Goal: Entertainment & Leisure: Consume media (video, audio)

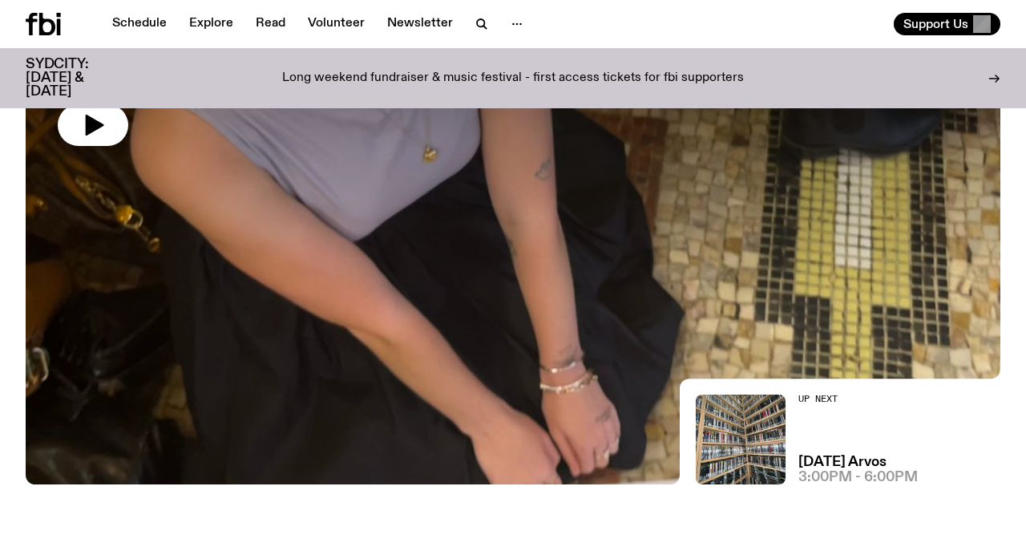
scroll to position [188, 0]
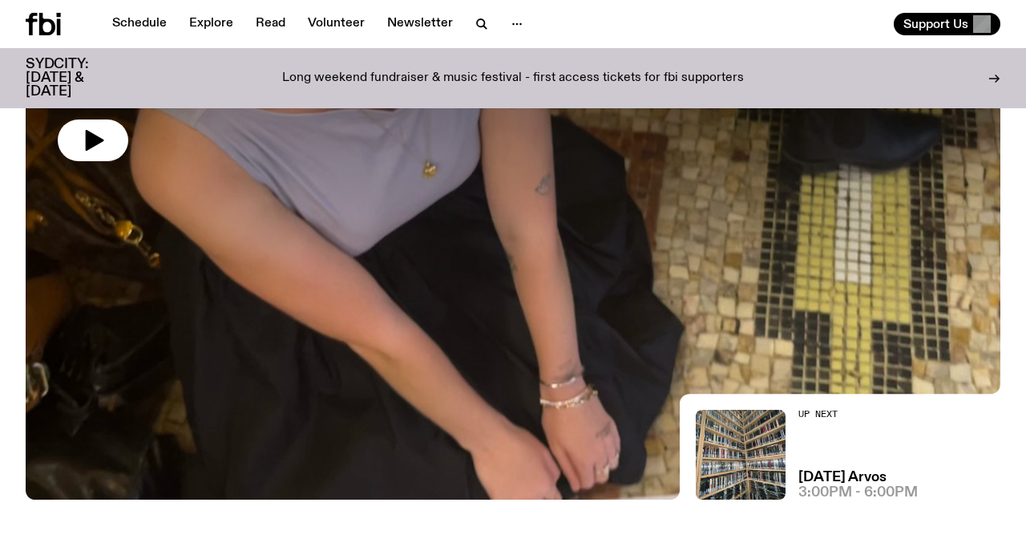
click at [502, 265] on div at bounding box center [513, 134] width 975 height 366
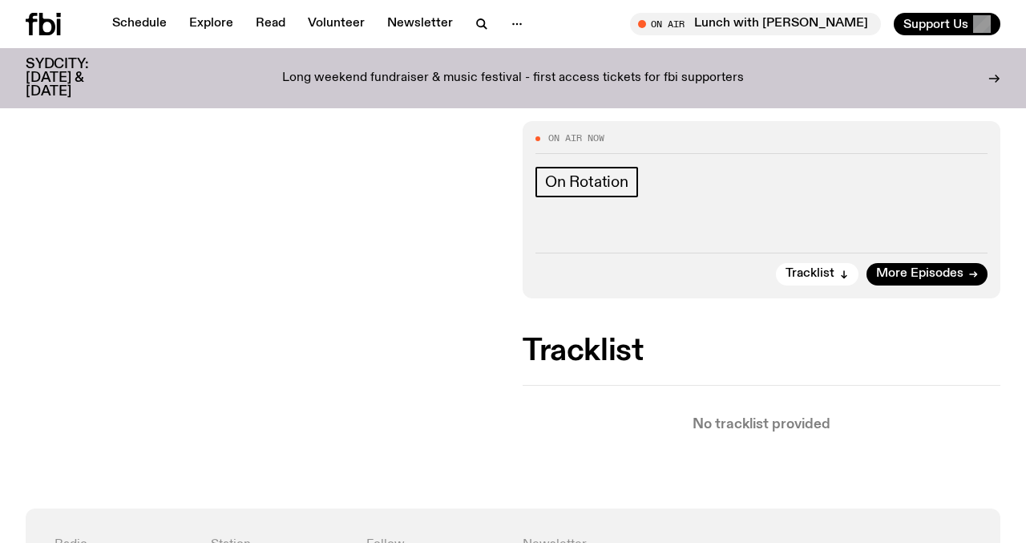
scroll to position [240, 0]
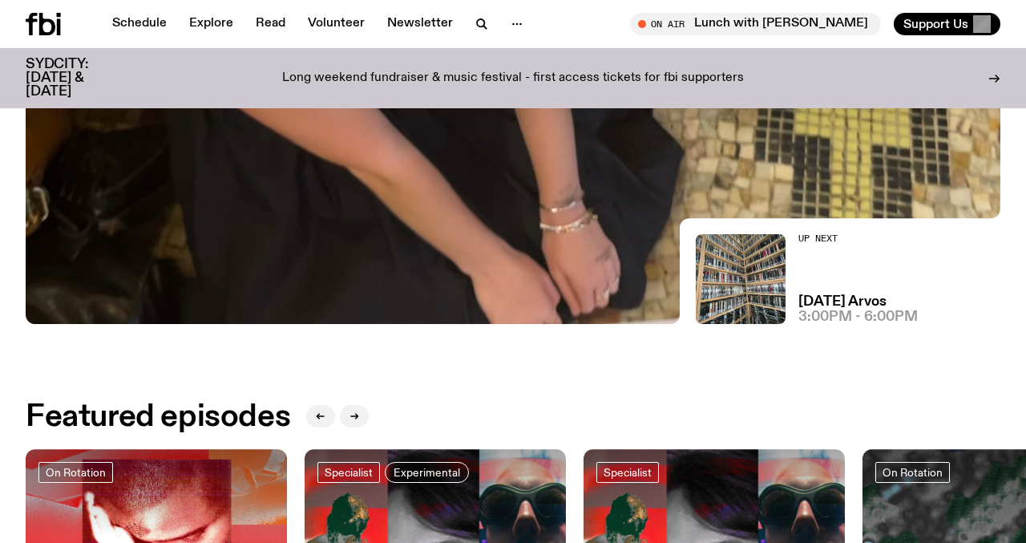
scroll to position [414, 0]
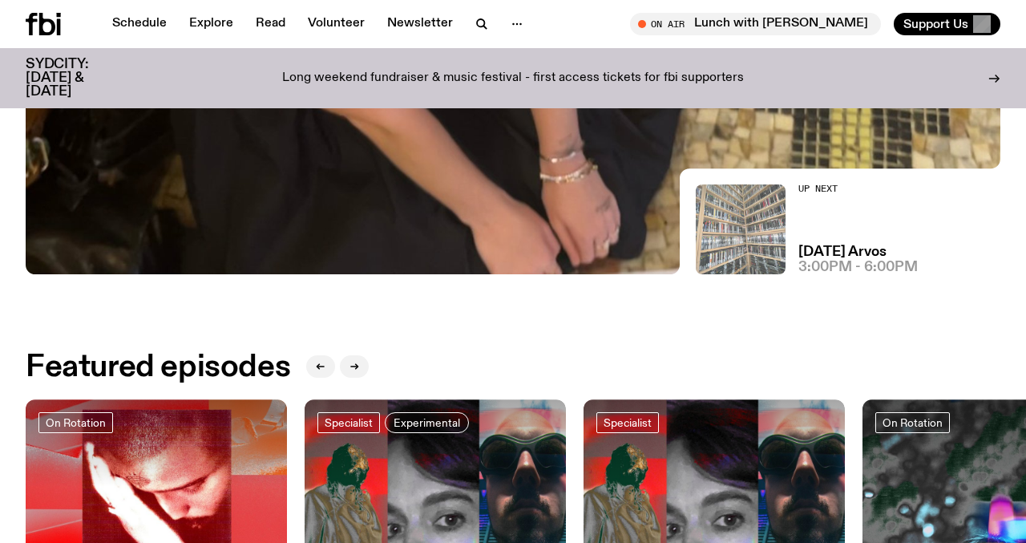
click at [735, 217] on img at bounding box center [741, 229] width 90 height 90
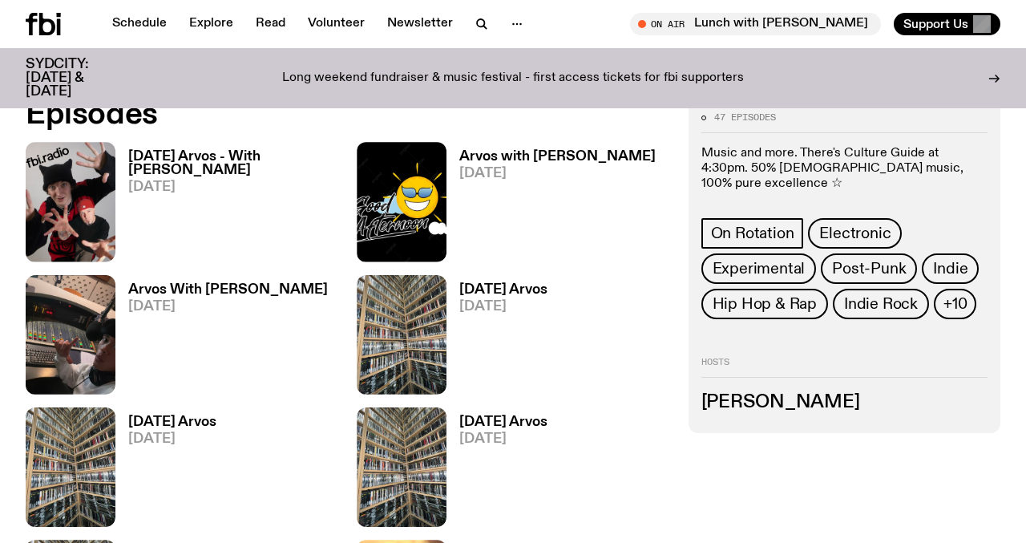
scroll to position [699, 0]
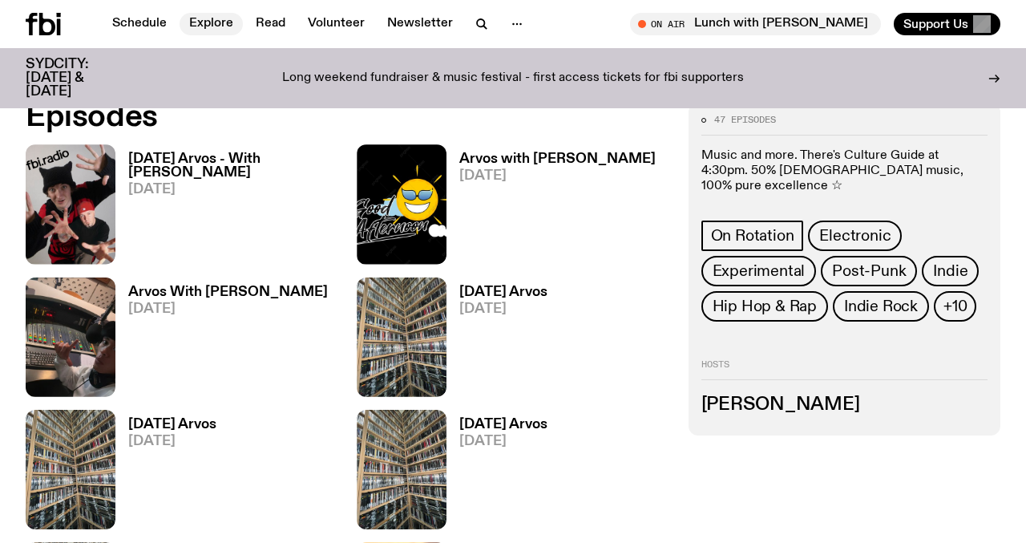
click at [205, 32] on link "Explore" at bounding box center [211, 24] width 63 height 22
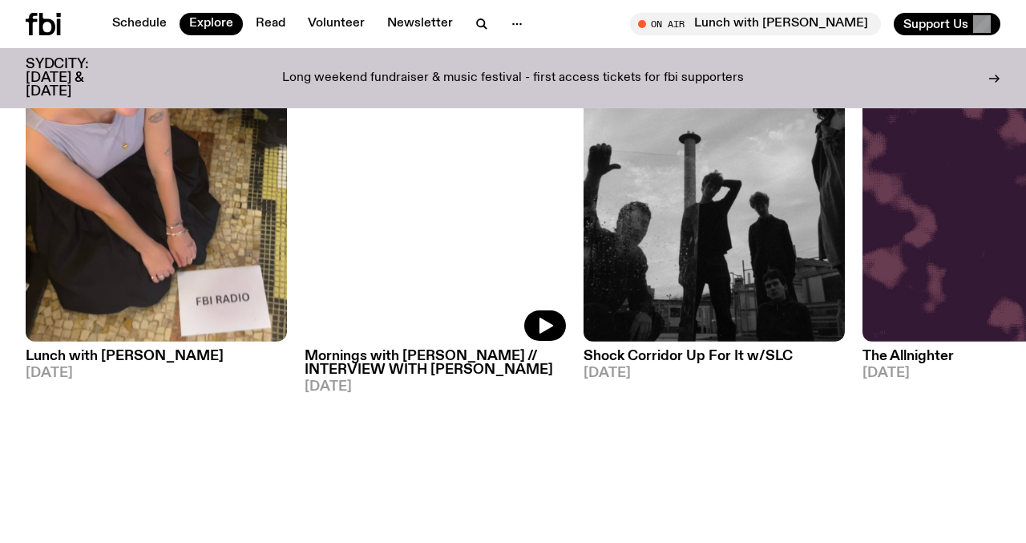
scroll to position [670, 0]
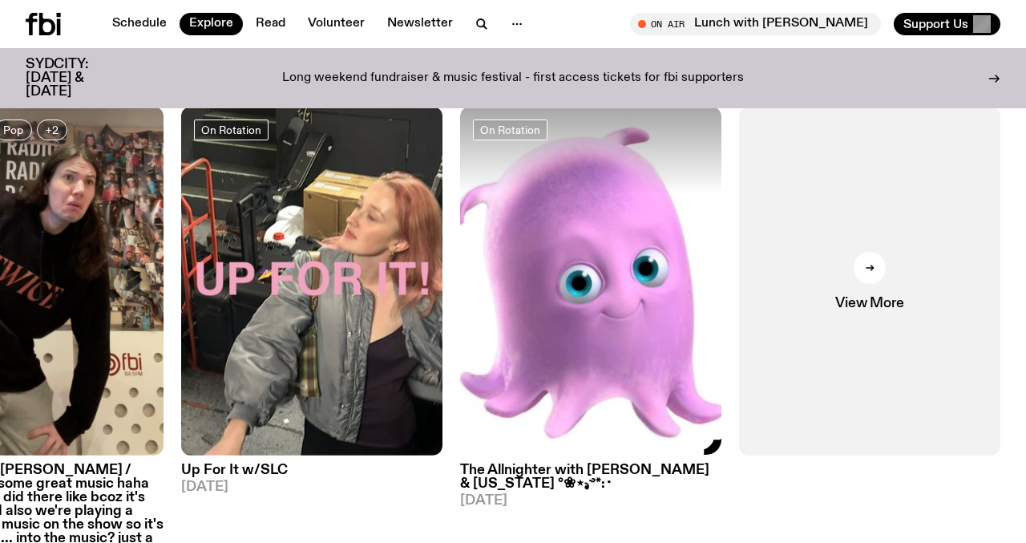
click at [564, 392] on img at bounding box center [590, 281] width 261 height 349
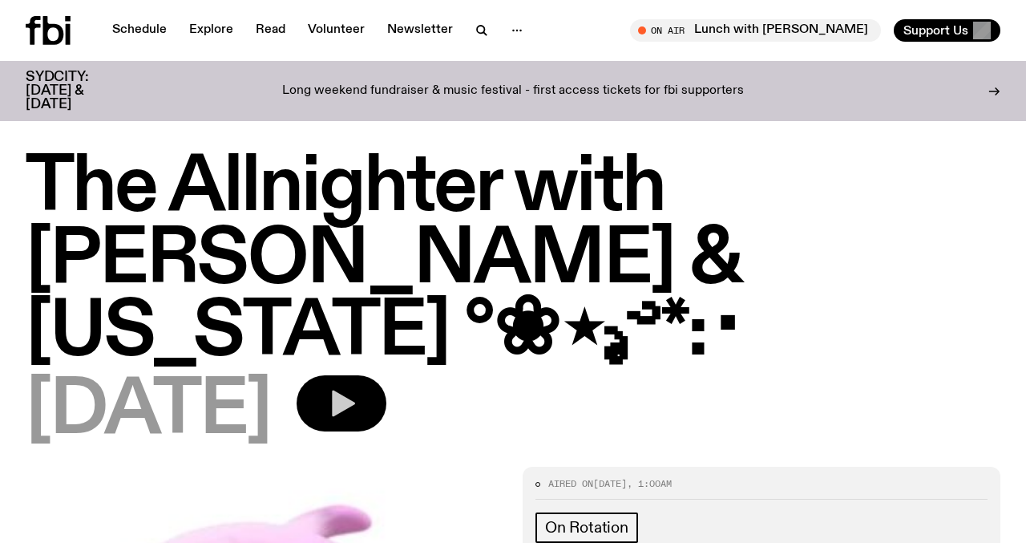
click at [386, 375] on button "button" at bounding box center [342, 403] width 90 height 56
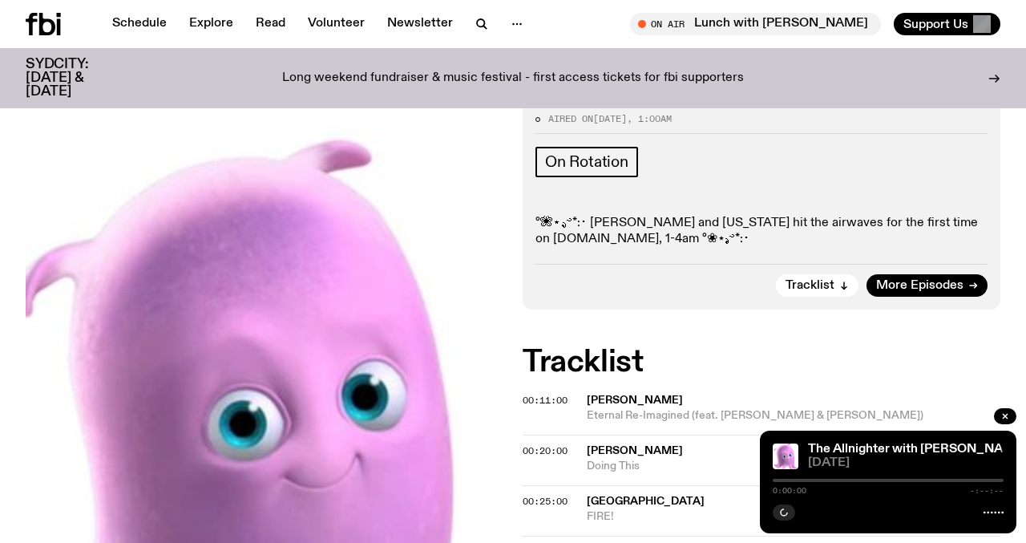
scroll to position [353, 0]
click at [548, 393] on span "00:11:00" at bounding box center [545, 399] width 45 height 13
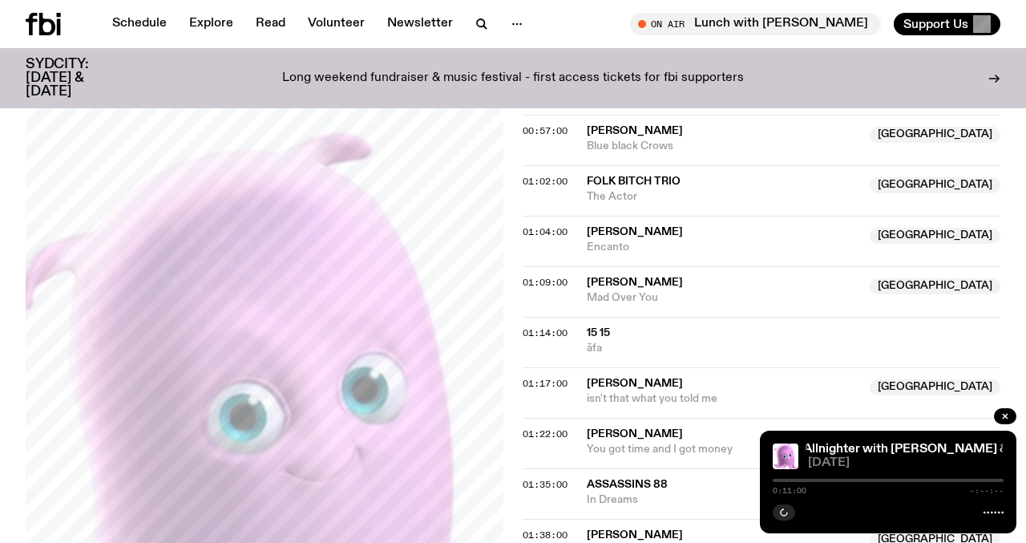
scroll to position [1179, 0]
click at [780, 480] on div at bounding box center [780, 480] width 8 height 8
click at [779, 480] on div at bounding box center [779, 480] width 8 height 8
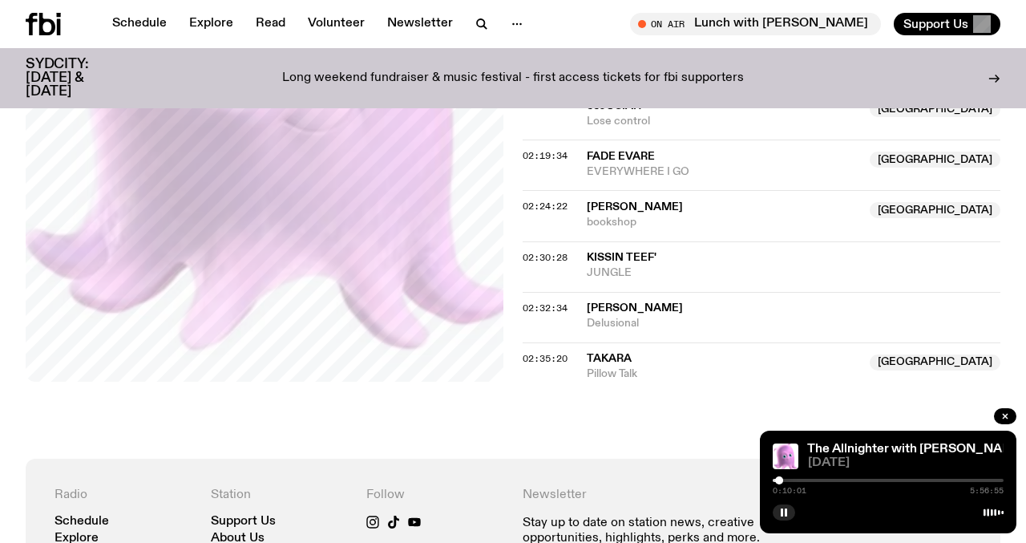
scroll to position [2112, 0]
click at [782, 477] on div at bounding box center [782, 480] width 8 height 8
click at [778, 510] on button "button" at bounding box center [784, 512] width 22 height 16
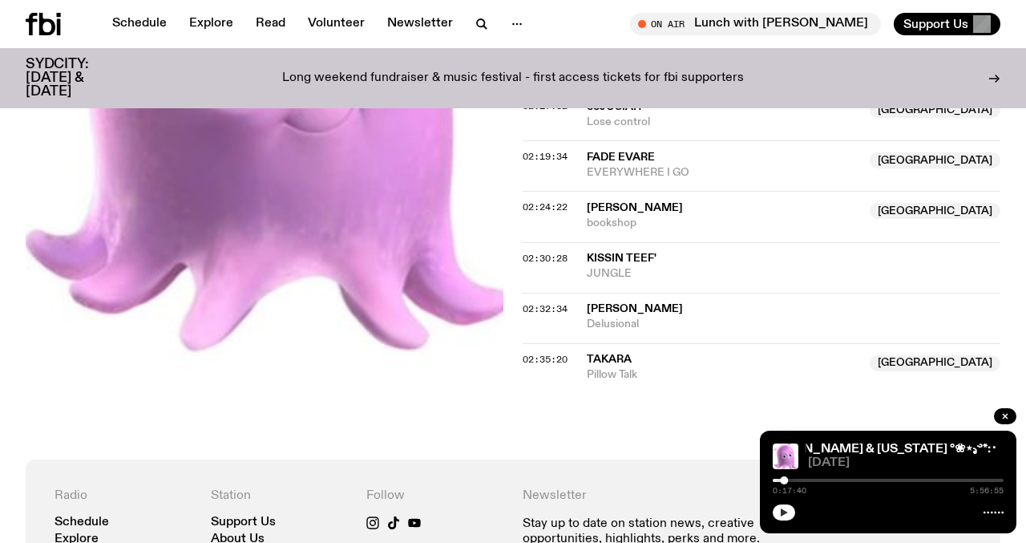
click at [785, 508] on icon "button" at bounding box center [784, 513] width 10 height 10
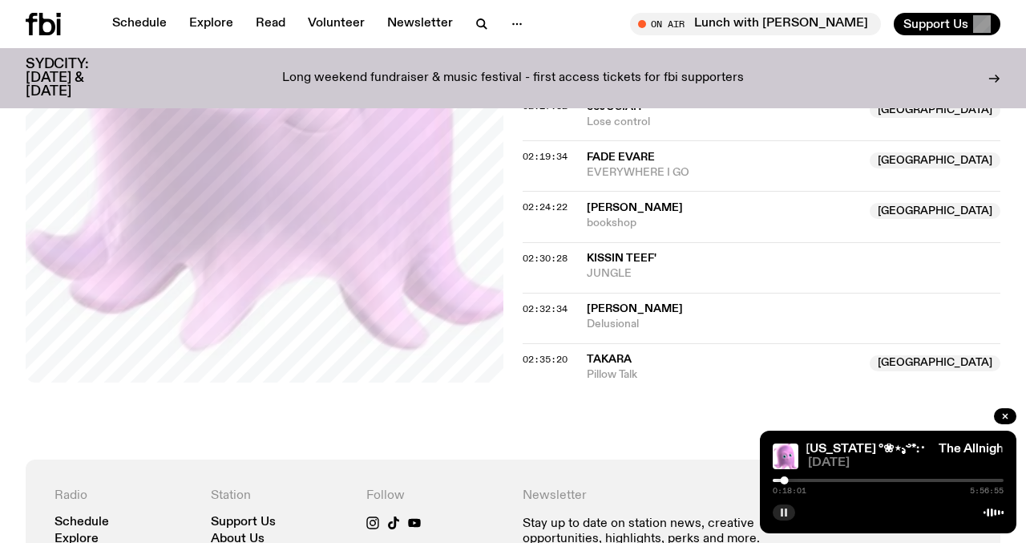
click at [783, 512] on rect "button" at bounding box center [782, 512] width 2 height 8
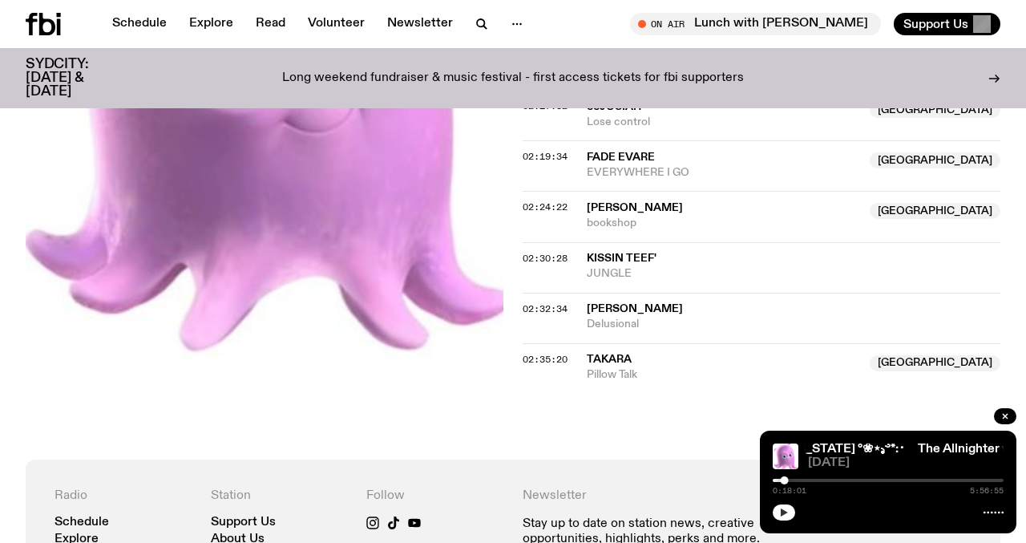
click at [791, 511] on button "button" at bounding box center [784, 512] width 22 height 16
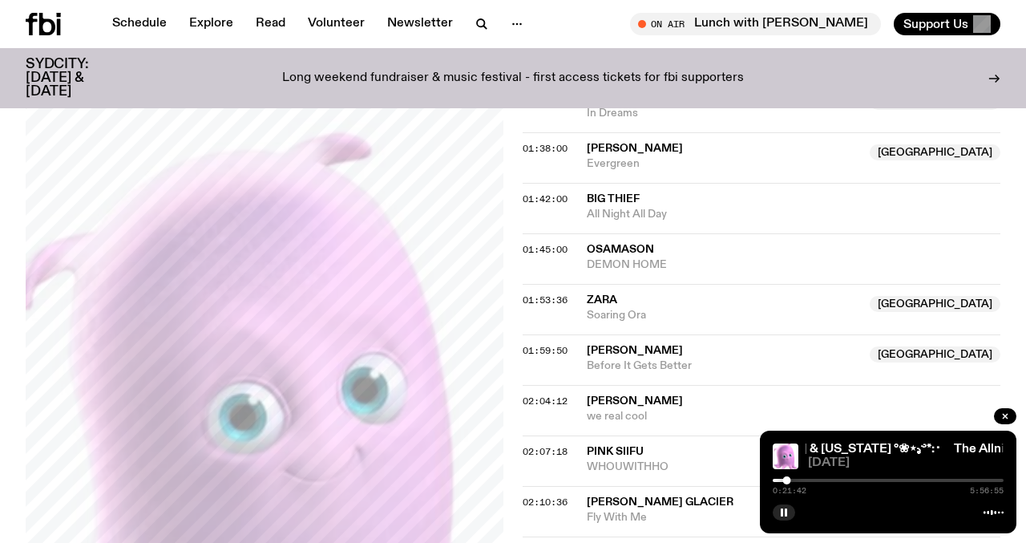
scroll to position [1564, 0]
click at [790, 482] on div at bounding box center [790, 480] width 8 height 8
click at [789, 480] on div at bounding box center [790, 480] width 8 height 8
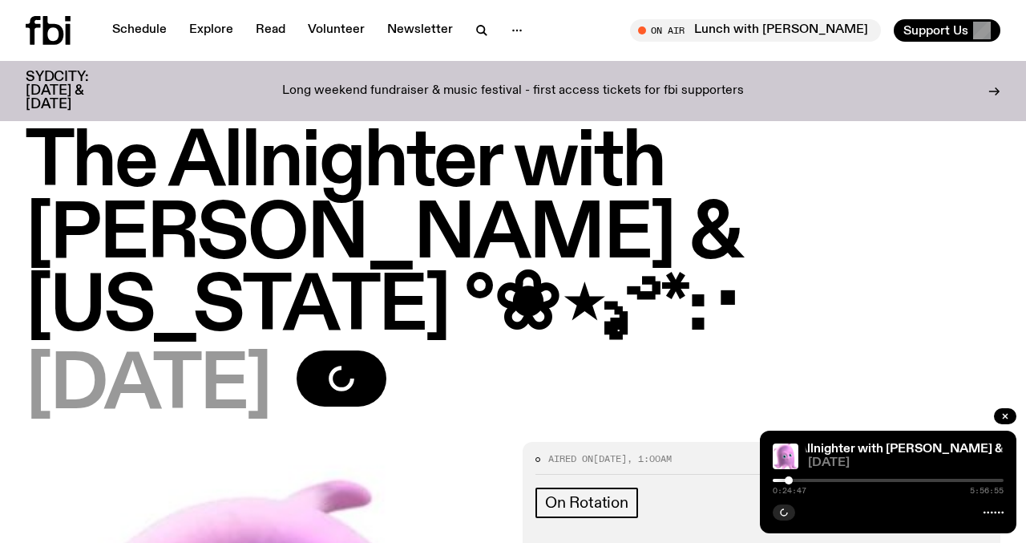
scroll to position [0, 0]
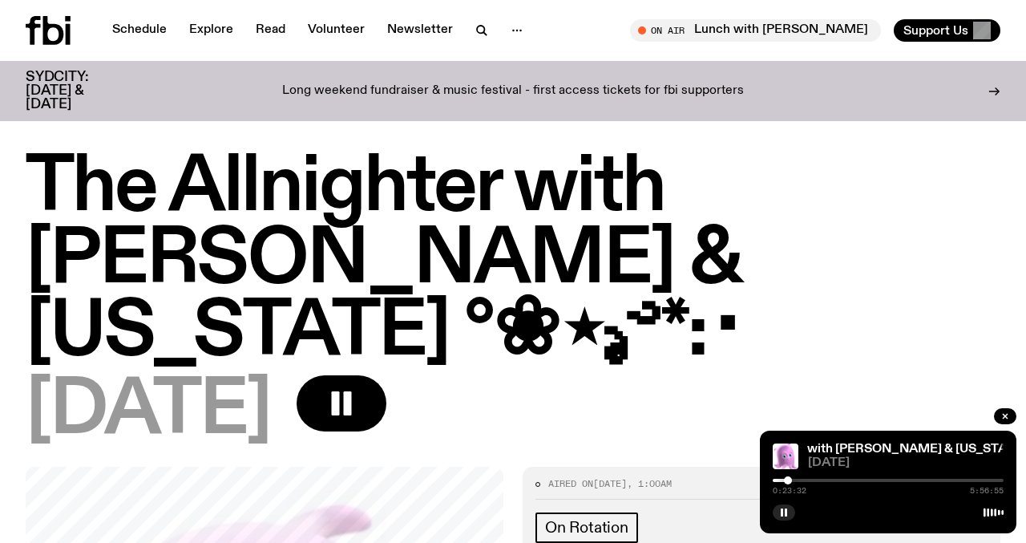
click at [788, 479] on div at bounding box center [788, 480] width 8 height 8
click at [783, 515] on rect "button" at bounding box center [782, 512] width 2 height 8
click at [779, 510] on button "button" at bounding box center [784, 512] width 22 height 16
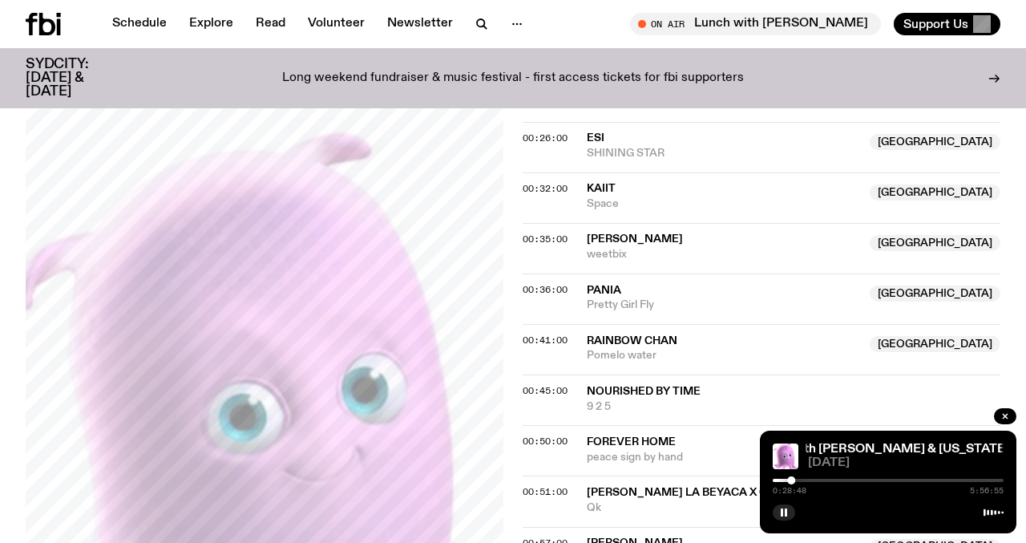
scroll to position [753, 0]
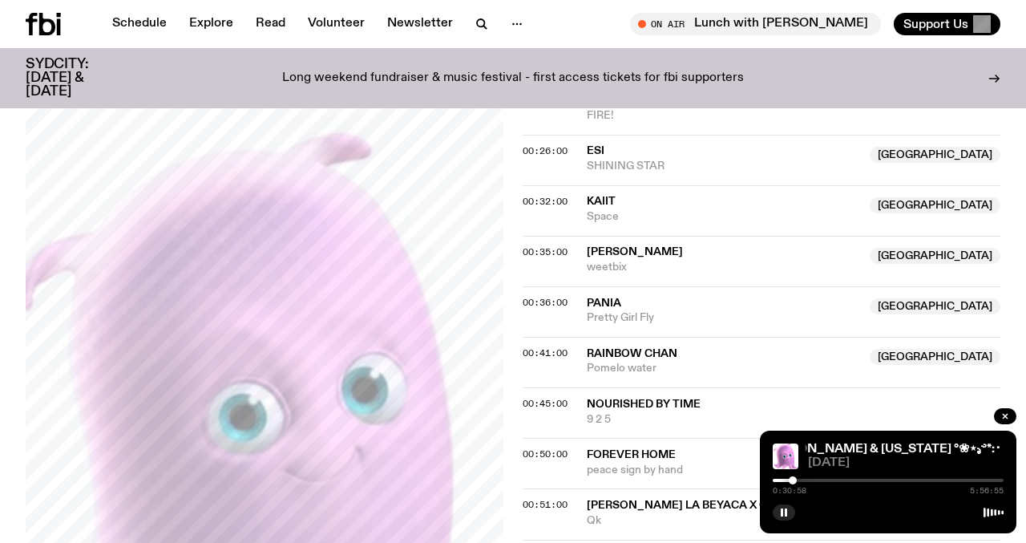
click at [793, 479] on div at bounding box center [793, 480] width 8 height 8
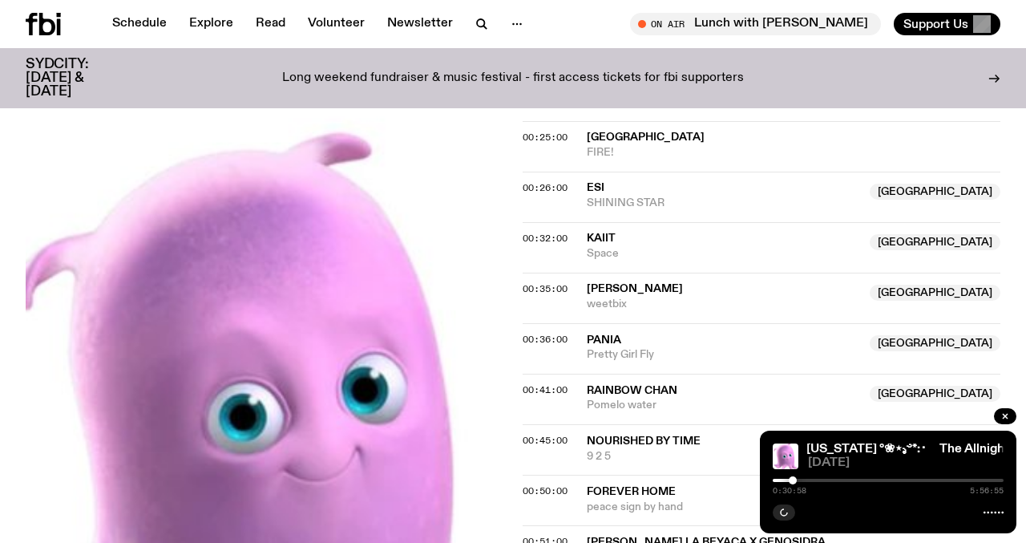
scroll to position [706, 0]
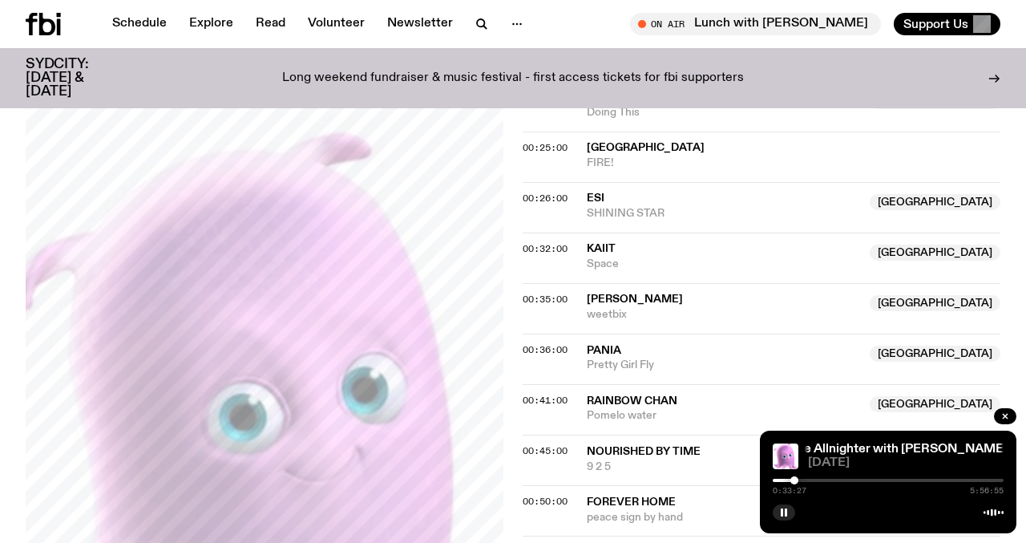
click at [795, 480] on div at bounding box center [795, 480] width 8 height 8
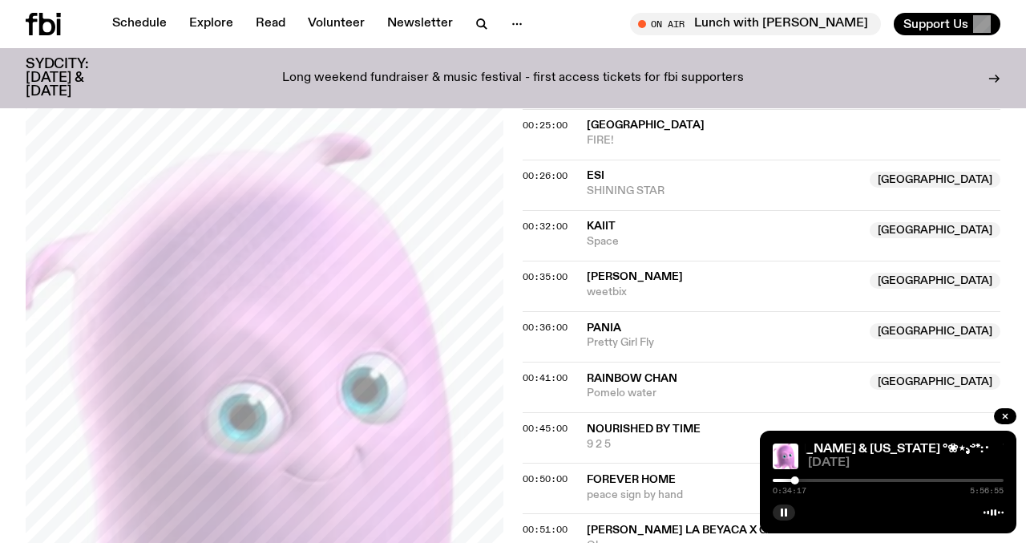
scroll to position [730, 0]
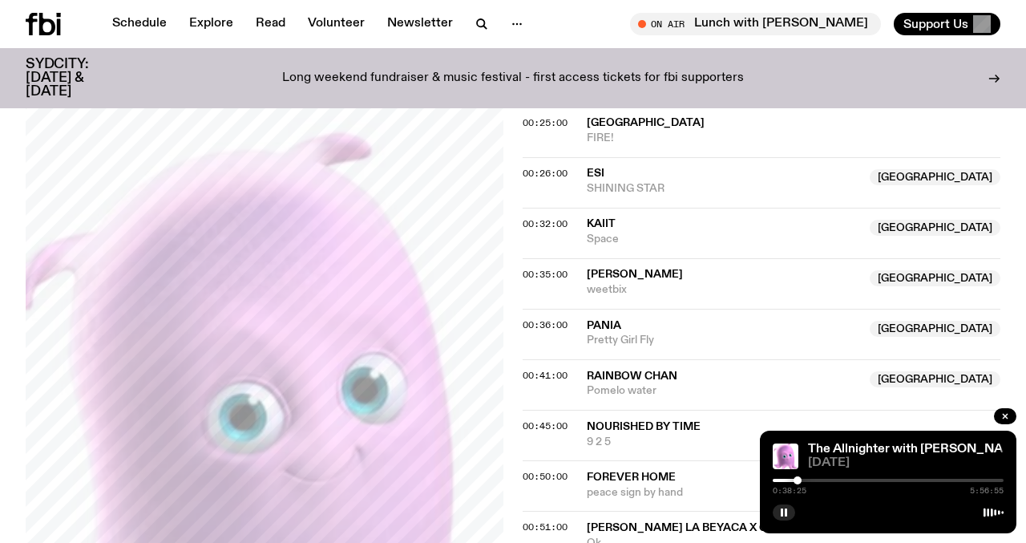
click at [798, 481] on div at bounding box center [798, 480] width 8 height 8
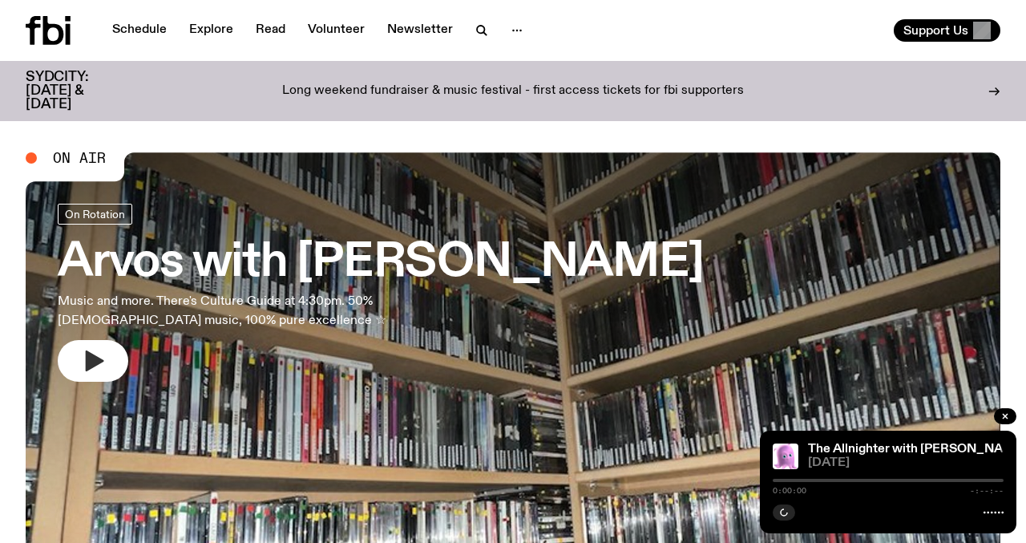
click at [87, 354] on icon "button" at bounding box center [95, 360] width 18 height 21
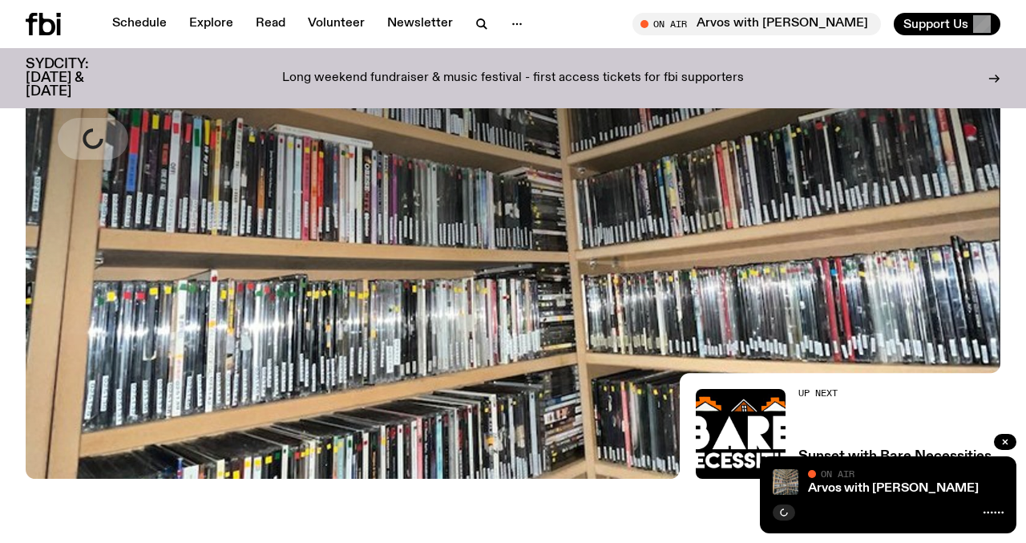
scroll to position [187, 0]
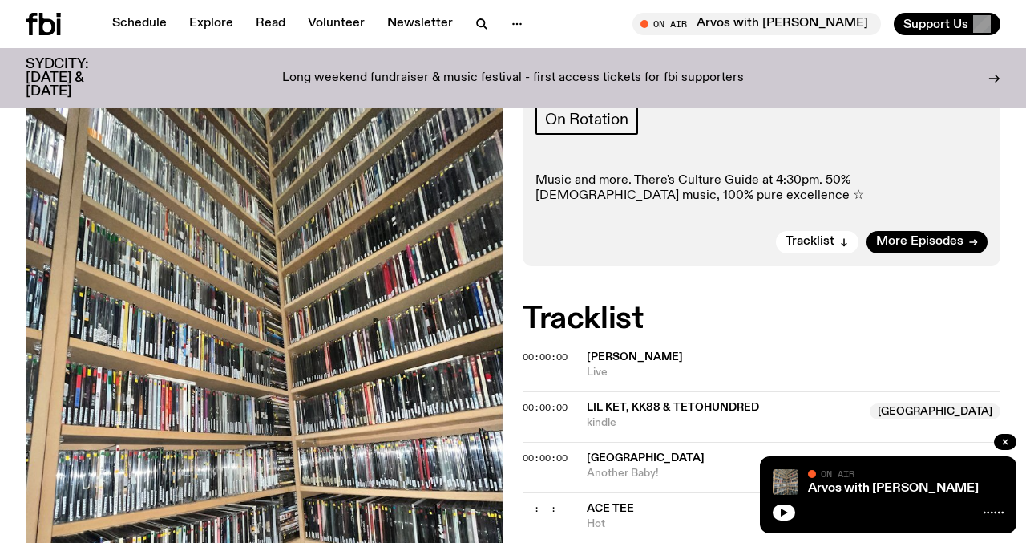
scroll to position [237, 0]
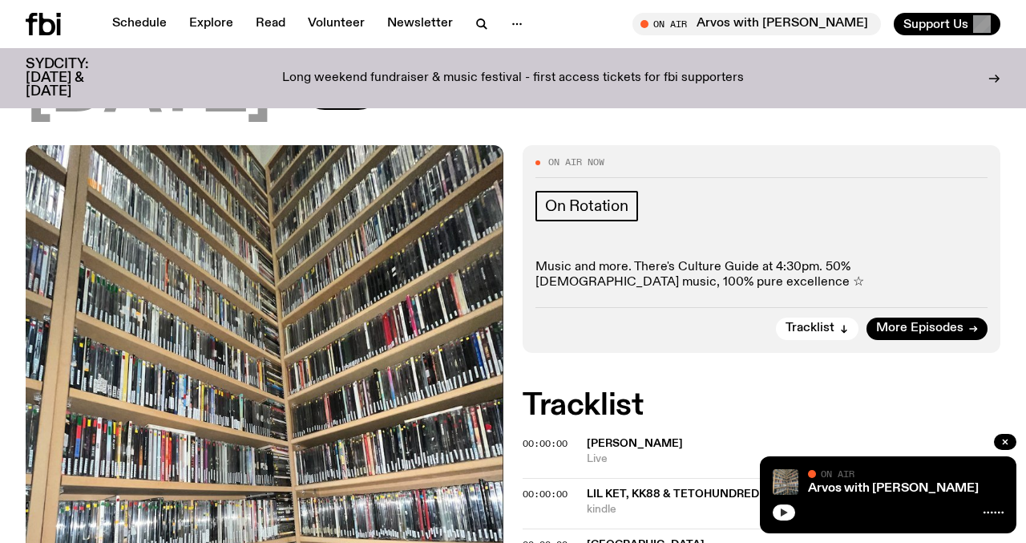
click at [777, 518] on button "button" at bounding box center [784, 512] width 22 height 16
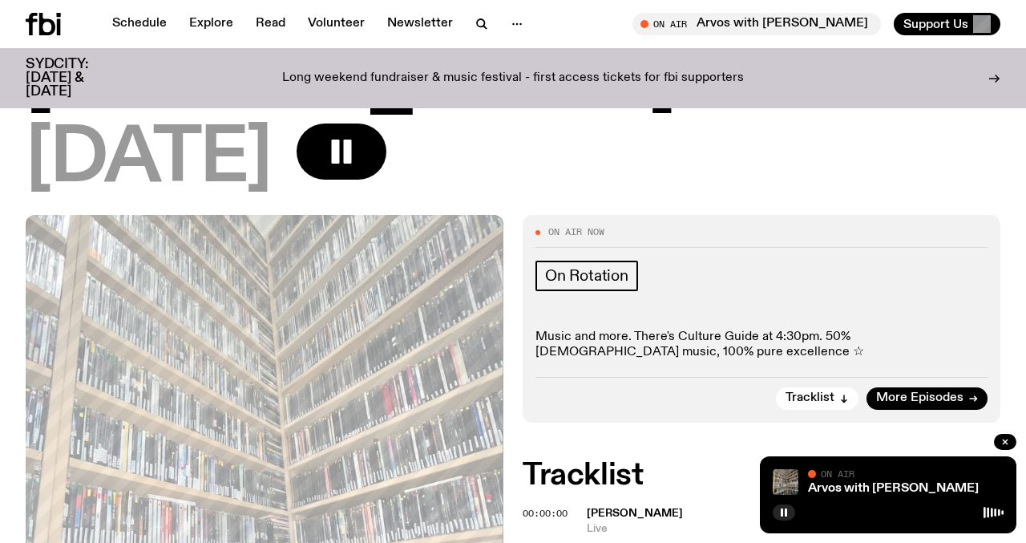
scroll to position [160, 0]
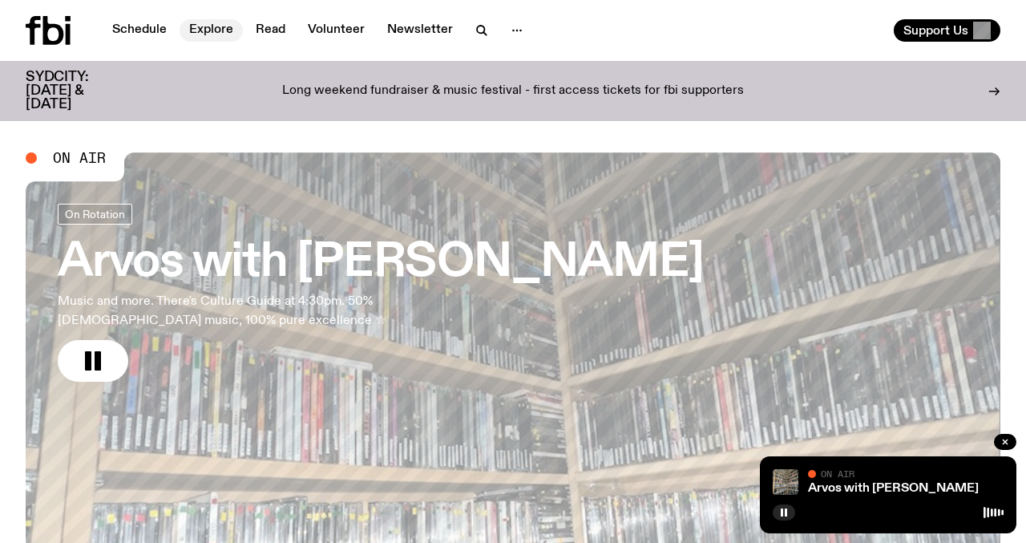
click at [204, 25] on link "Explore" at bounding box center [211, 30] width 63 height 22
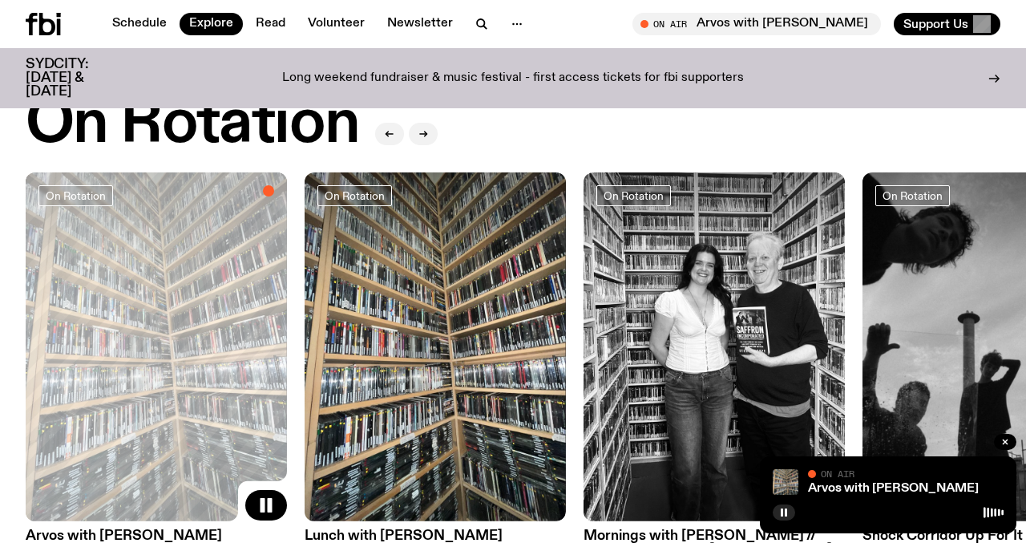
scroll to position [694, 0]
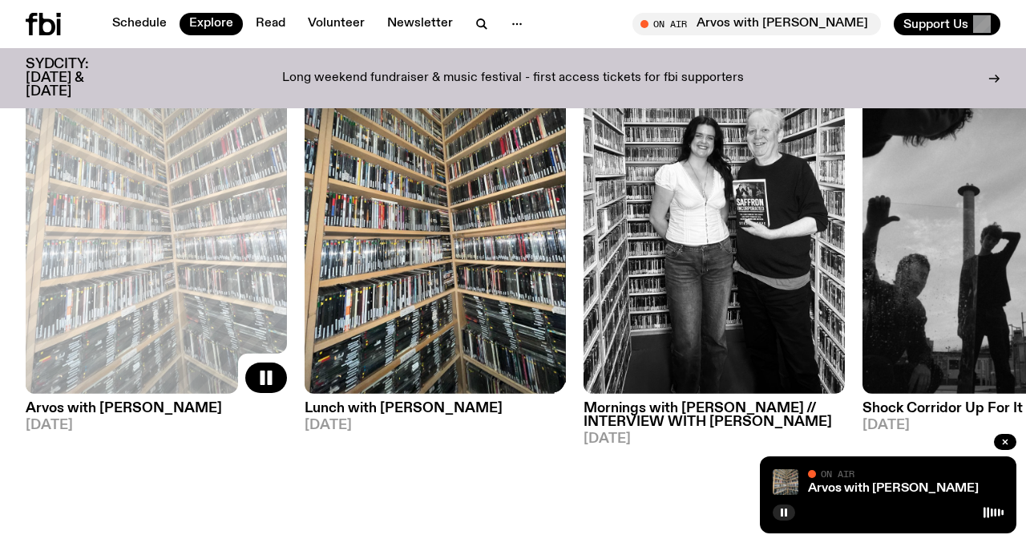
scroll to position [730, 0]
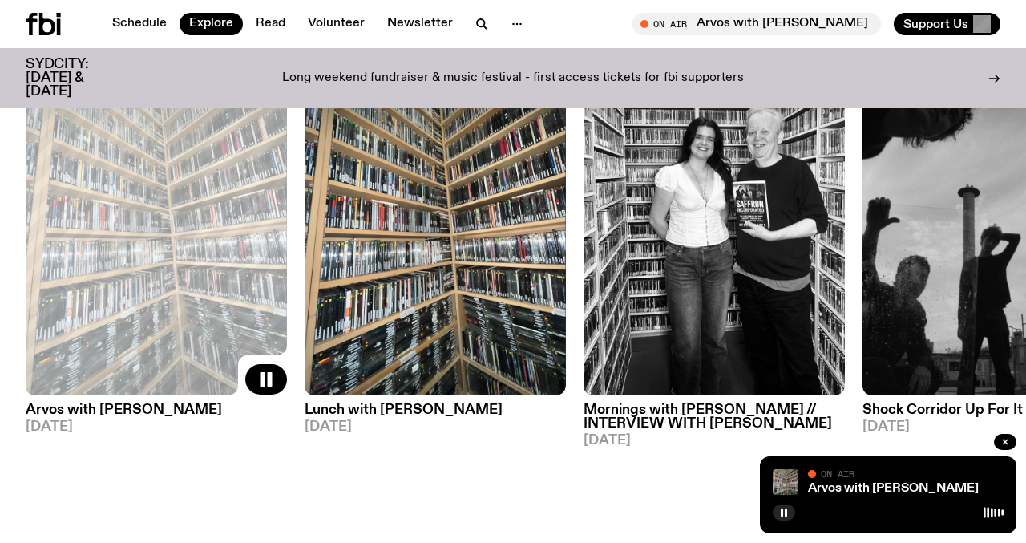
click at [352, 406] on h3 "Lunch with Lindsay" at bounding box center [435, 410] width 261 height 14
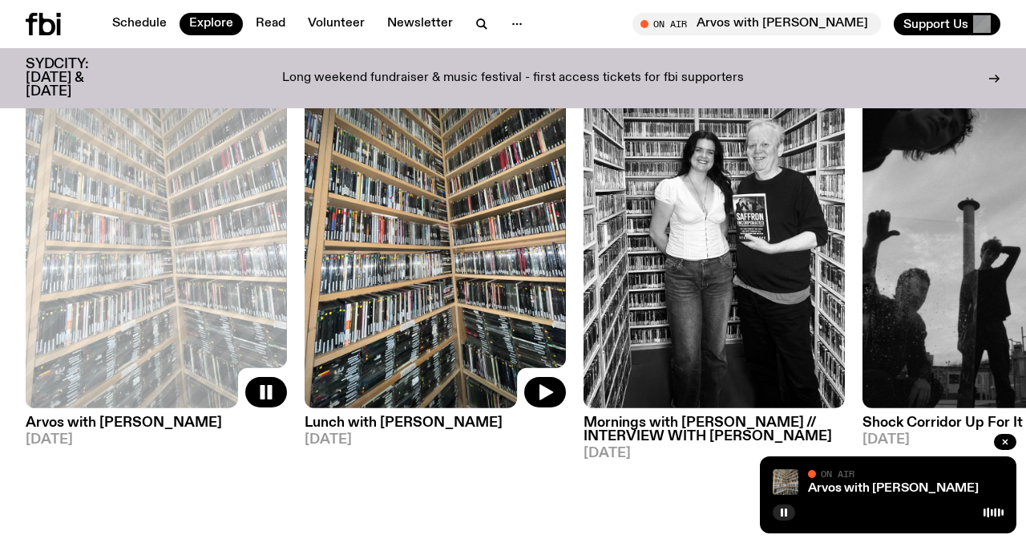
scroll to position [858, 0]
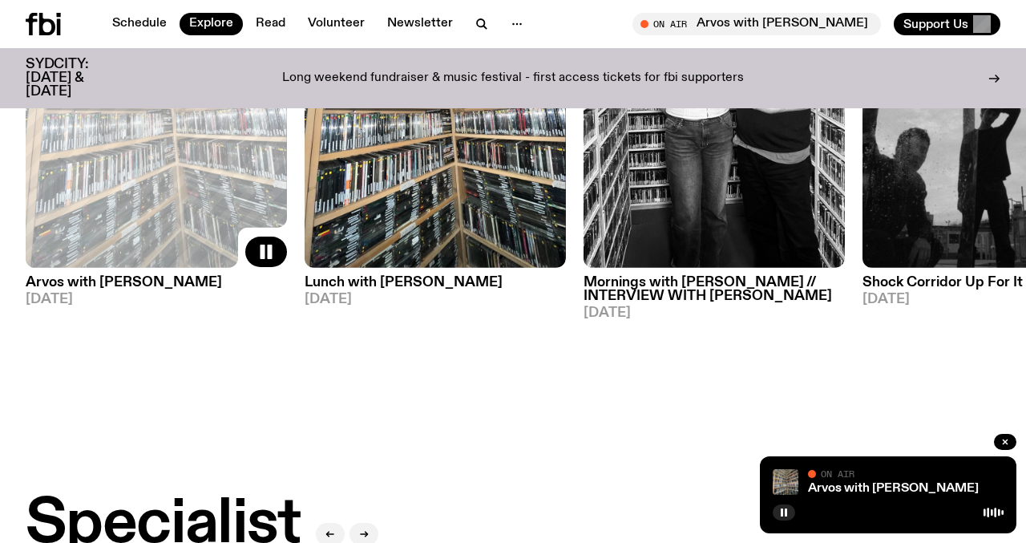
click at [641, 301] on h3 "Mornings with Freya Shields // INTERVIEW WITH STU COUPE" at bounding box center [714, 289] width 261 height 27
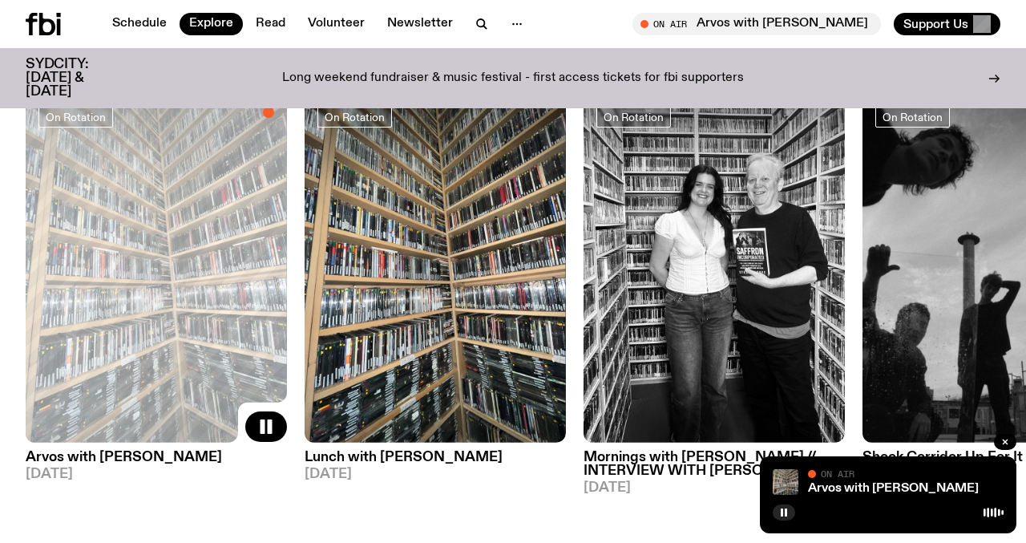
scroll to position [682, 0]
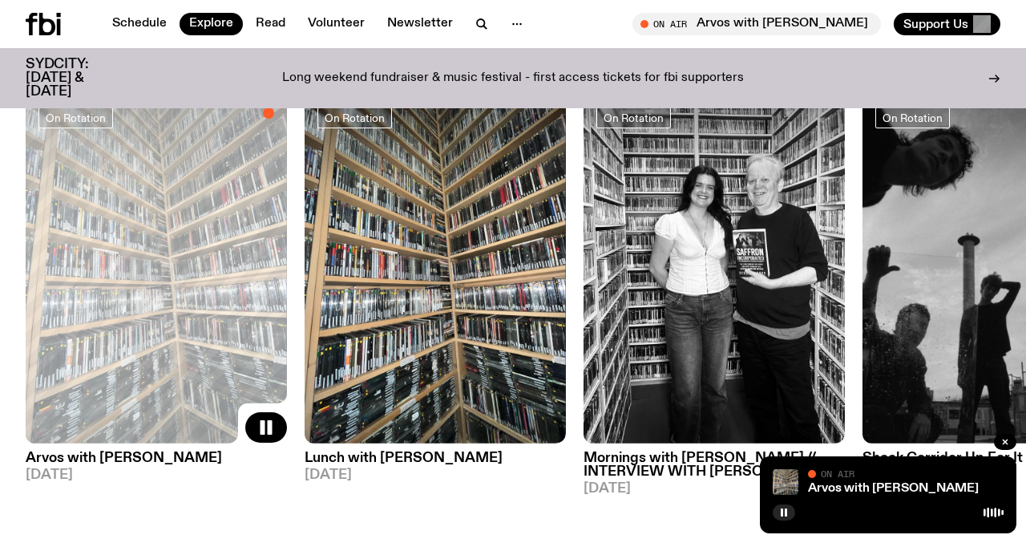
click at [401, 294] on img at bounding box center [435, 269] width 261 height 349
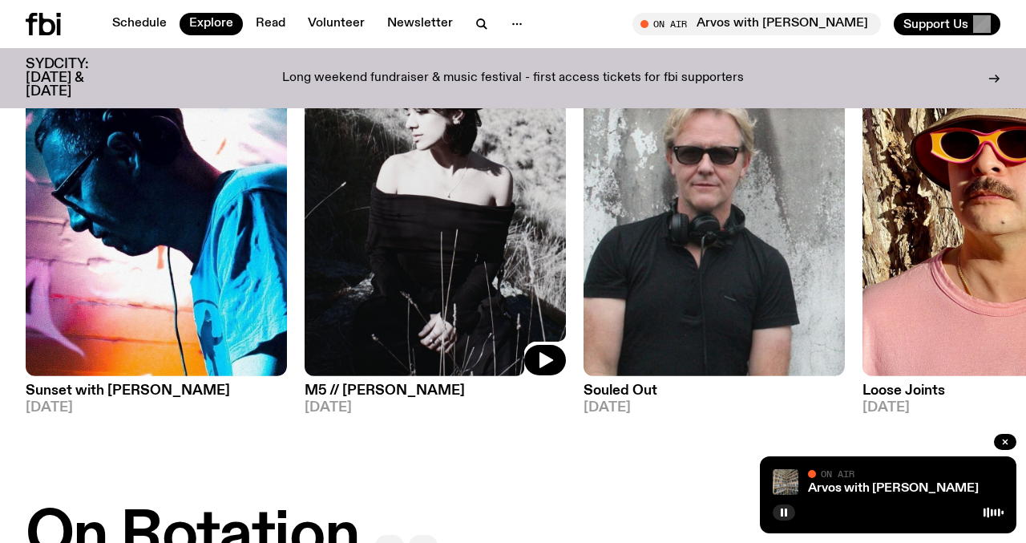
click at [395, 190] on img at bounding box center [435, 201] width 261 height 349
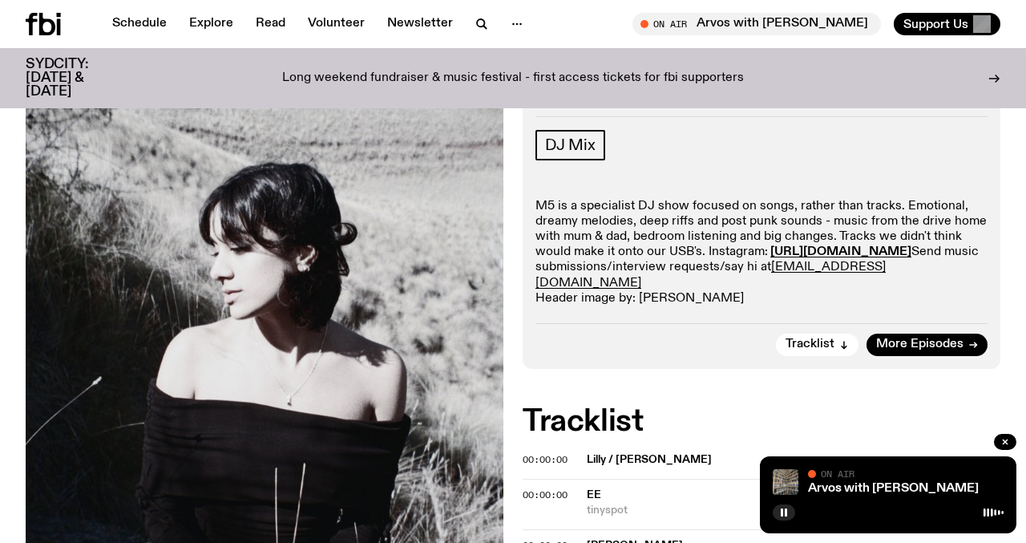
click at [741, 228] on p "M5 is a specialist DJ show focused on songs, rather than tracks. Emotional, dre…" at bounding box center [762, 252] width 452 height 107
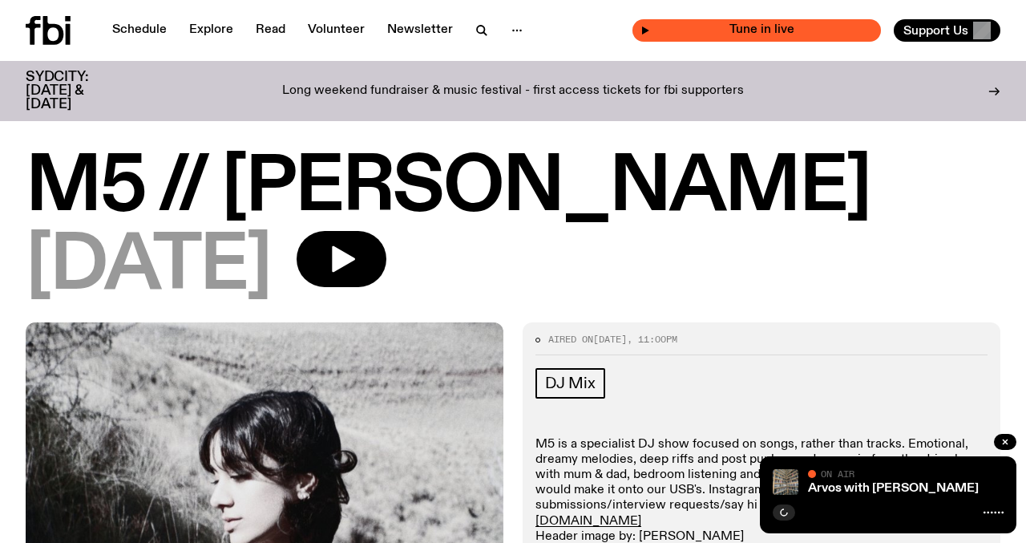
click at [804, 34] on span "Tune in live" at bounding box center [761, 30] width 223 height 12
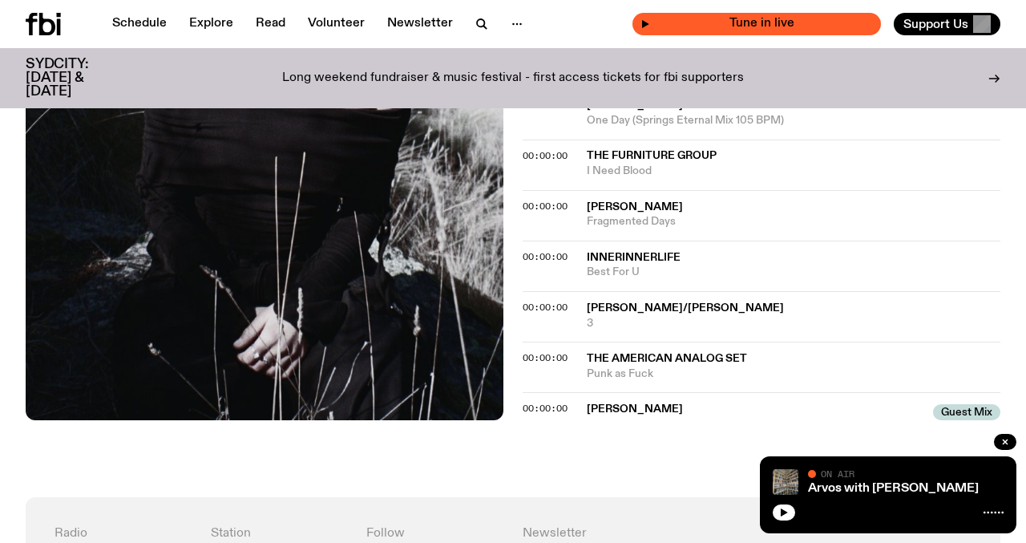
scroll to position [665, 0]
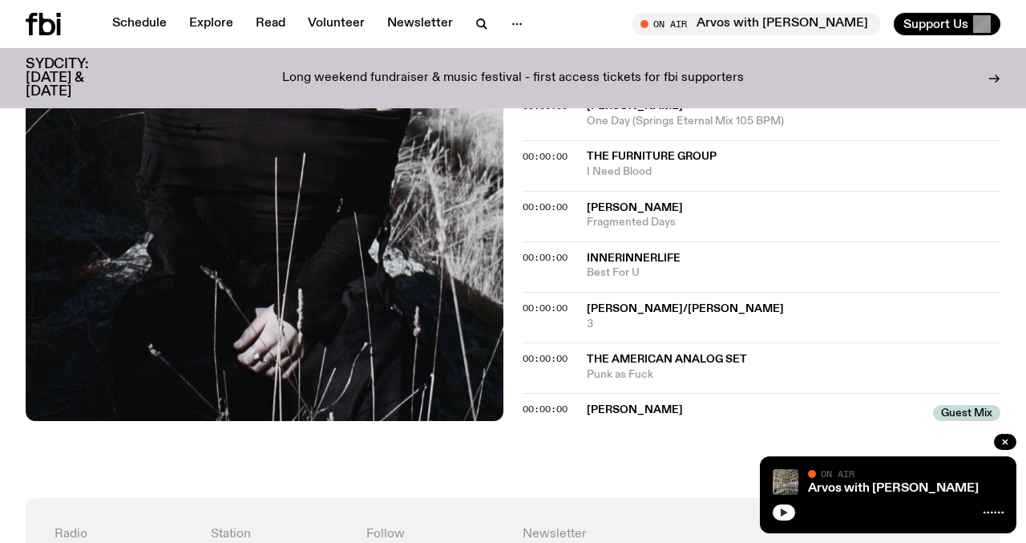
click at [779, 508] on button "button" at bounding box center [784, 512] width 22 height 16
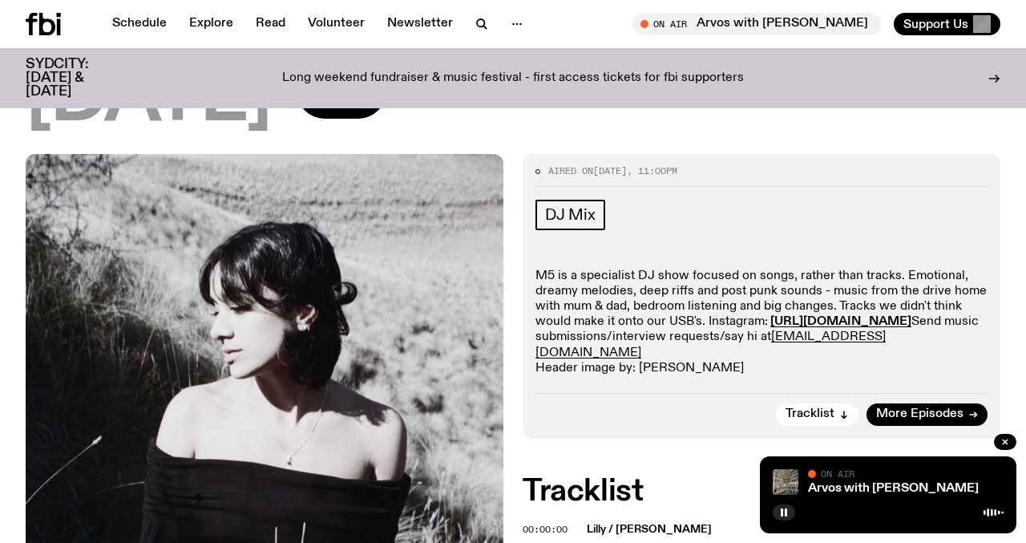
scroll to position [116, 0]
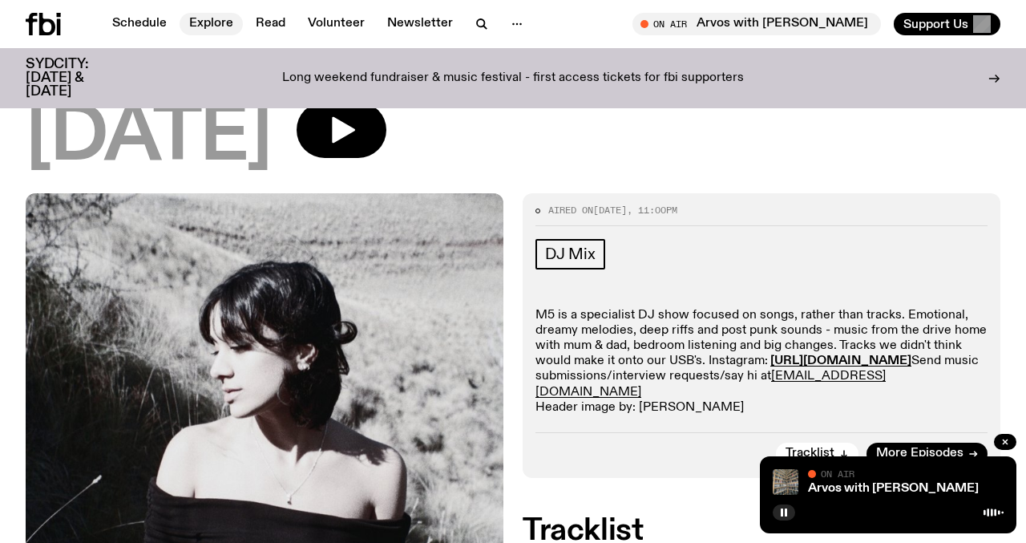
click at [216, 19] on link "Explore" at bounding box center [211, 24] width 63 height 22
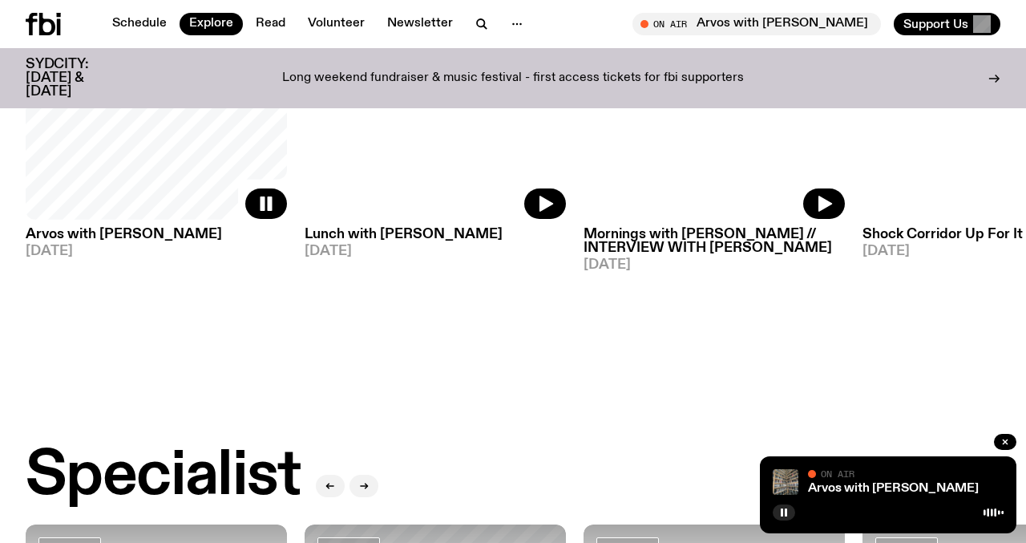
scroll to position [902, 0]
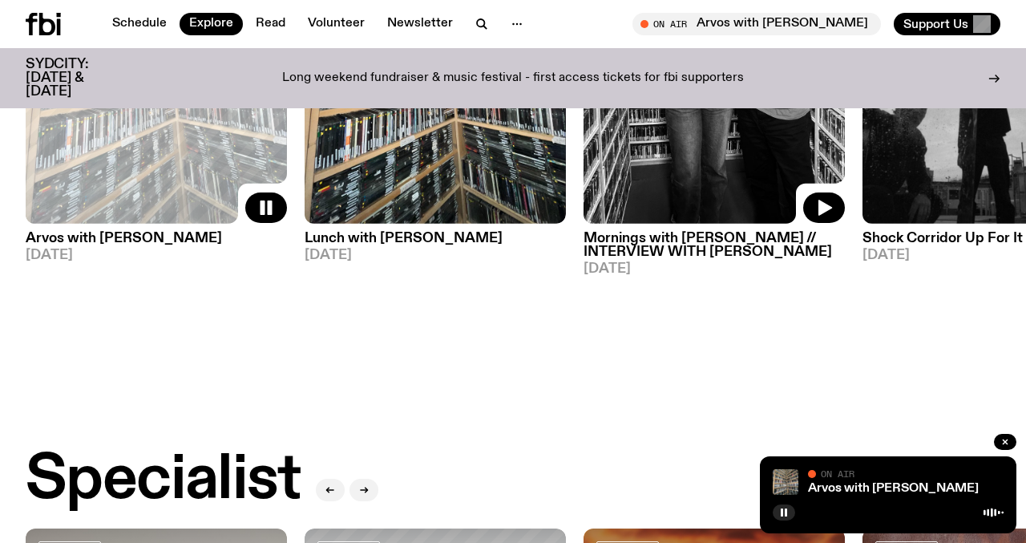
click at [342, 233] on h3 "Lunch with Lindsay" at bounding box center [435, 239] width 261 height 14
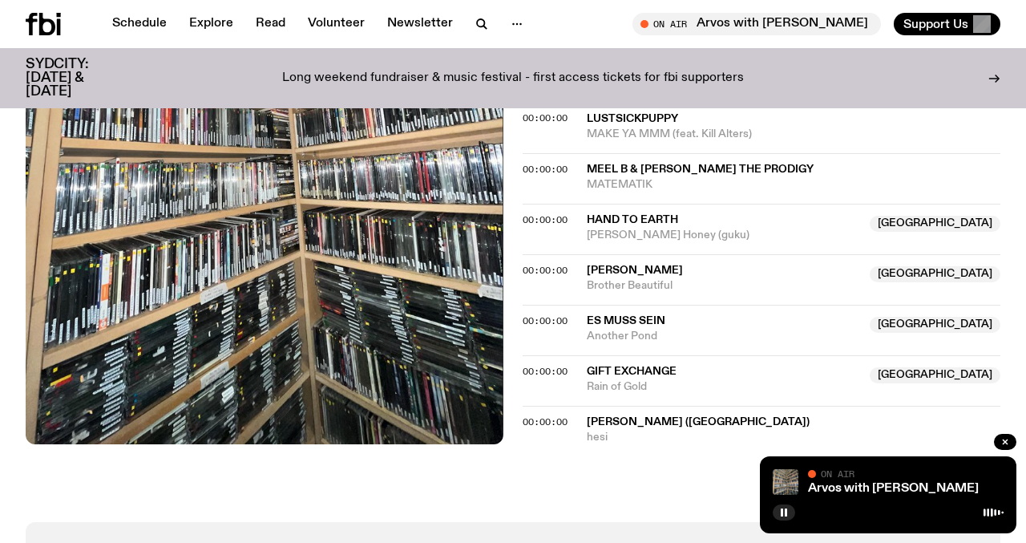
scroll to position [1506, 0]
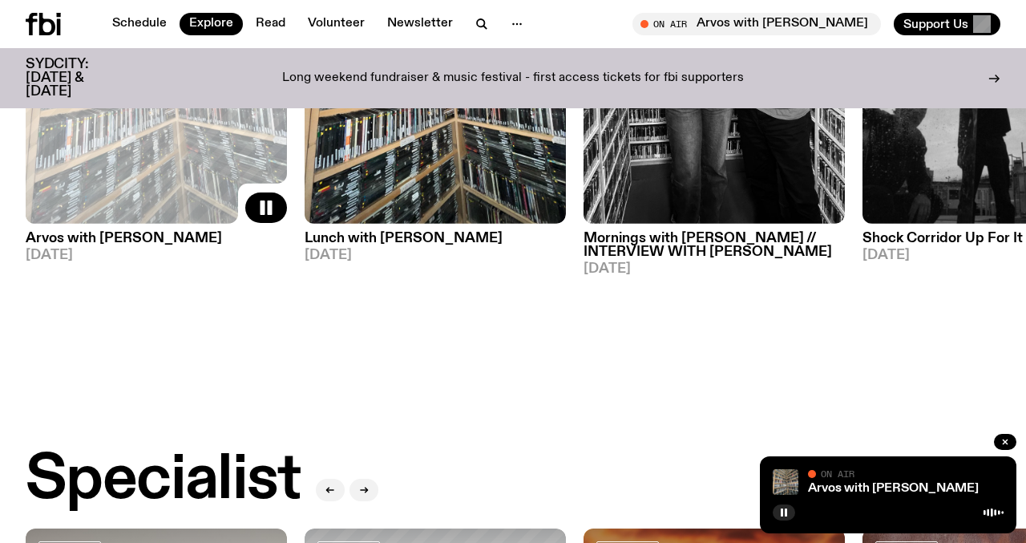
scroll to position [1000, 0]
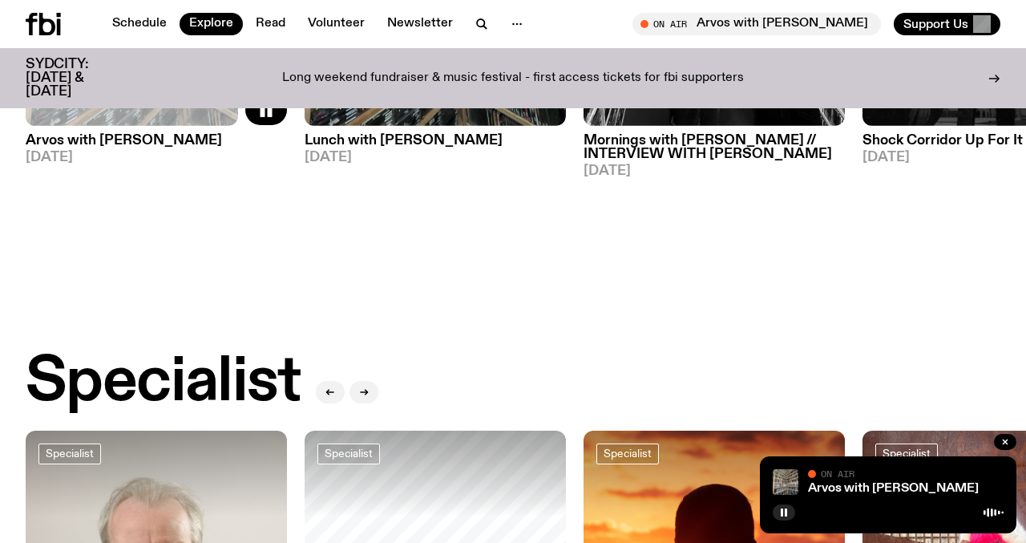
click at [100, 144] on h3 "Arvos with [PERSON_NAME]" at bounding box center [156, 141] width 261 height 14
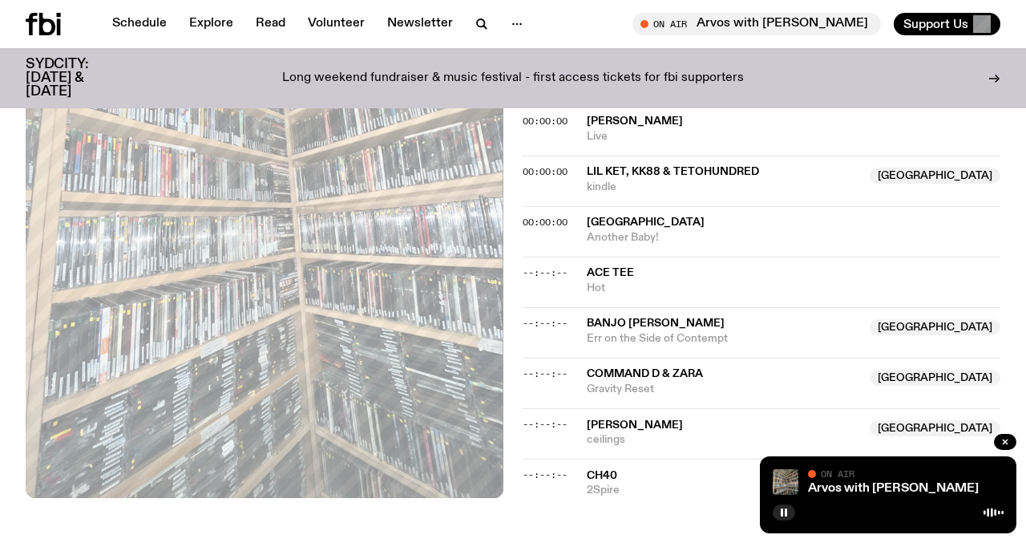
scroll to position [560, 0]
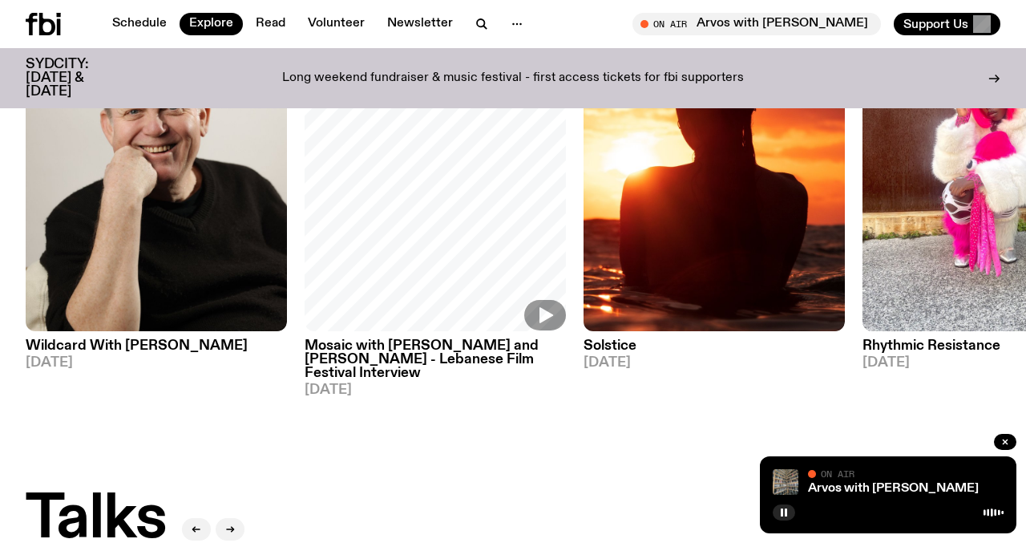
scroll to position [1454, 0]
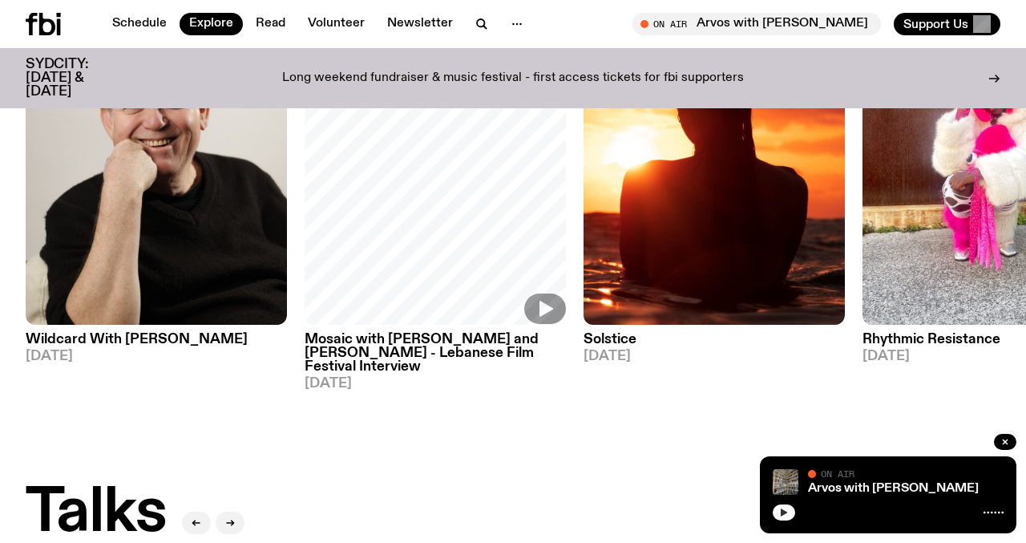
click at [779, 512] on icon "button" at bounding box center [784, 513] width 10 height 10
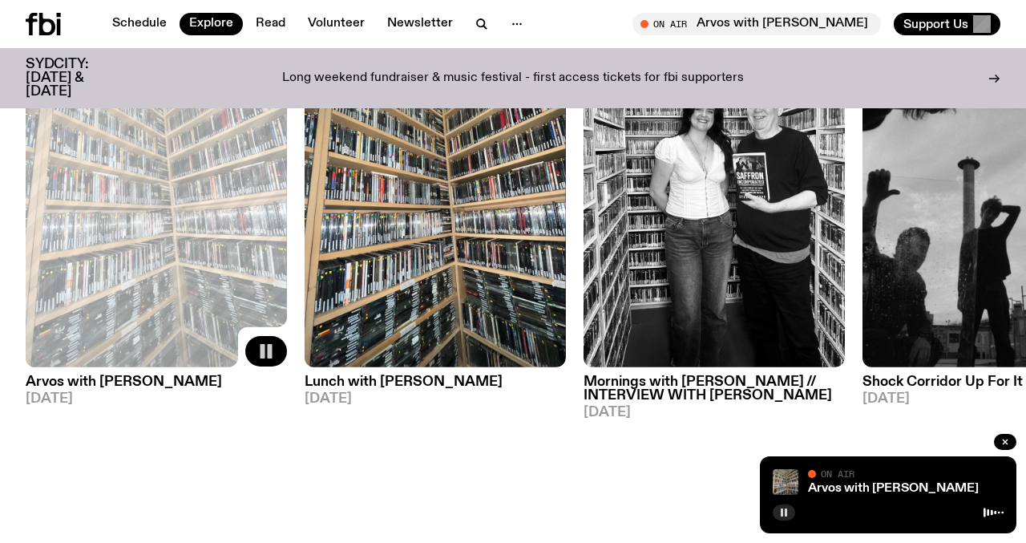
scroll to position [781, 0]
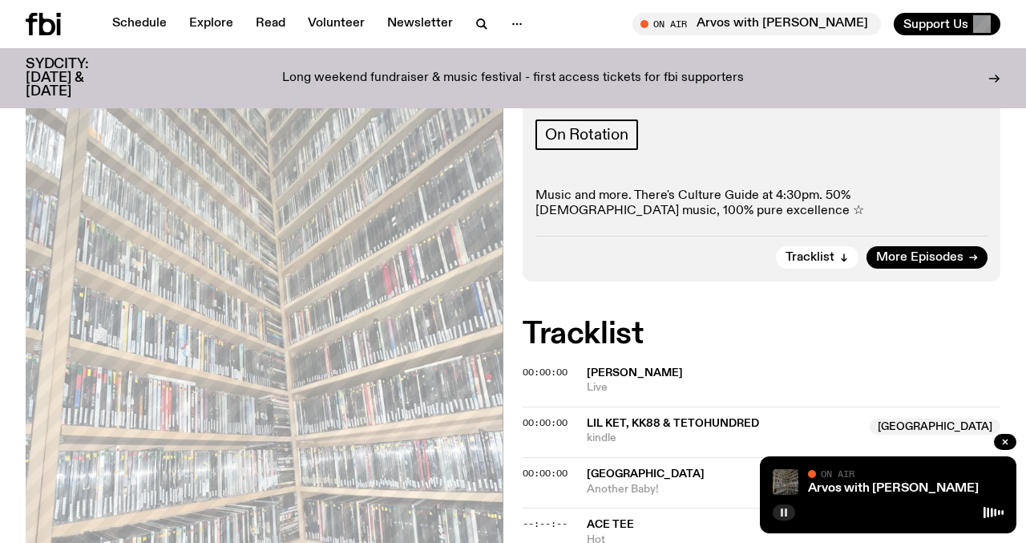
scroll to position [323, 0]
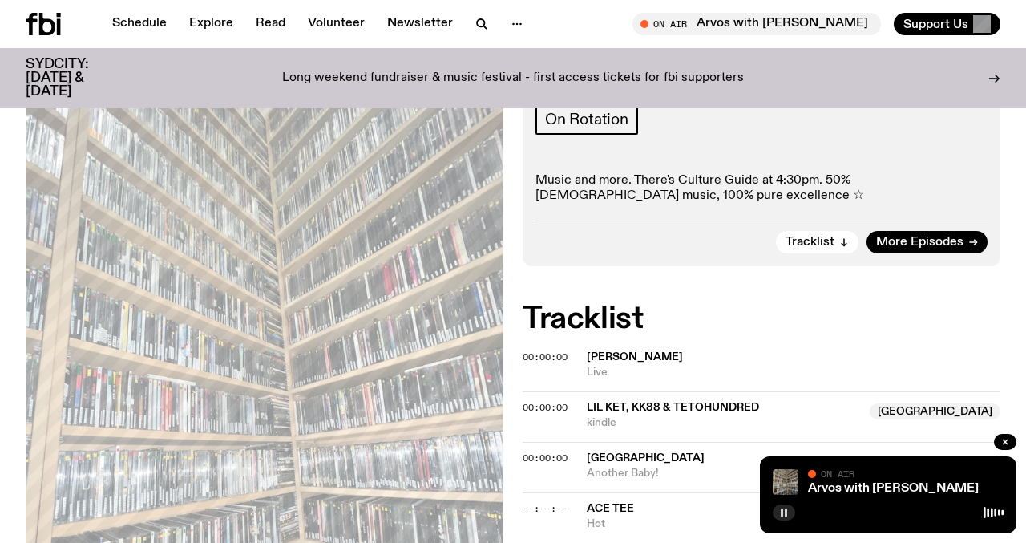
click at [775, 518] on button "button" at bounding box center [784, 512] width 22 height 16
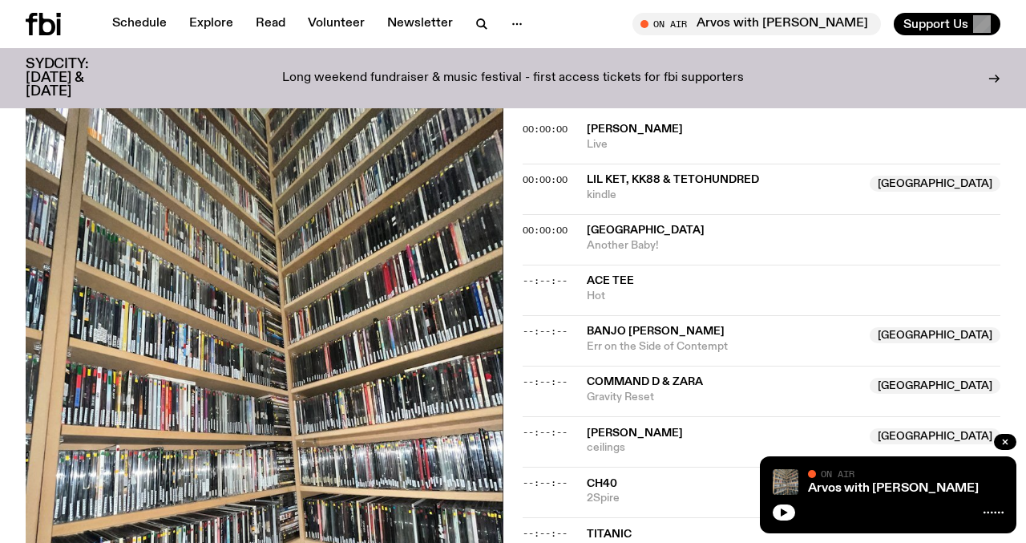
scroll to position [552, 0]
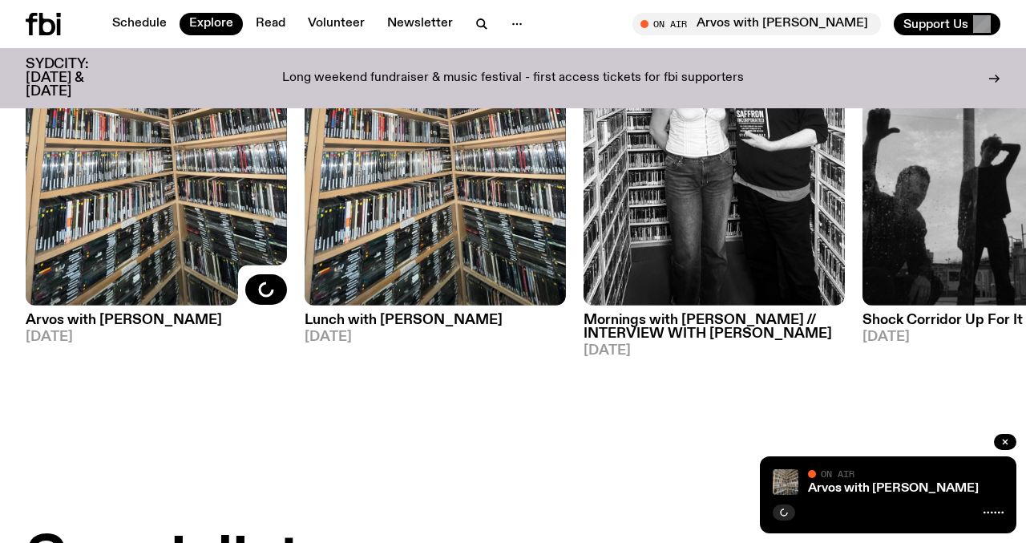
scroll to position [805, 0]
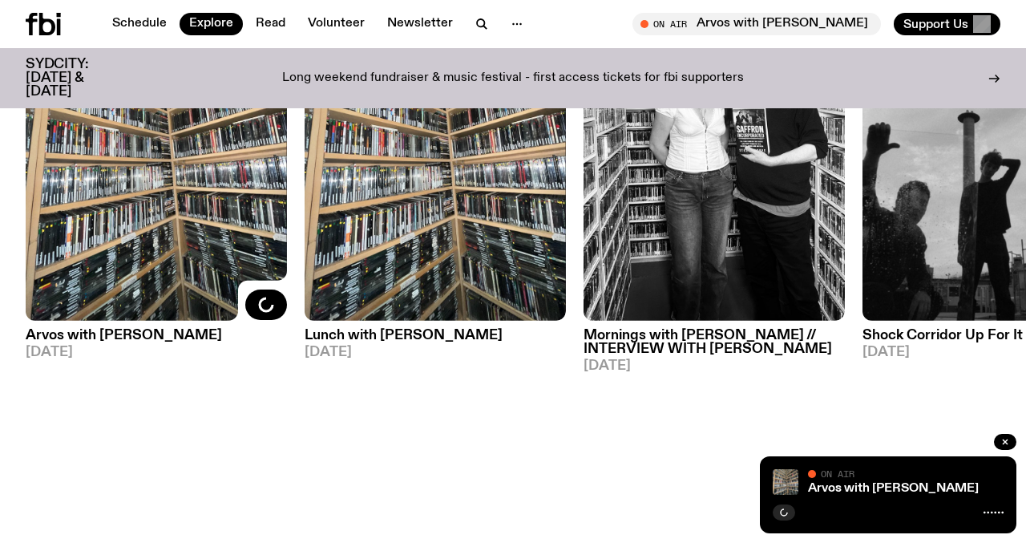
click at [354, 339] on h3 "Lunch with Lindsay" at bounding box center [435, 336] width 261 height 14
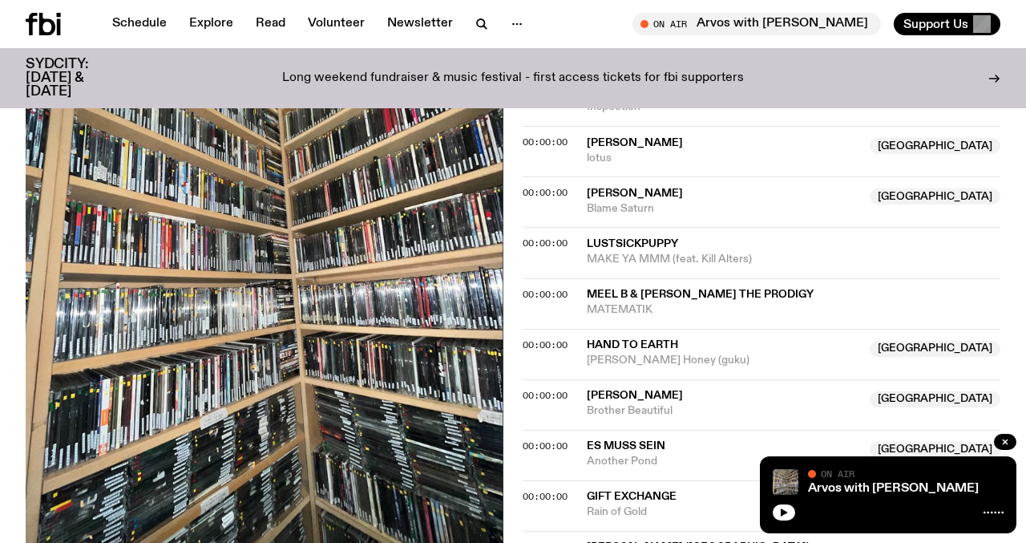
scroll to position [1551, 0]
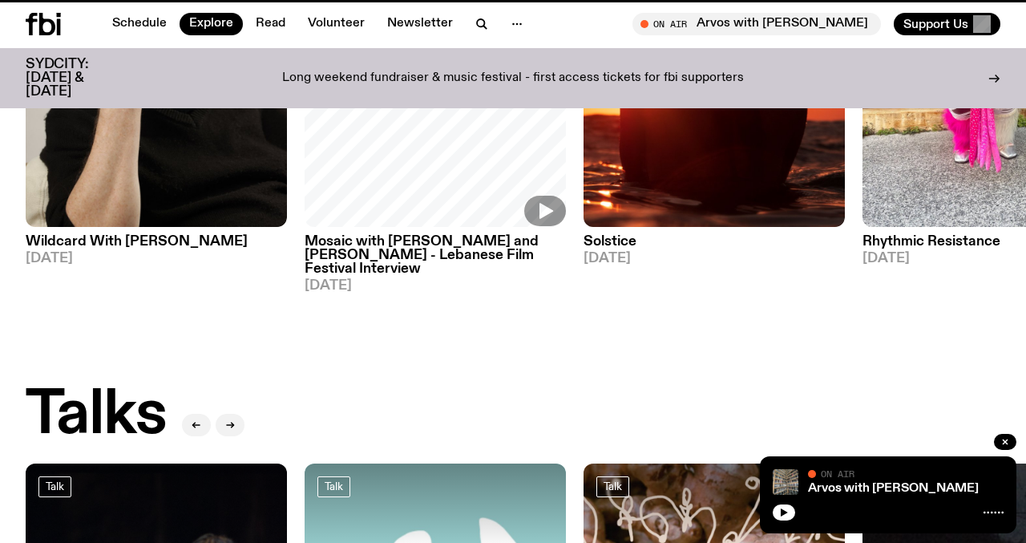
scroll to position [805, 0]
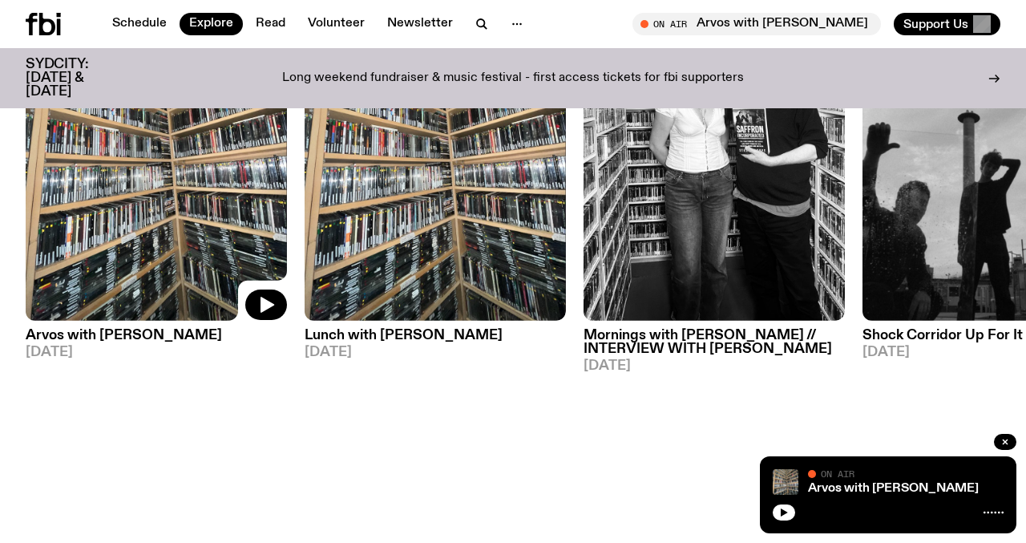
click at [115, 334] on h3 "Arvos with [PERSON_NAME]" at bounding box center [156, 336] width 261 height 14
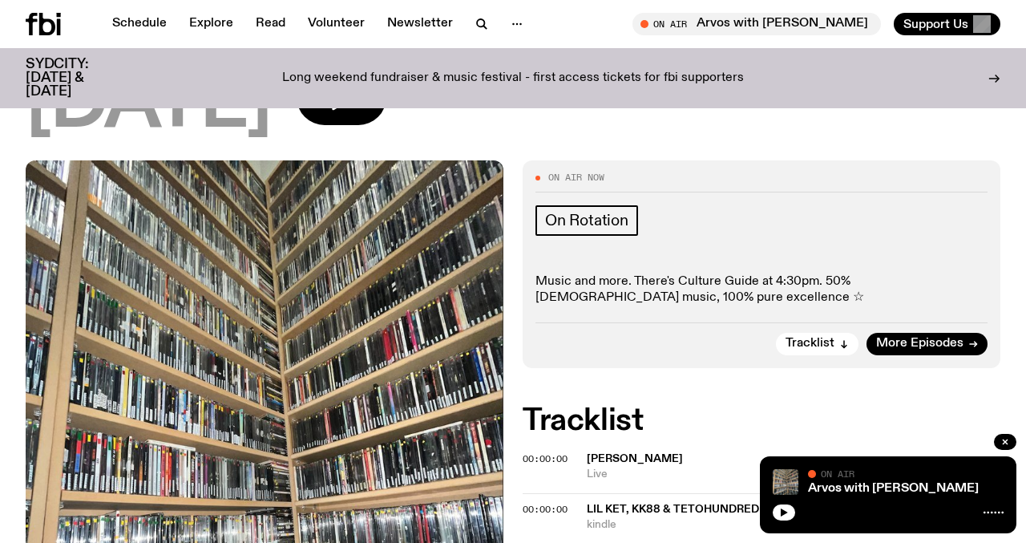
scroll to position [222, 0]
click at [209, 21] on link "Explore" at bounding box center [211, 24] width 63 height 22
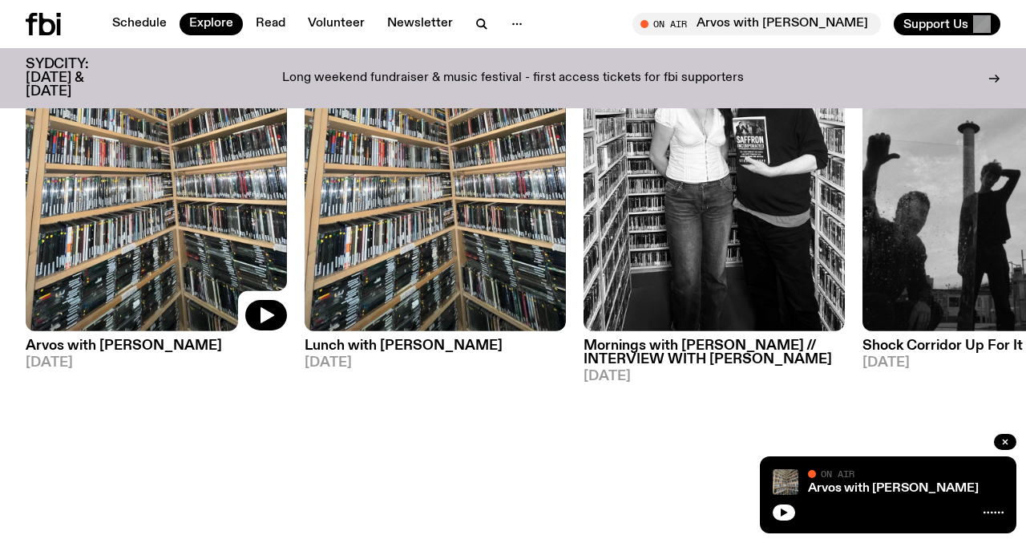
scroll to position [795, 0]
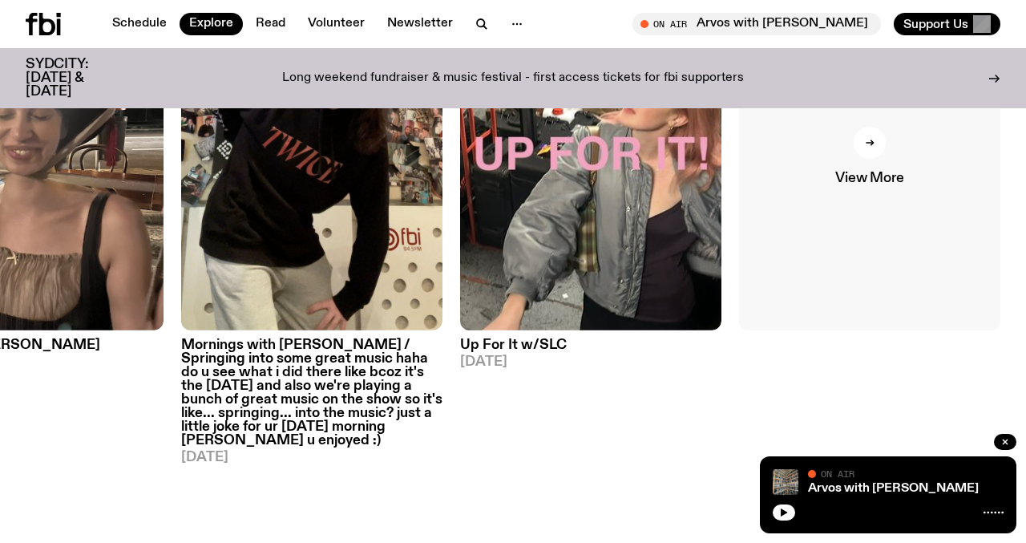
click at [880, 175] on span "View More" at bounding box center [869, 179] width 68 height 14
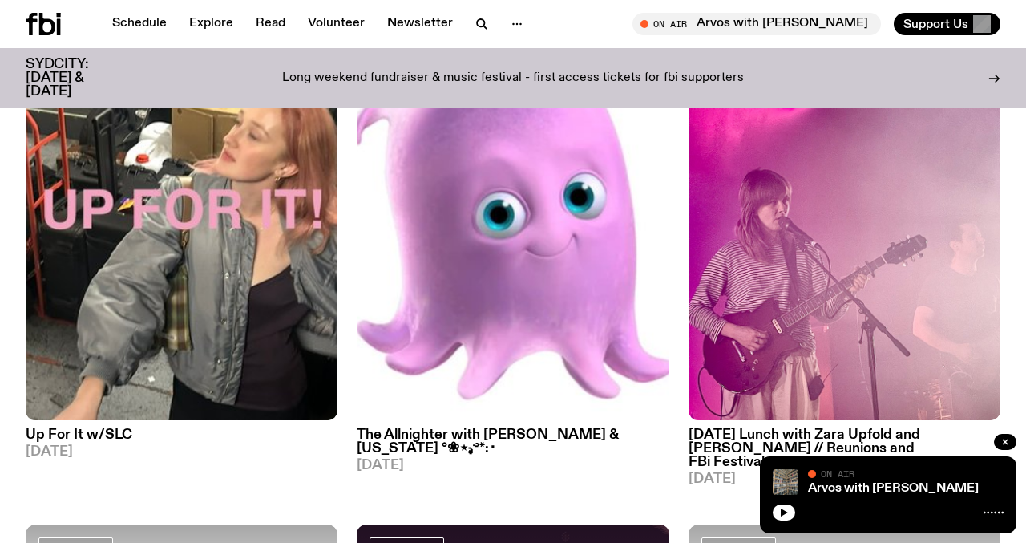
scroll to position [1826, 0]
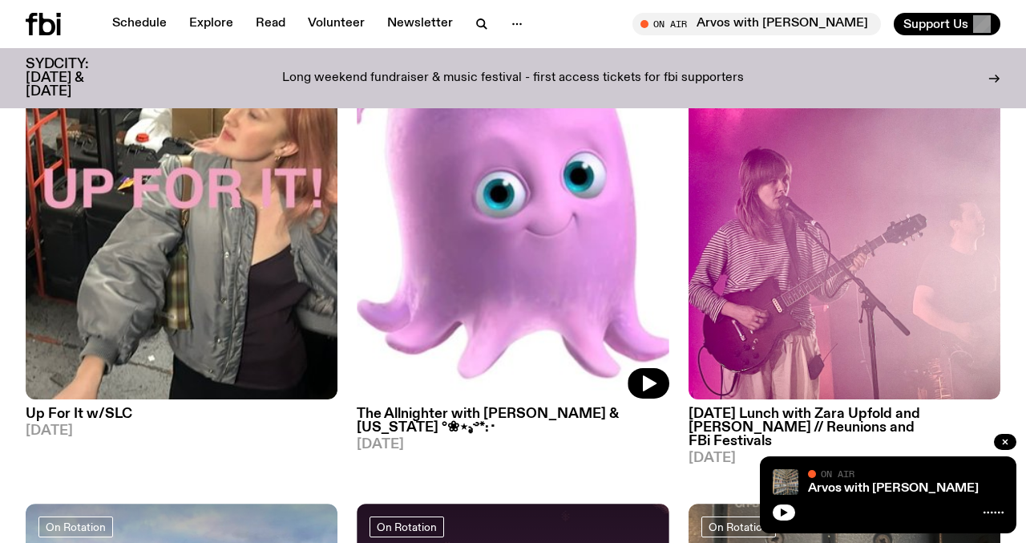
click at [482, 411] on h3 "The Allnighter with [PERSON_NAME] & [US_STATE] °❀⋆.ೃ࿔*:･" at bounding box center [513, 420] width 312 height 27
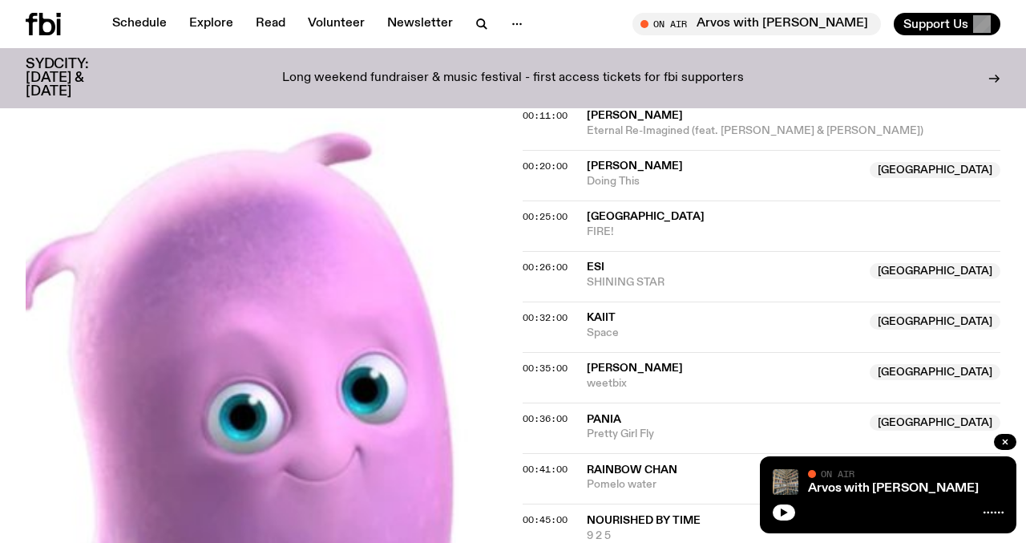
scroll to position [632, 0]
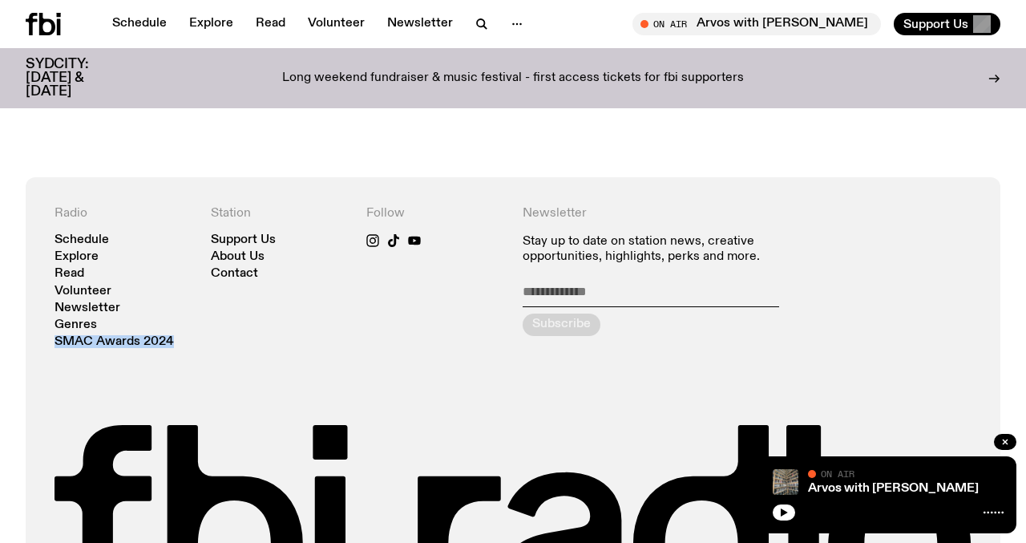
scroll to position [1306, 0]
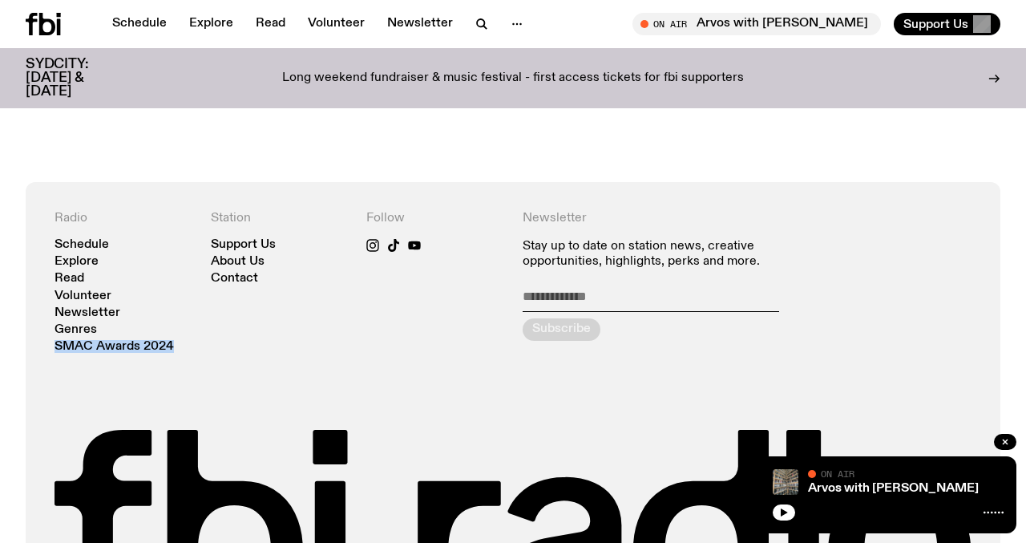
click at [5, 252] on div "Radio Schedule Explore Read Volunteer Newsletter Genres SMAC Awards 2024 Statio…" at bounding box center [513, 415] width 1026 height 467
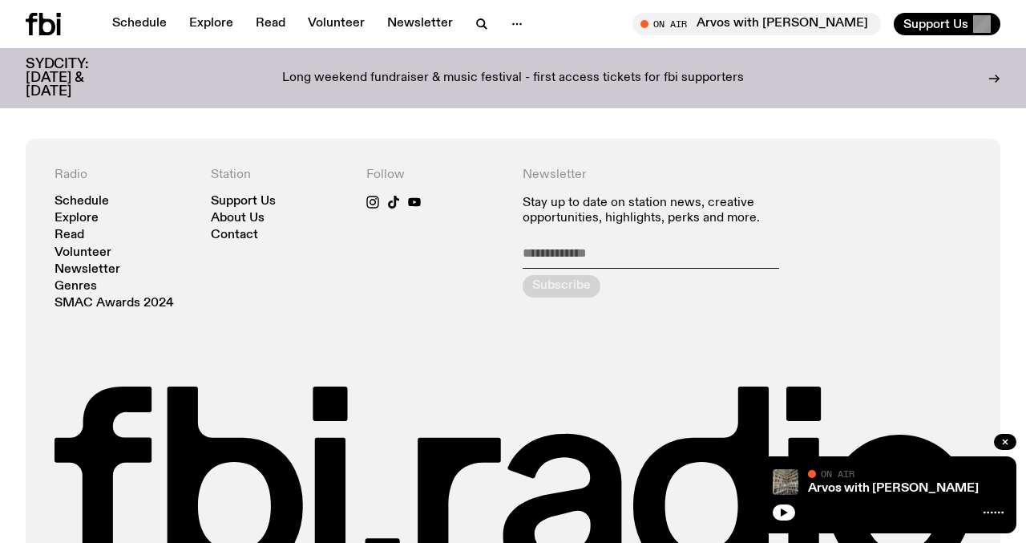
scroll to position [1359, 0]
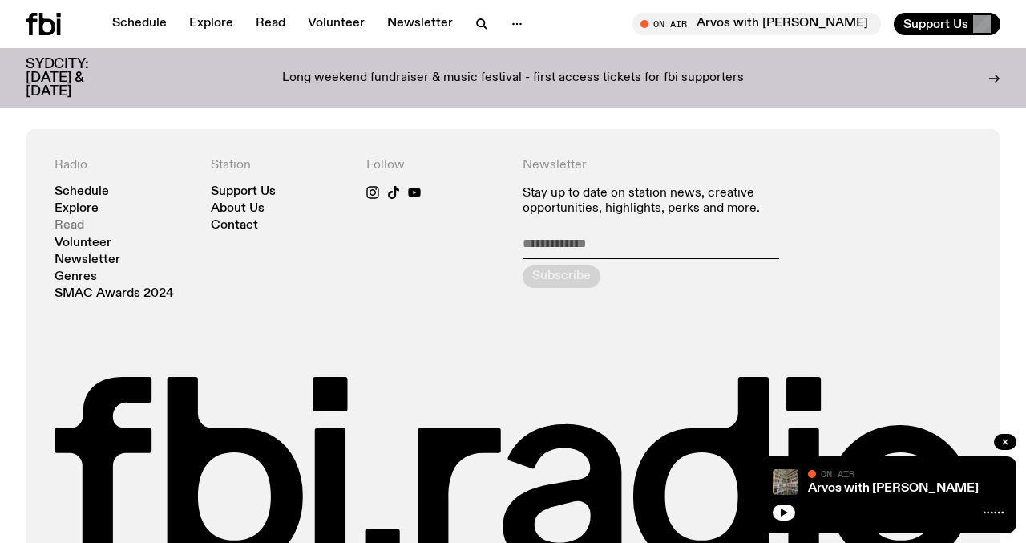
click at [71, 220] on link "Read" at bounding box center [70, 226] width 30 height 12
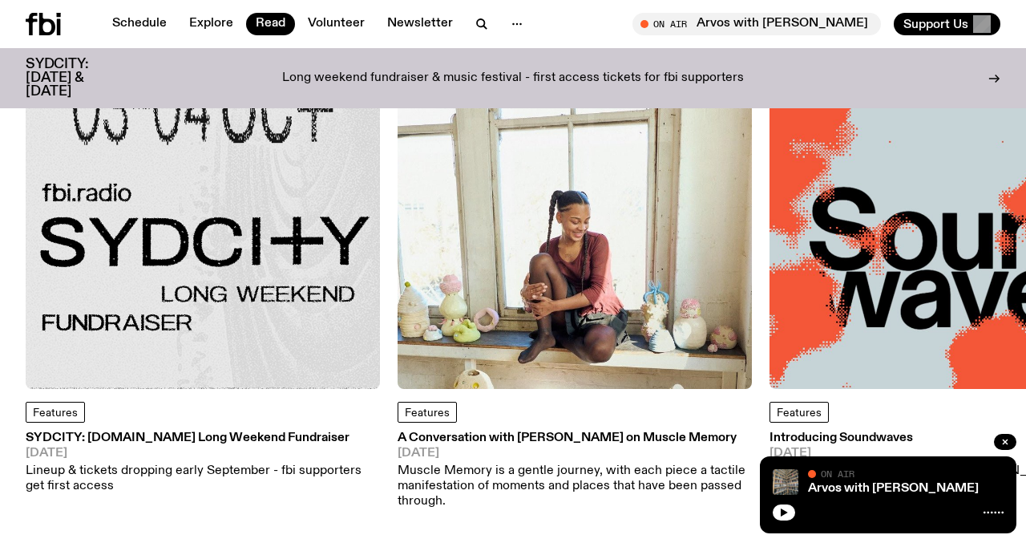
scroll to position [152, 0]
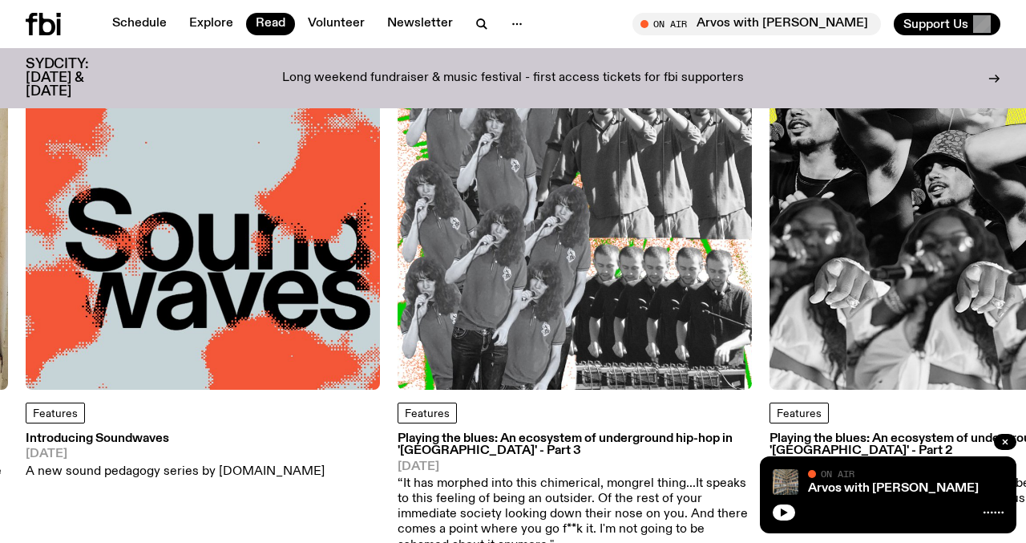
click at [188, 328] on img at bounding box center [203, 212] width 354 height 354
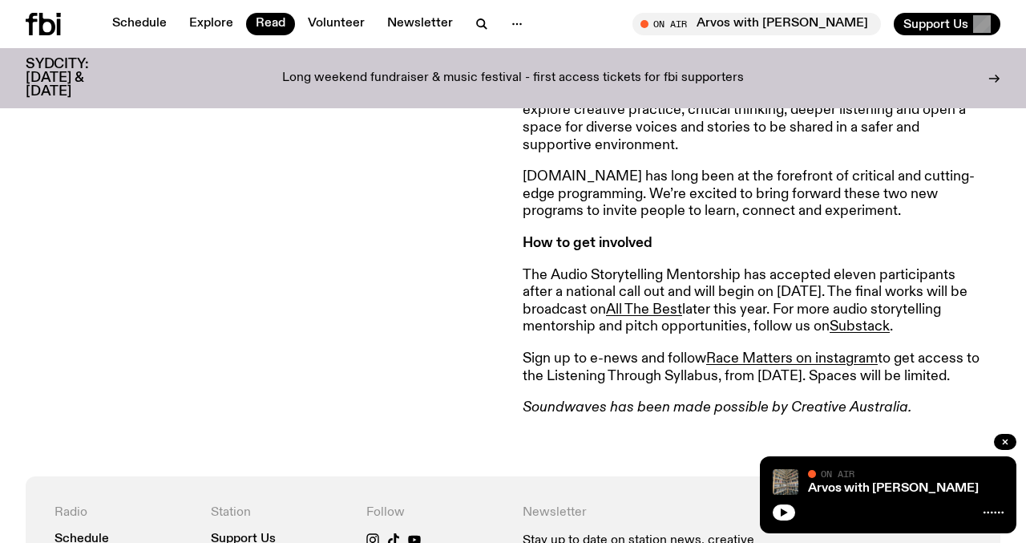
scroll to position [1287, 0]
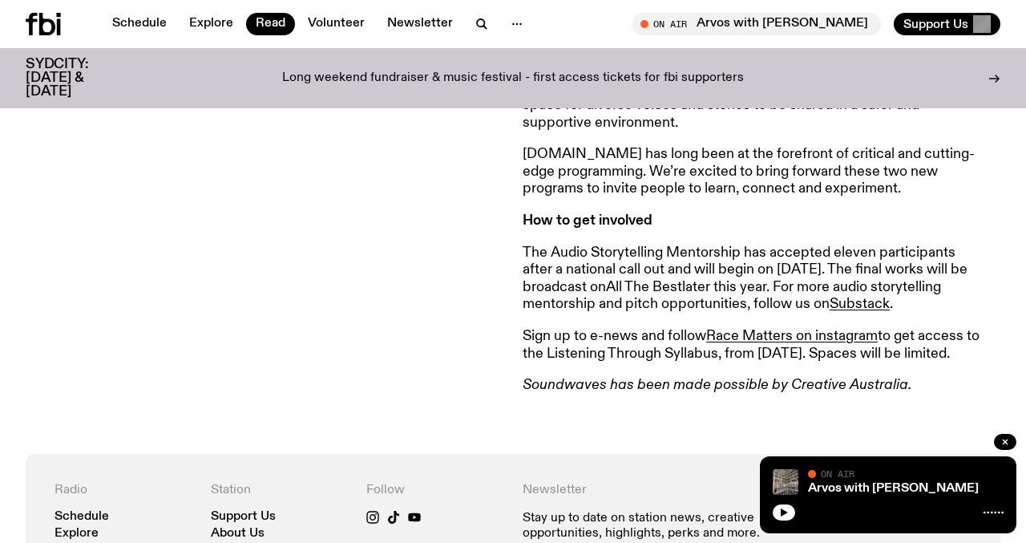
click at [682, 284] on link "All The Best" at bounding box center [644, 287] width 76 height 14
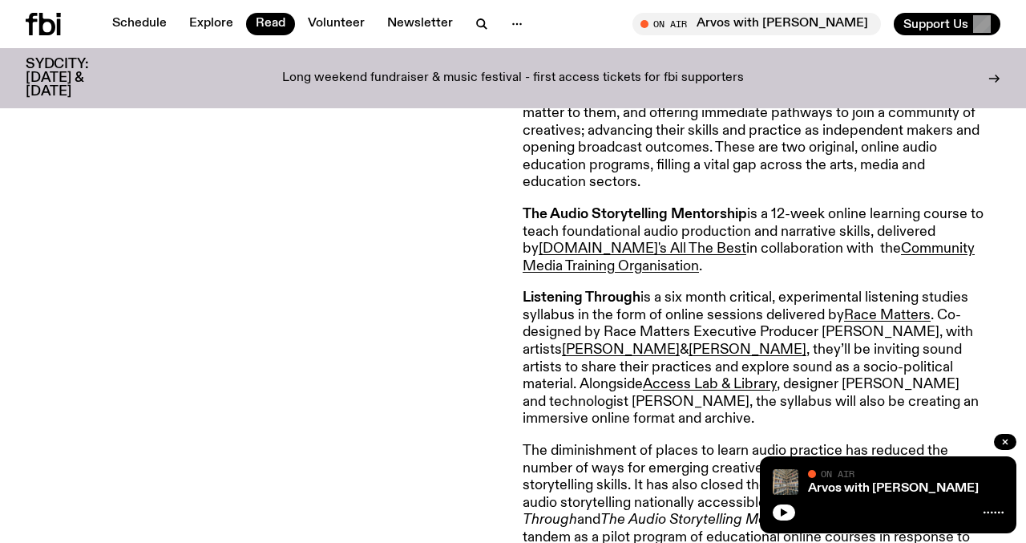
scroll to position [0, 0]
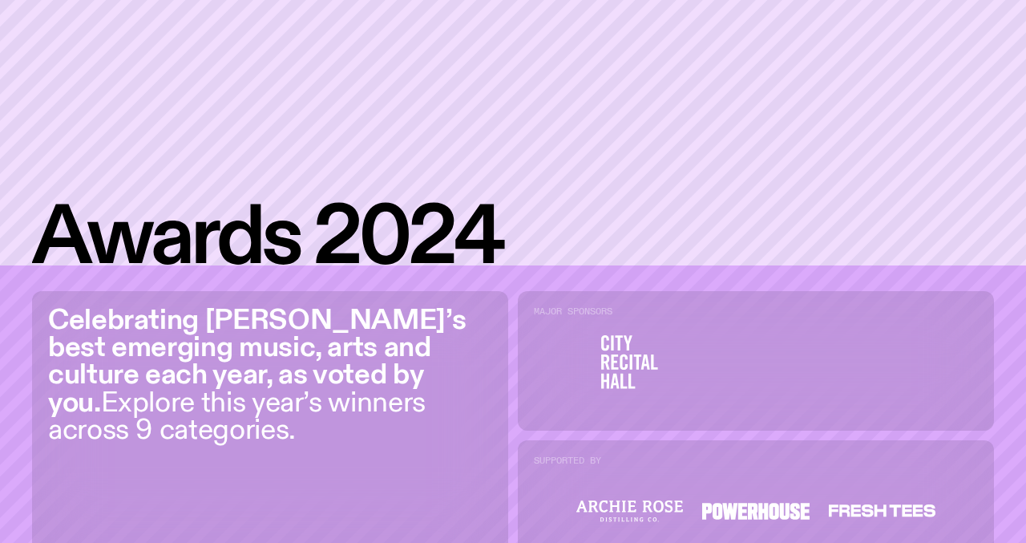
scroll to position [213, 0]
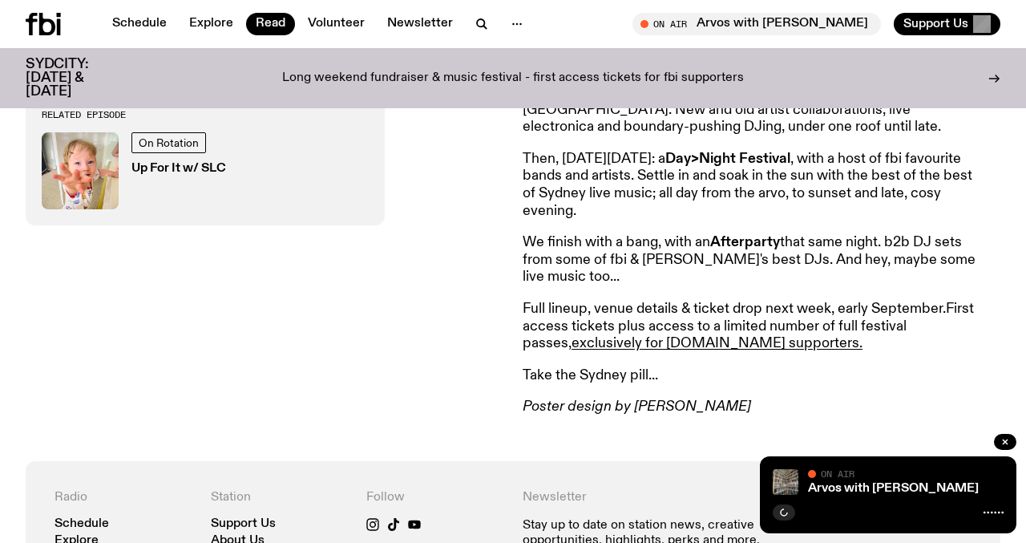
scroll to position [794, 0]
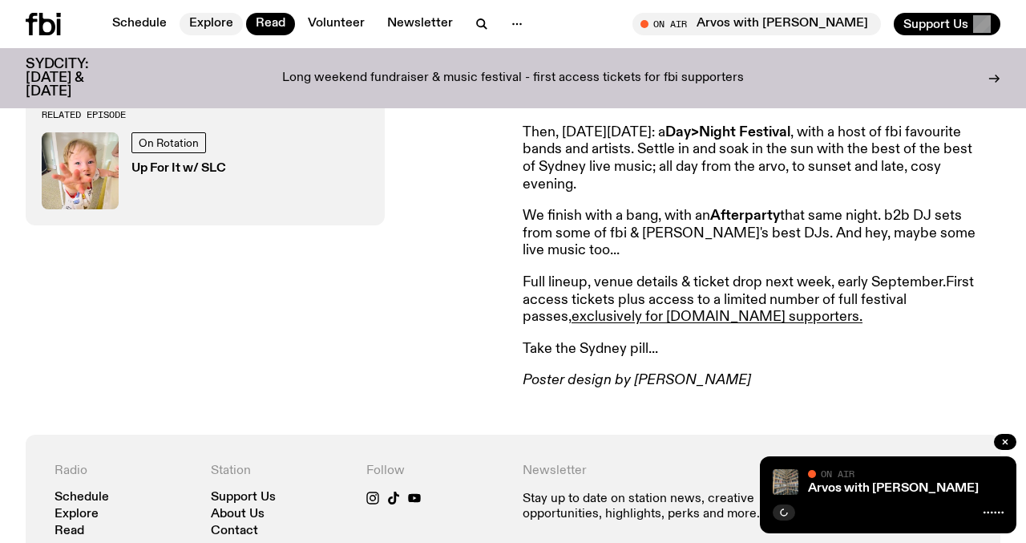
click at [185, 24] on link "Explore" at bounding box center [211, 24] width 63 height 22
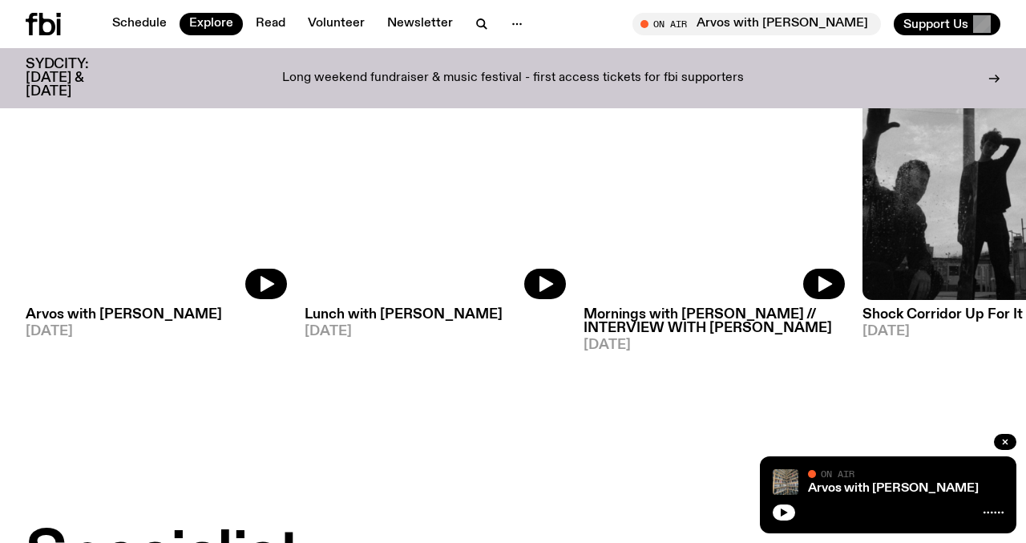
scroll to position [856, 0]
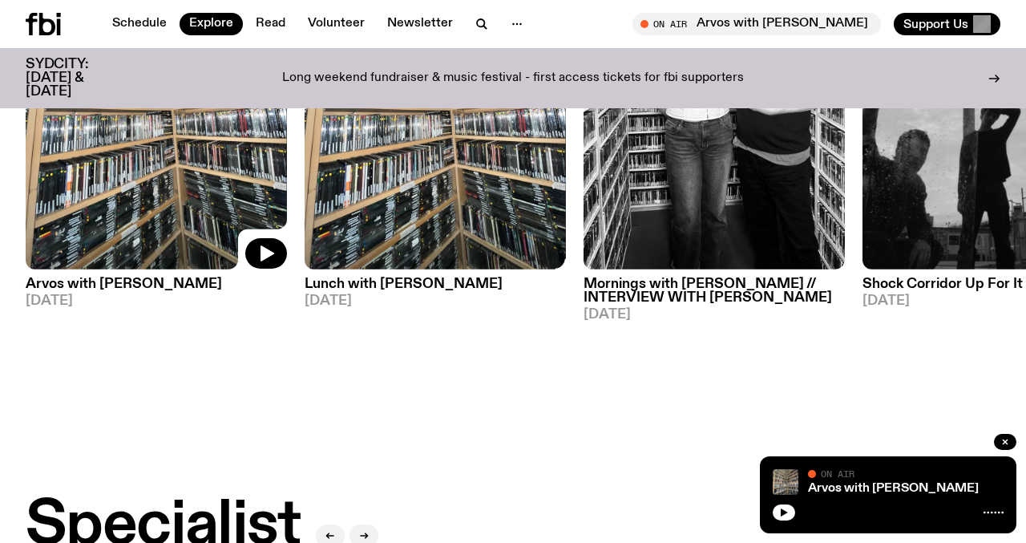
click at [404, 223] on img at bounding box center [435, 95] width 261 height 349
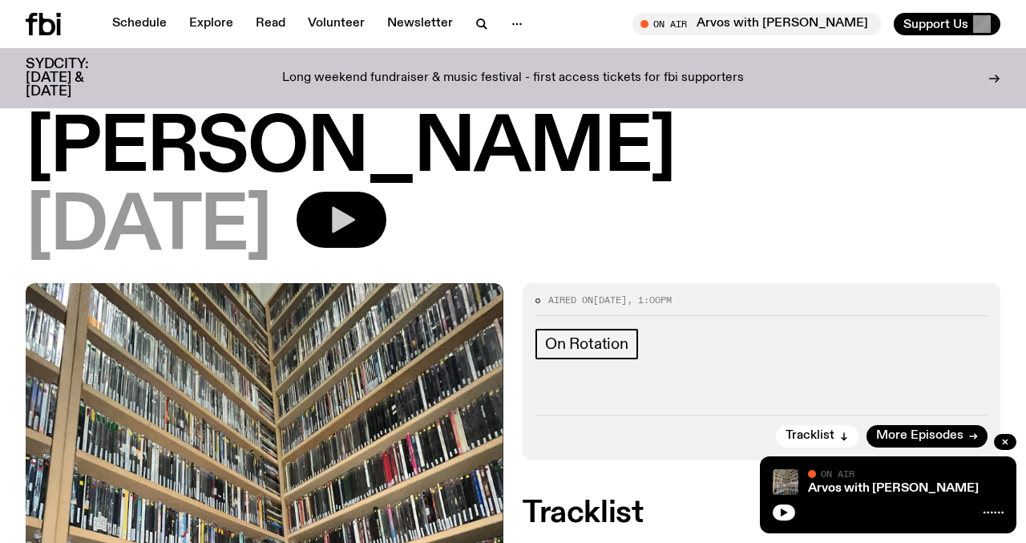
click at [358, 204] on icon "button" at bounding box center [342, 220] width 32 height 32
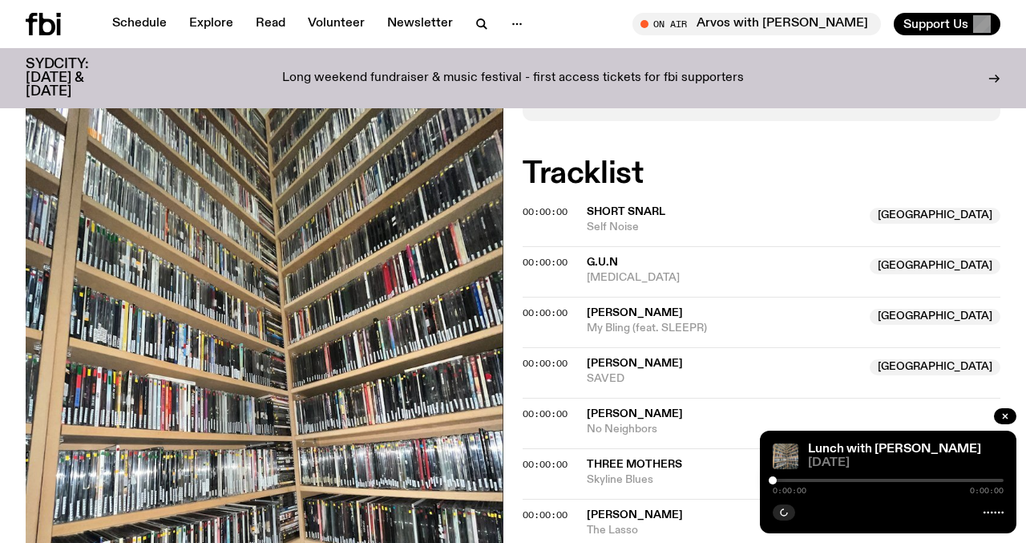
scroll to position [491, 0]
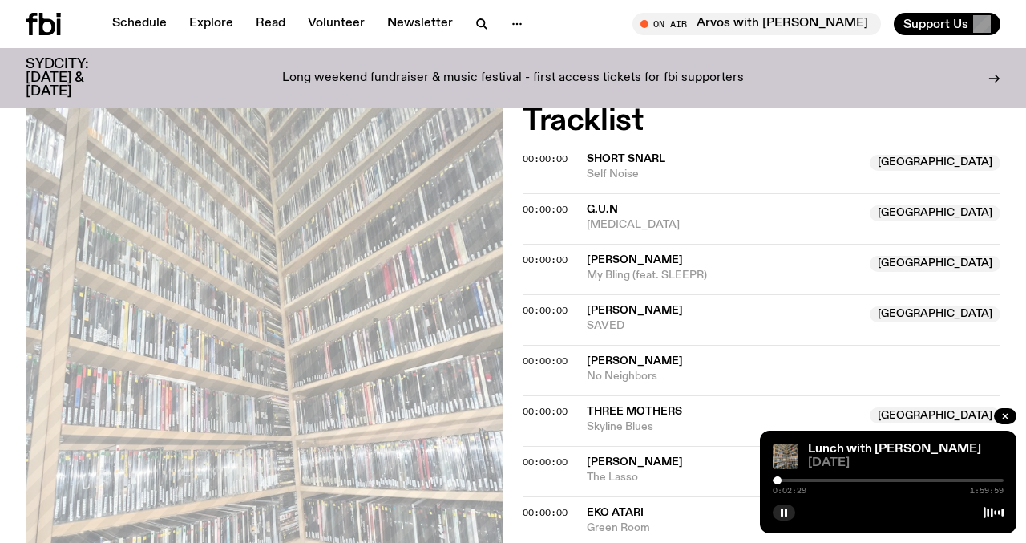
click at [778, 479] on div at bounding box center [778, 480] width 8 height 8
click at [782, 478] on div at bounding box center [782, 480] width 8 height 8
click at [782, 479] on div at bounding box center [782, 480] width 8 height 8
click at [792, 479] on div at bounding box center [792, 480] width 8 height 8
click at [791, 480] on div at bounding box center [791, 480] width 8 height 8
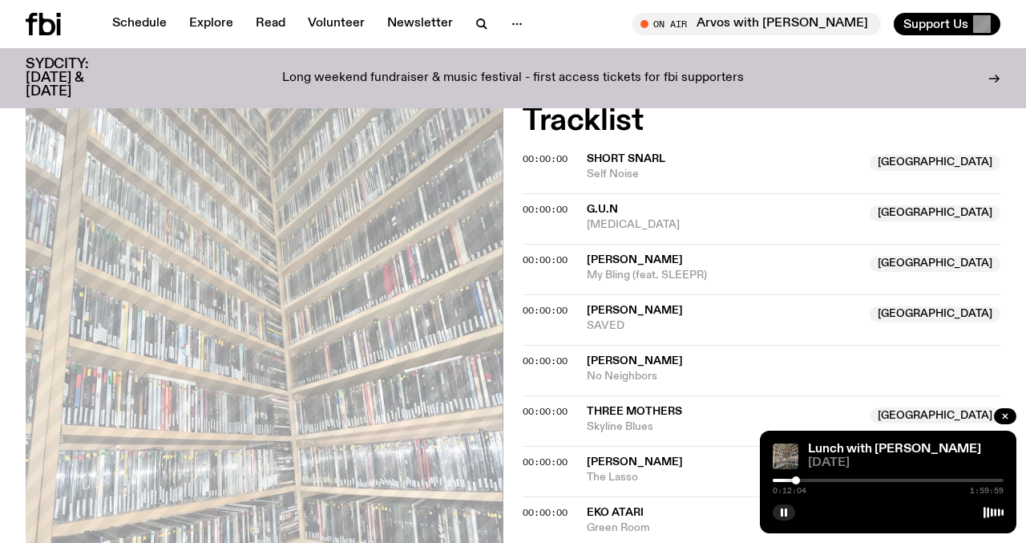
click at [796, 480] on div at bounding box center [796, 480] width 8 height 8
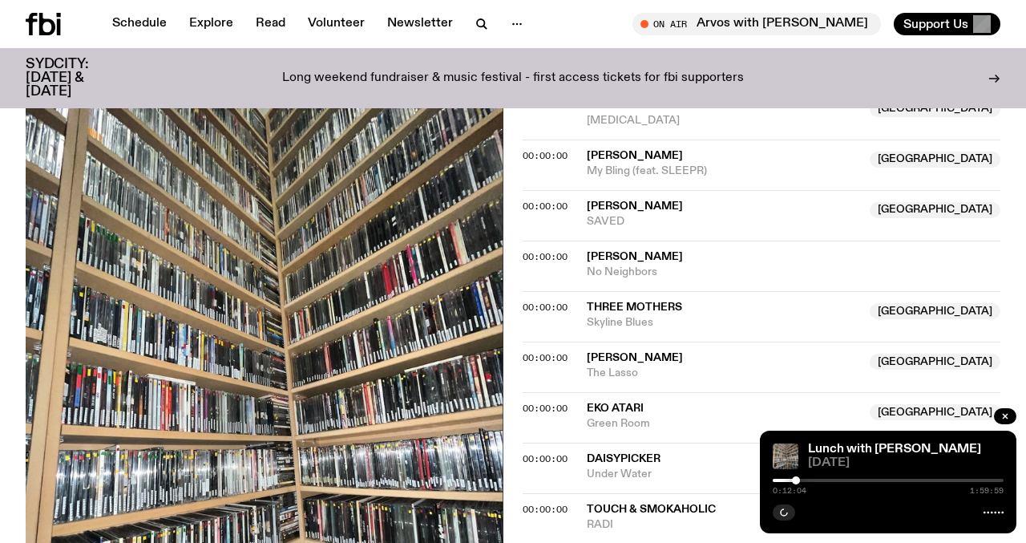
scroll to position [597, 0]
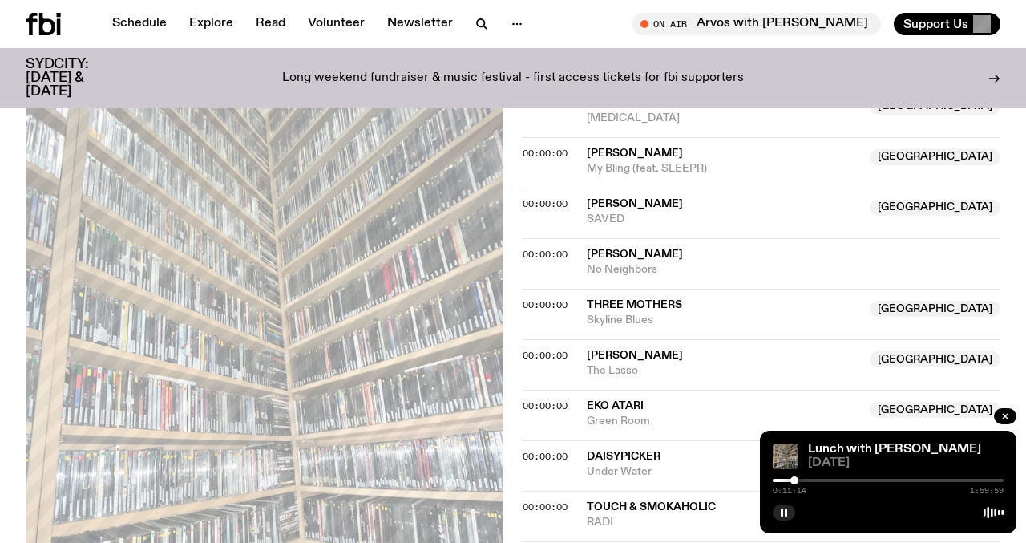
click at [795, 480] on div at bounding box center [795, 480] width 8 height 8
click at [793, 476] on div at bounding box center [793, 480] width 8 height 8
click at [800, 481] on div at bounding box center [800, 480] width 8 height 8
click at [799, 481] on div at bounding box center [799, 480] width 8 height 8
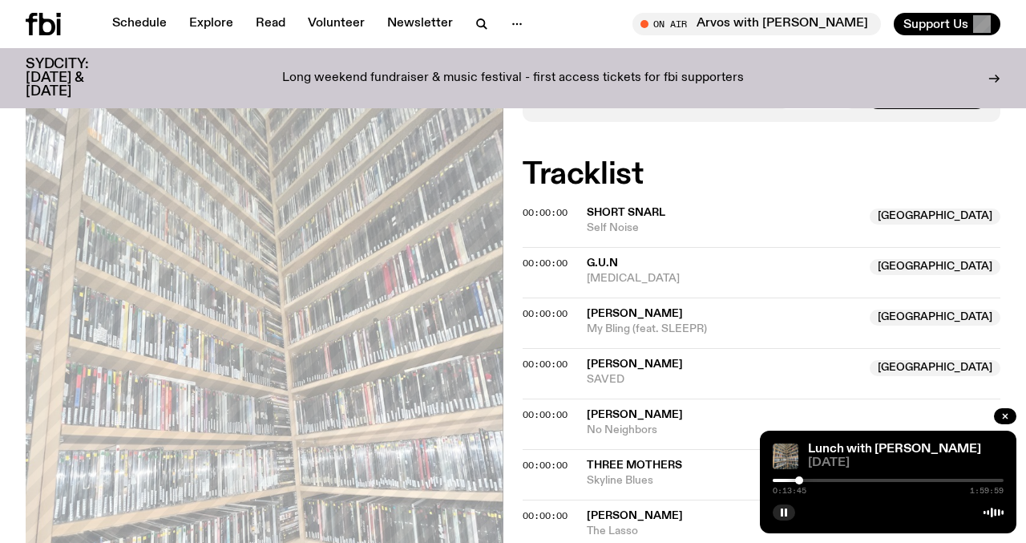
scroll to position [490, 0]
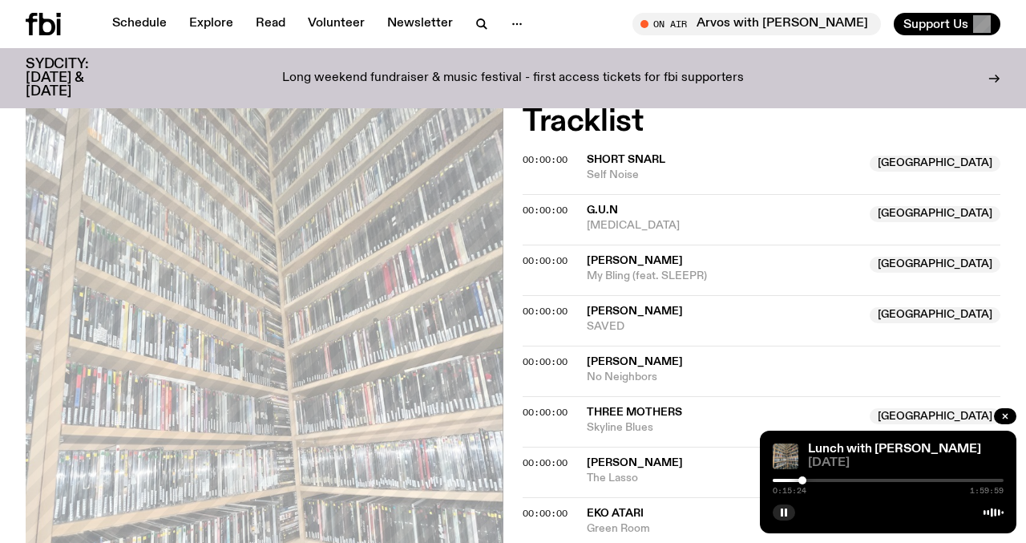
click at [803, 479] on div at bounding box center [803, 480] width 8 height 8
click at [807, 479] on div at bounding box center [807, 480] width 8 height 8
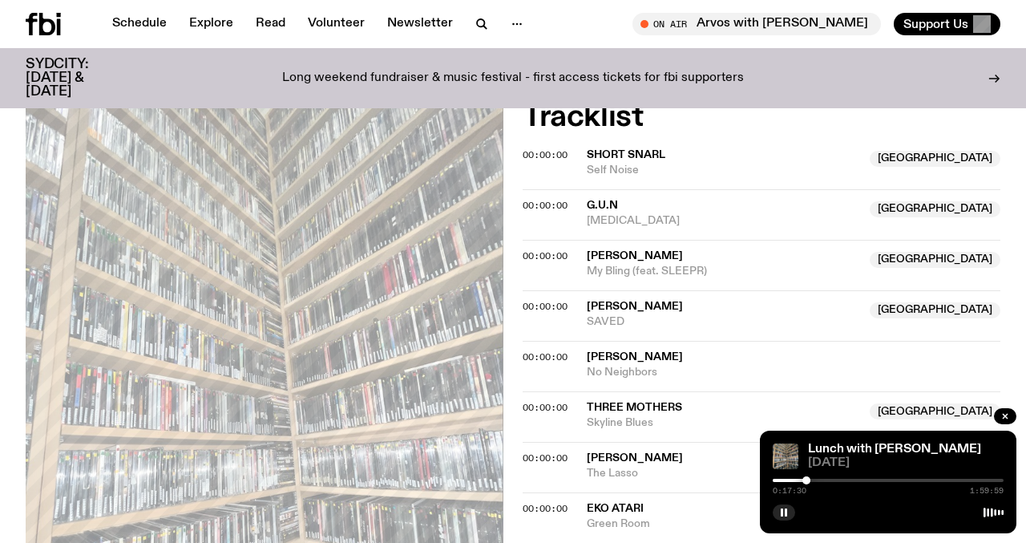
scroll to position [496, 0]
click at [809, 479] on div at bounding box center [808, 480] width 8 height 8
click at [811, 479] on div at bounding box center [811, 480] width 8 height 8
click at [812, 479] on div at bounding box center [812, 480] width 8 height 8
click at [814, 479] on div at bounding box center [814, 480] width 8 height 8
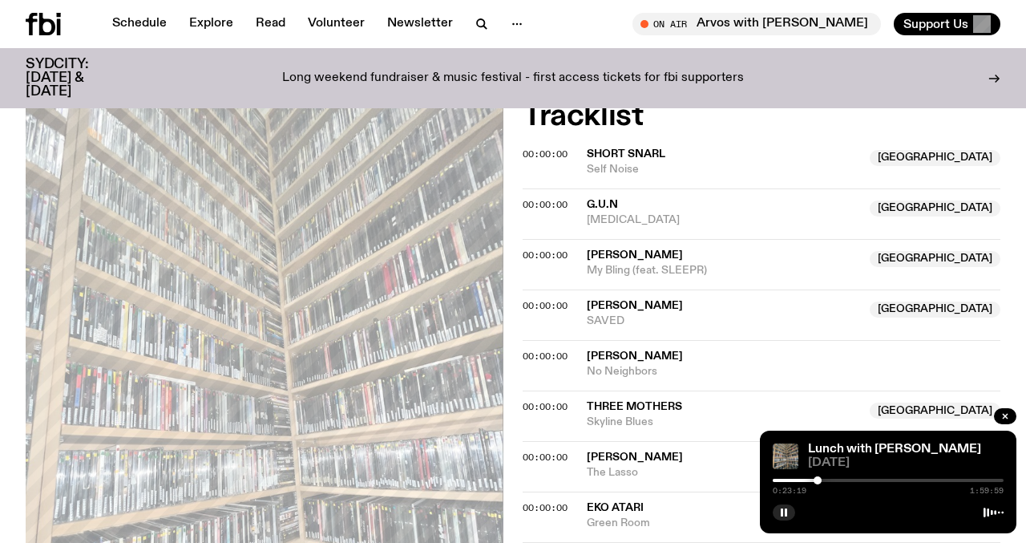
click at [818, 479] on div at bounding box center [818, 480] width 8 height 8
click at [820, 479] on div at bounding box center [820, 480] width 8 height 8
click at [817, 480] on div at bounding box center [817, 480] width 8 height 8
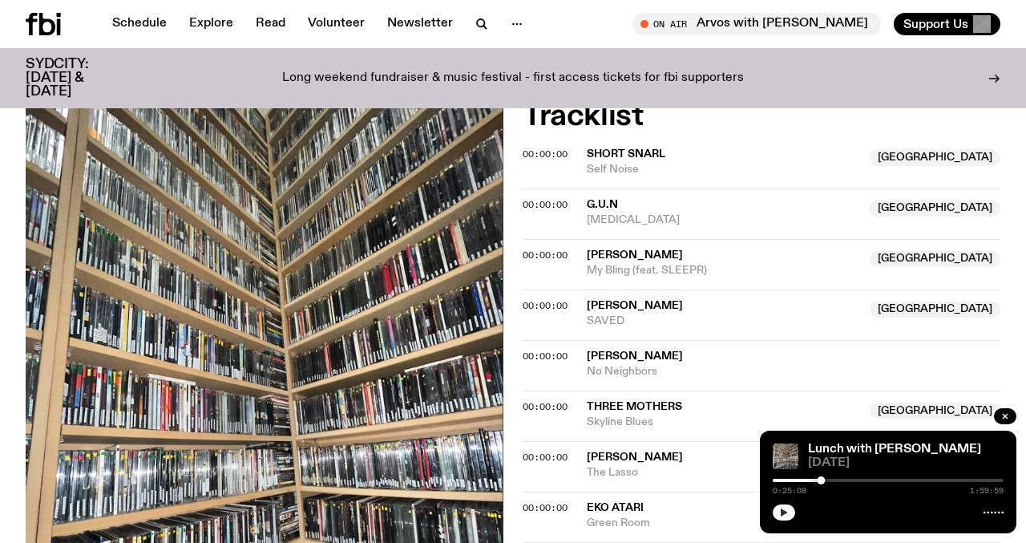
click at [782, 517] on button "button" at bounding box center [784, 512] width 22 height 16
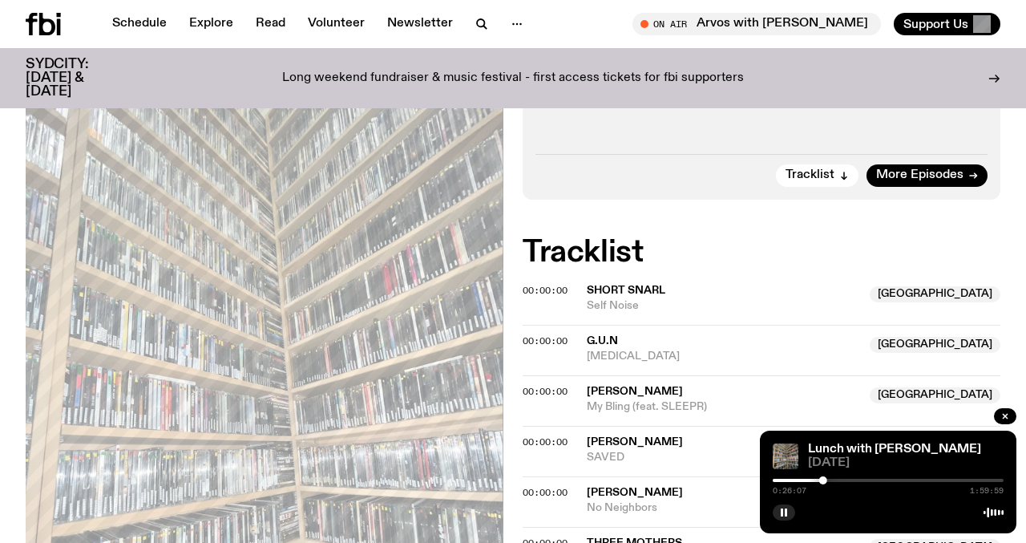
scroll to position [358, 0]
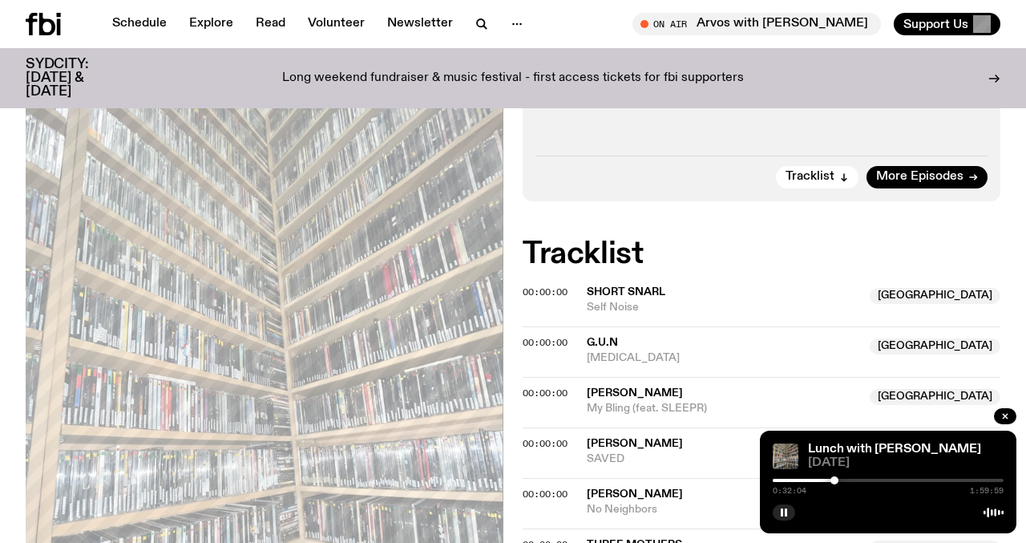
drag, startPoint x: 822, startPoint y: 478, endPoint x: 835, endPoint y: 478, distance: 12.8
click at [835, 478] on div at bounding box center [835, 480] width 8 height 8
click at [837, 479] on div at bounding box center [837, 480] width 8 height 8
click at [835, 479] on div at bounding box center [835, 480] width 8 height 8
click at [834, 480] on div at bounding box center [834, 480] width 8 height 8
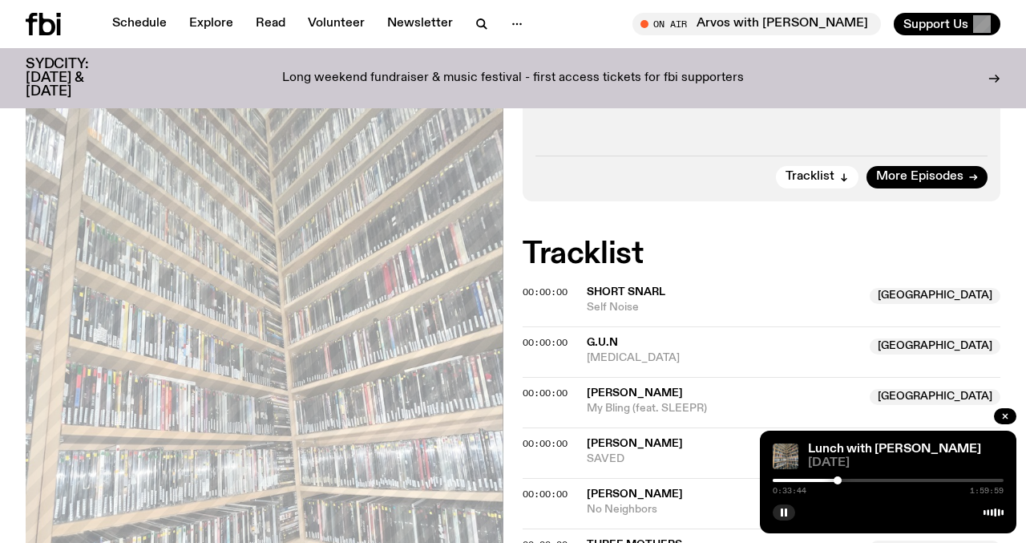
click at [838, 480] on div at bounding box center [838, 480] width 8 height 8
click at [839, 480] on div at bounding box center [839, 480] width 8 height 8
click at [843, 479] on div at bounding box center [843, 480] width 8 height 8
click at [840, 481] on div at bounding box center [840, 480] width 8 height 8
click at [841, 481] on div at bounding box center [841, 480] width 8 height 8
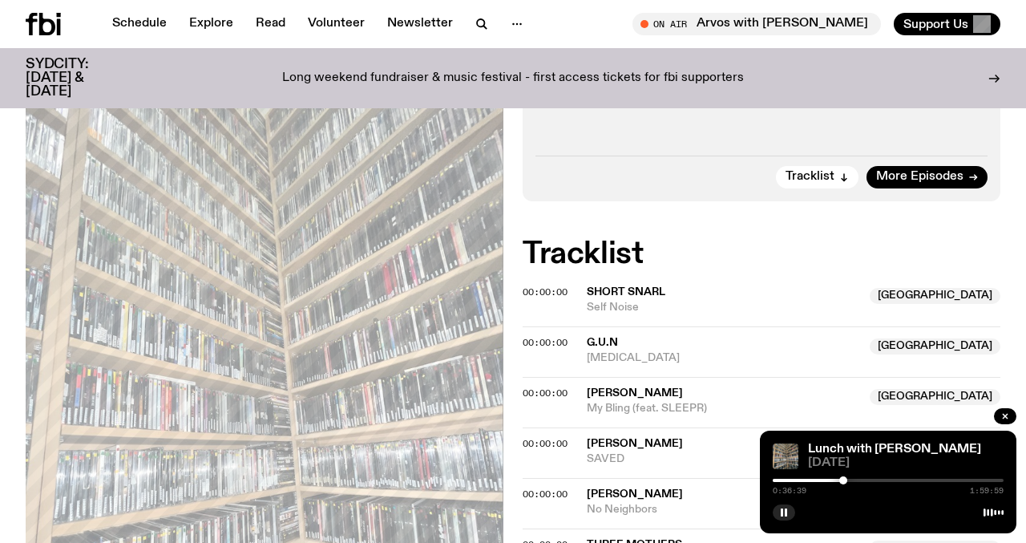
click at [844, 479] on div at bounding box center [843, 480] width 8 height 8
click at [846, 481] on div at bounding box center [846, 480] width 8 height 8
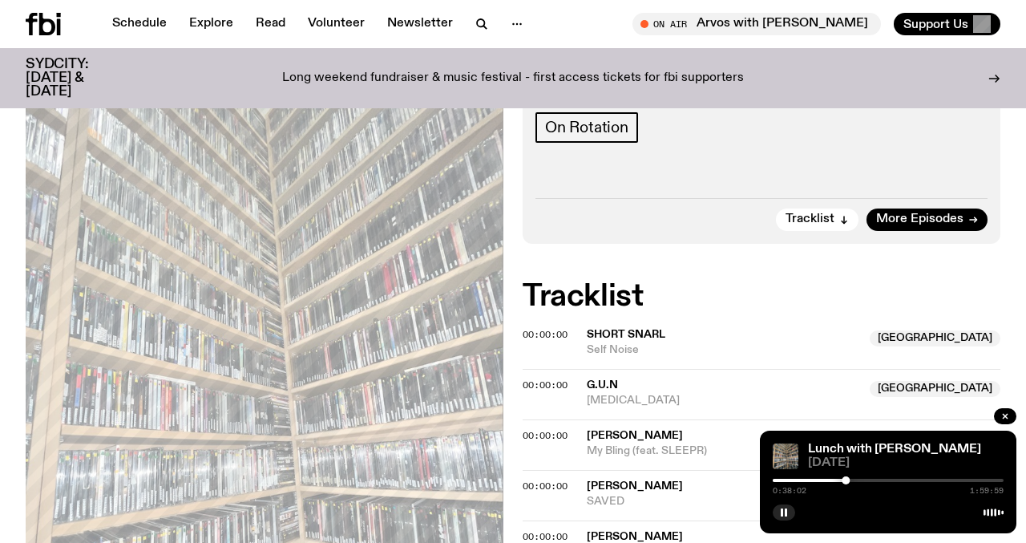
scroll to position [312, 0]
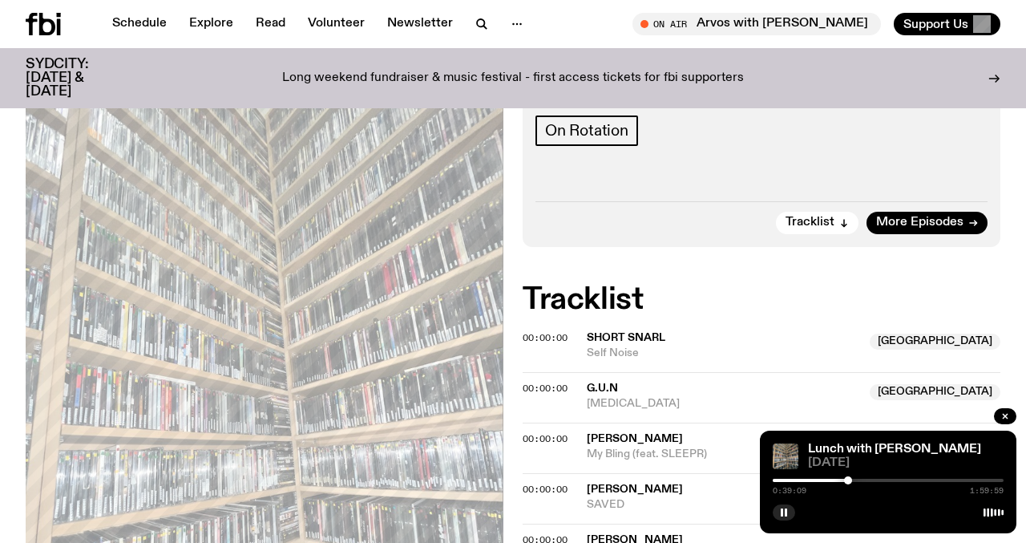
click at [848, 479] on div at bounding box center [848, 480] width 8 height 8
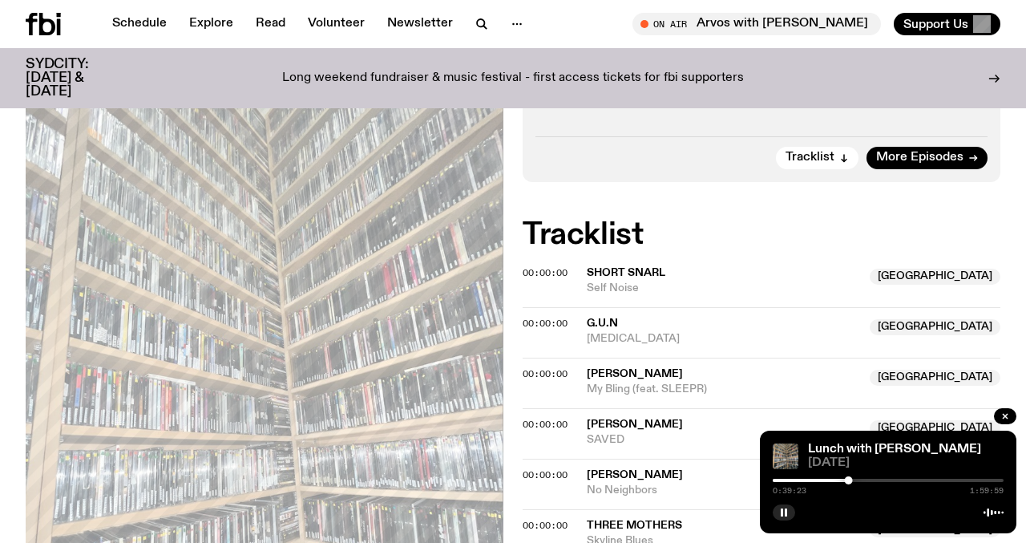
scroll to position [383, 0]
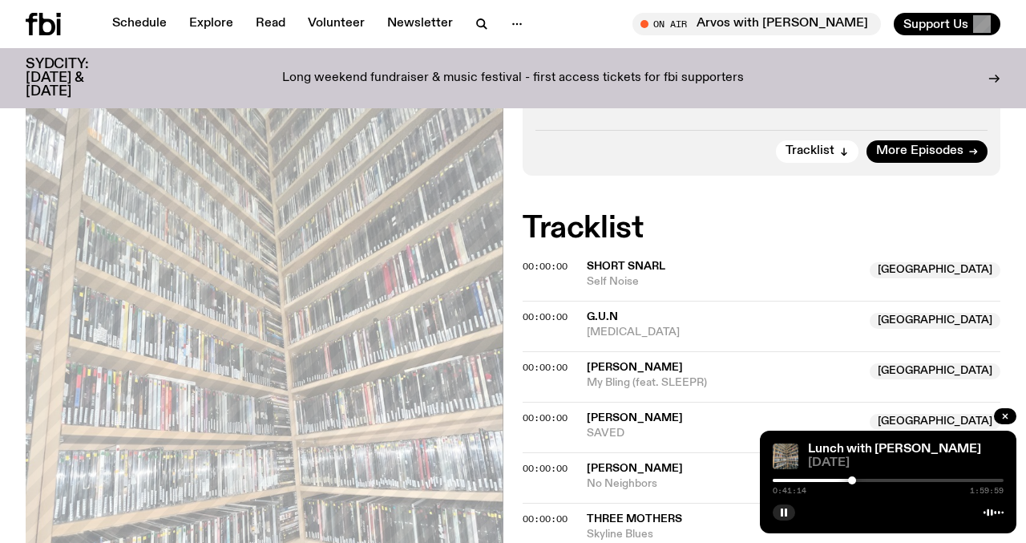
click at [852, 480] on div at bounding box center [852, 480] width 8 height 8
click at [856, 483] on div at bounding box center [856, 480] width 8 height 8
click at [853, 479] on div at bounding box center [853, 480] width 8 height 8
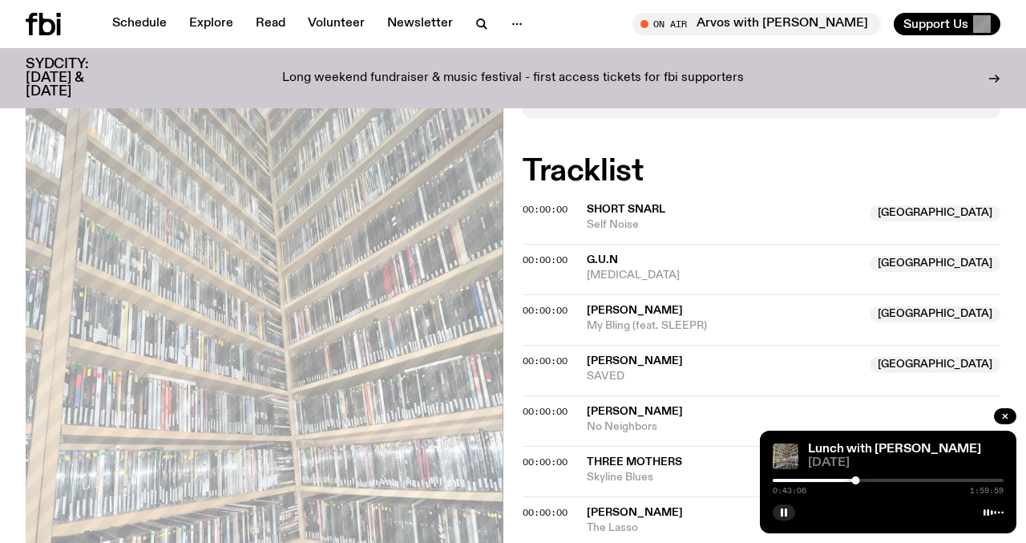
scroll to position [454, 0]
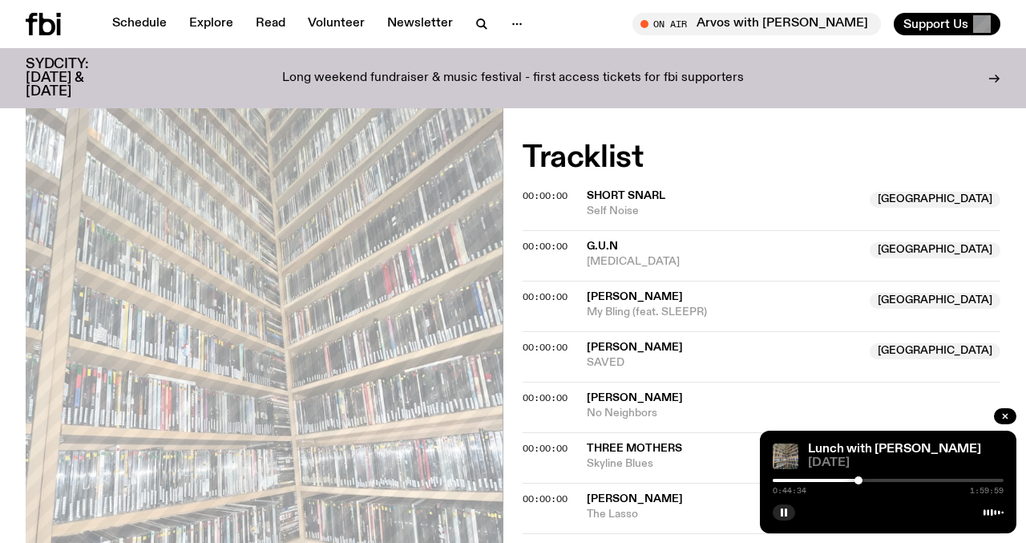
click at [859, 482] on div at bounding box center [859, 480] width 8 height 8
click at [862, 479] on div at bounding box center [862, 480] width 8 height 8
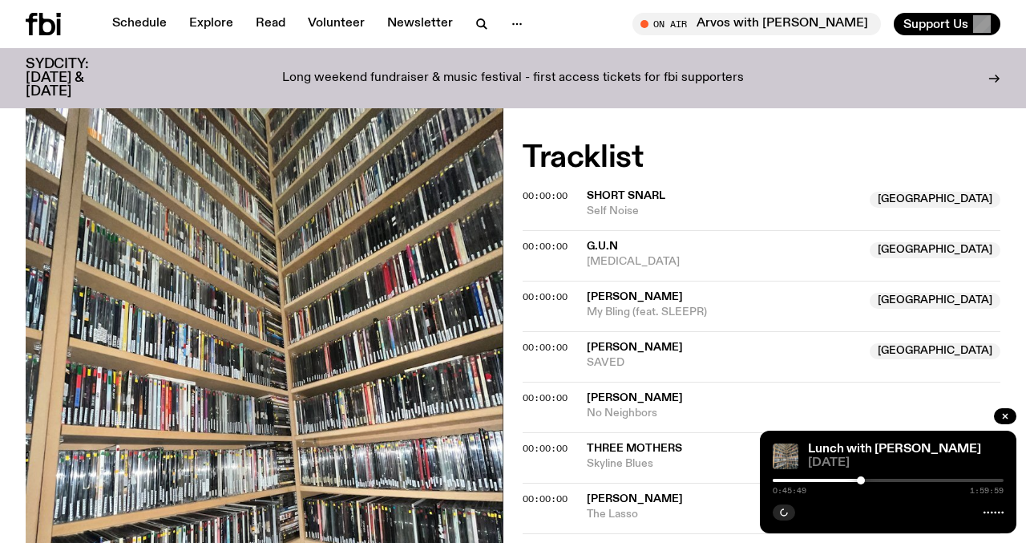
click at [861, 479] on div at bounding box center [861, 480] width 8 height 8
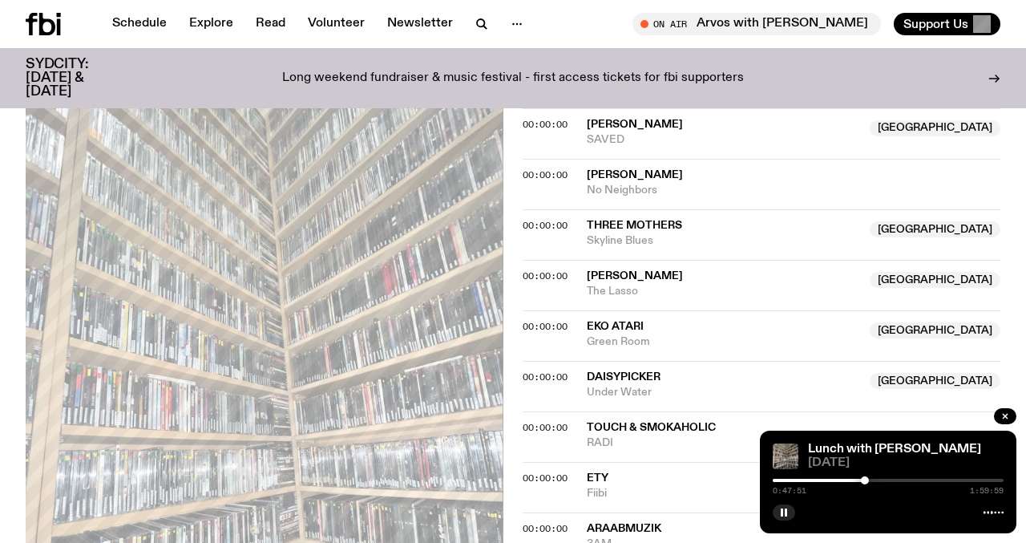
scroll to position [675, 0]
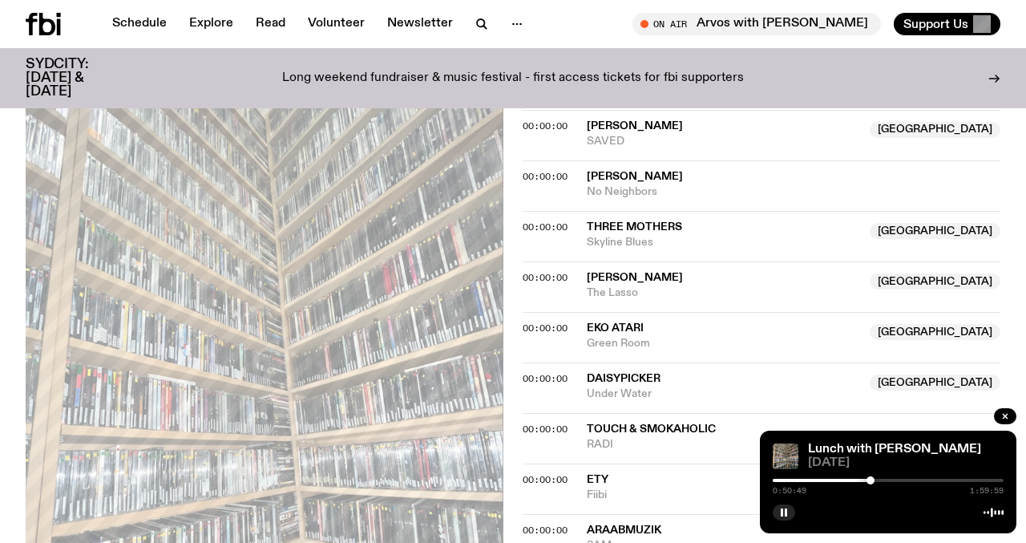
click at [871, 478] on div at bounding box center [871, 480] width 8 height 8
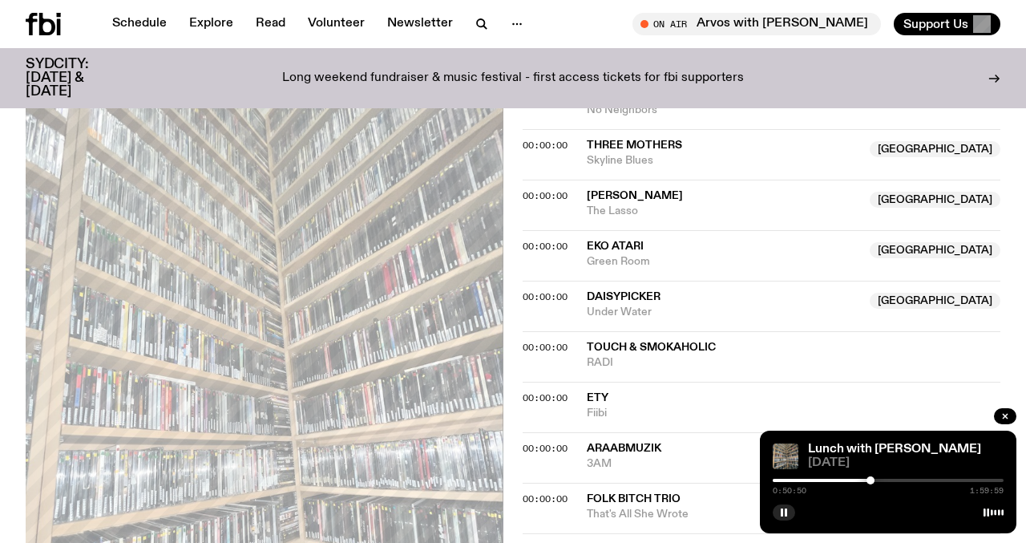
scroll to position [771, 0]
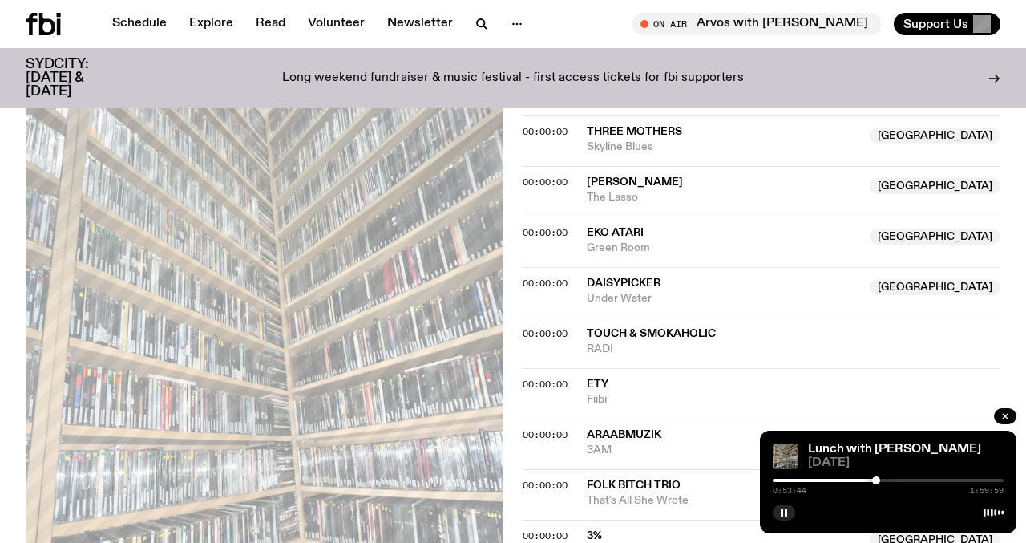
click at [876, 479] on div at bounding box center [876, 480] width 8 height 8
click at [880, 479] on div at bounding box center [880, 480] width 8 height 8
click at [883, 480] on div at bounding box center [883, 480] width 8 height 8
click at [884, 480] on div at bounding box center [884, 480] width 8 height 8
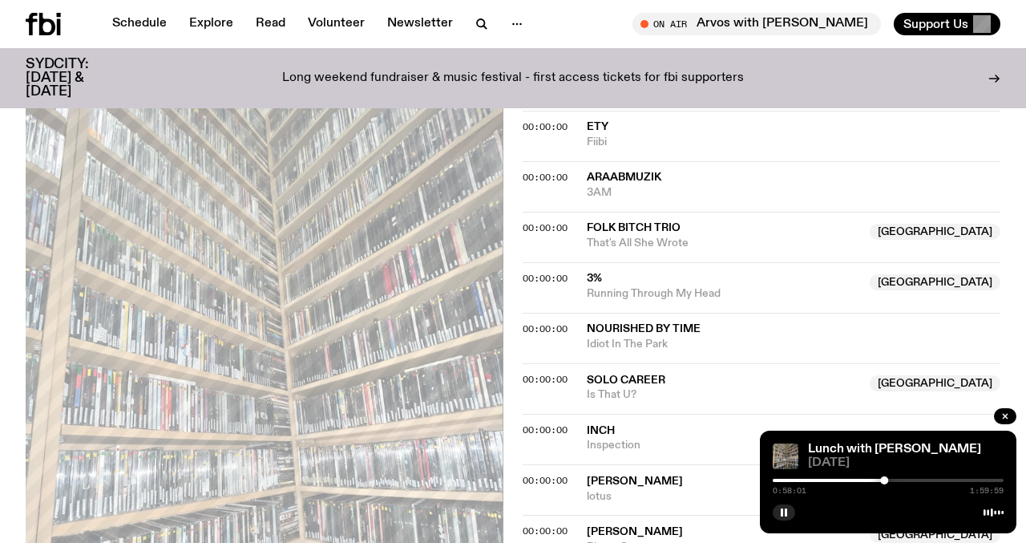
scroll to position [1034, 0]
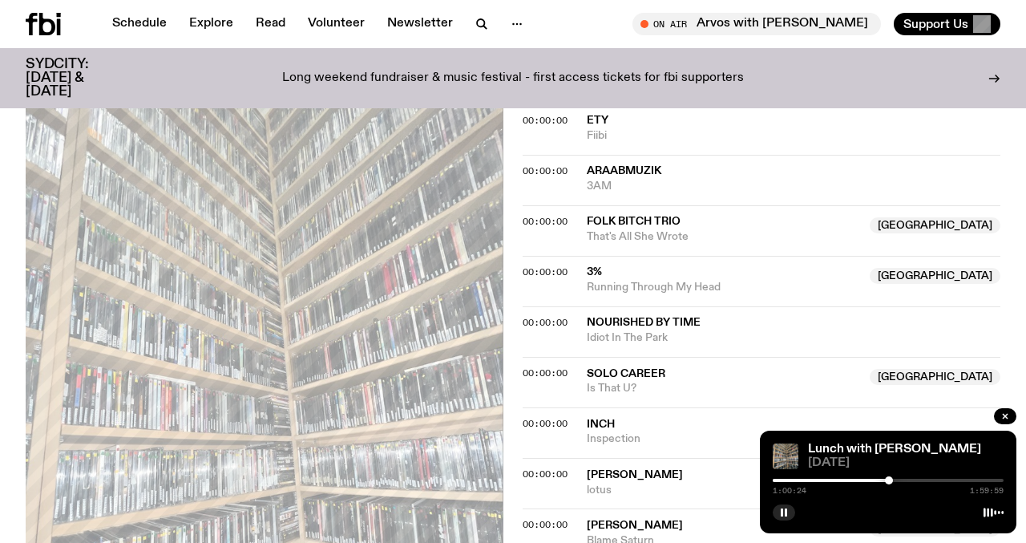
click at [889, 481] on div at bounding box center [889, 480] width 8 height 8
click at [888, 481] on div at bounding box center [888, 480] width 8 height 8
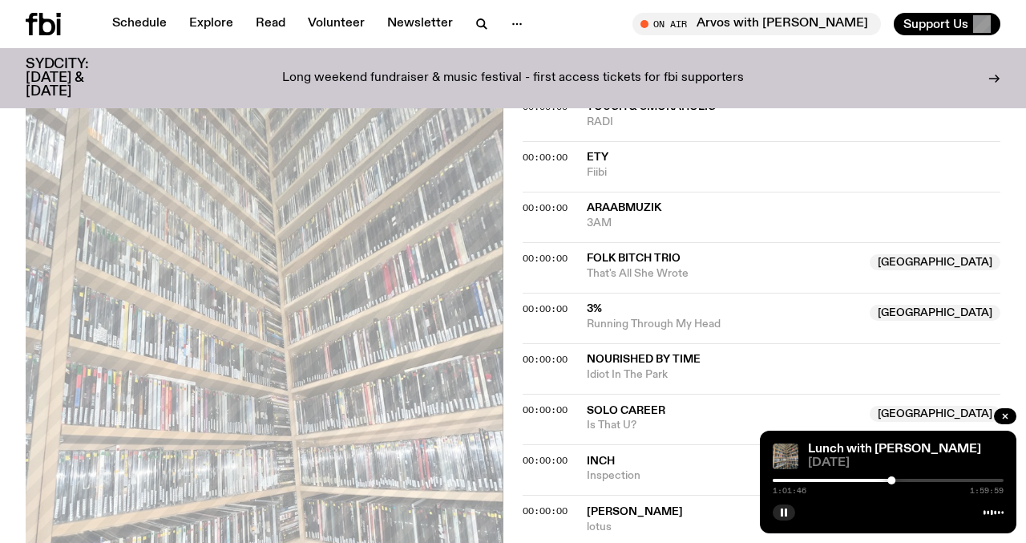
scroll to position [1010, 0]
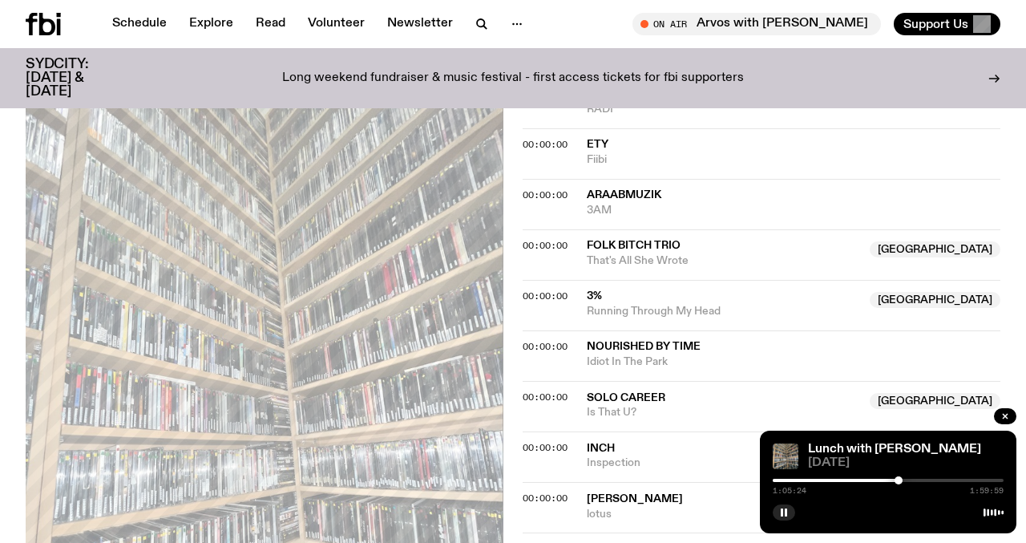
click at [899, 479] on div at bounding box center [899, 480] width 8 height 8
click at [901, 479] on div at bounding box center [901, 480] width 8 height 8
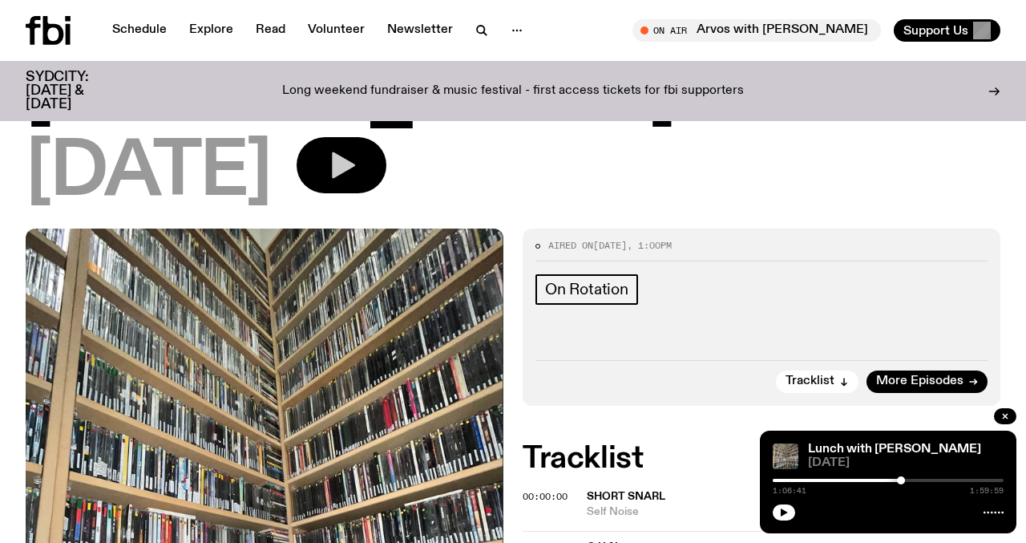
scroll to position [0, 0]
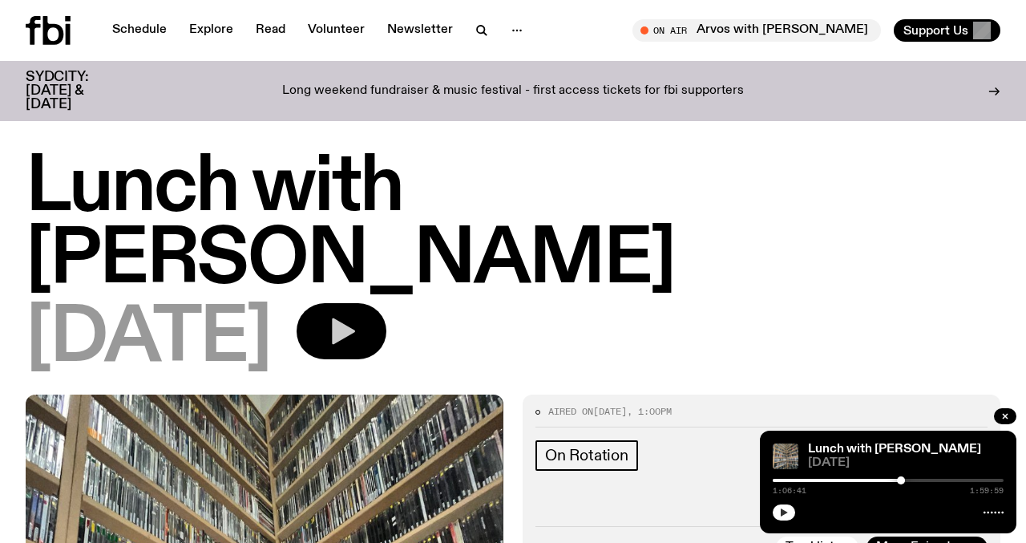
click at [790, 515] on button "button" at bounding box center [784, 512] width 22 height 16
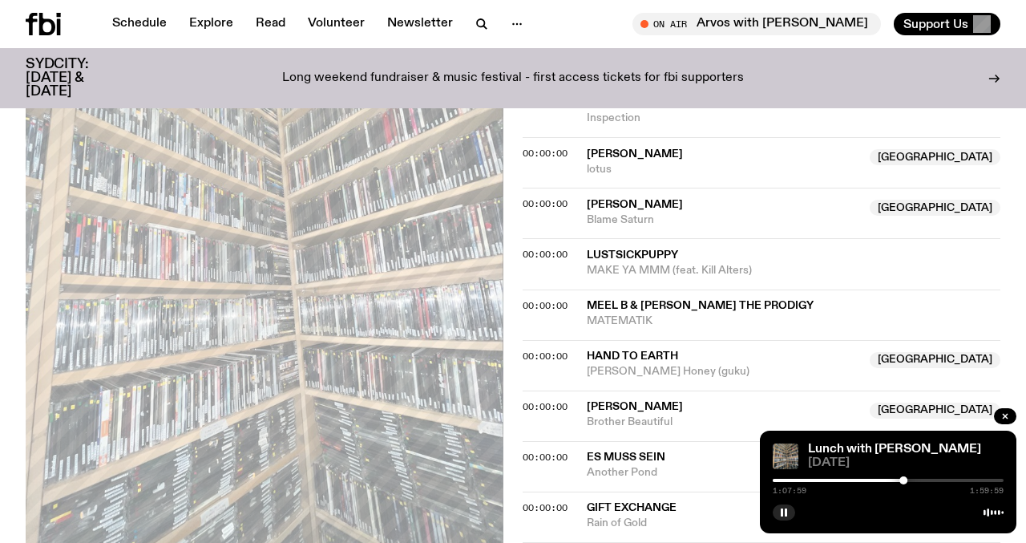
scroll to position [1357, 0]
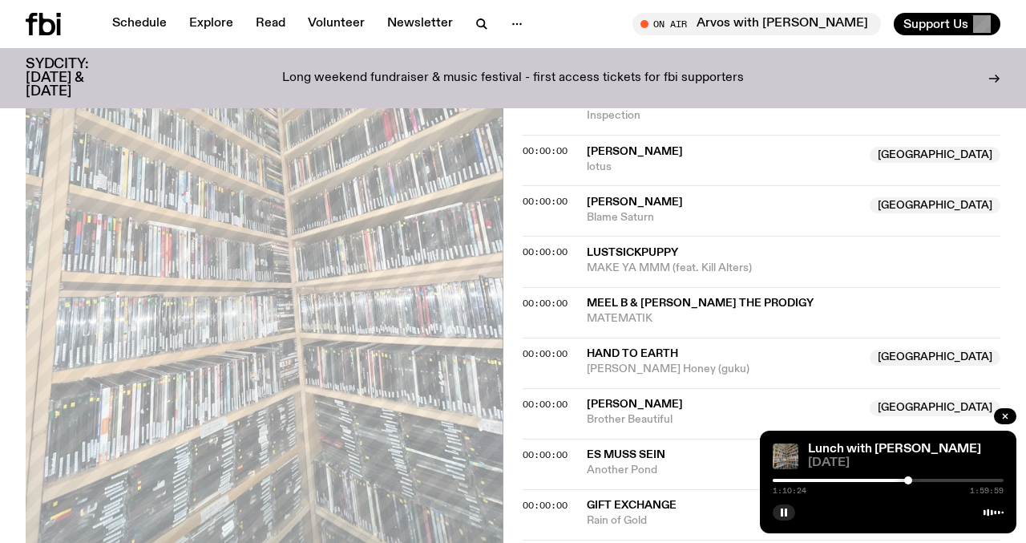
click at [908, 482] on div at bounding box center [908, 480] width 8 height 8
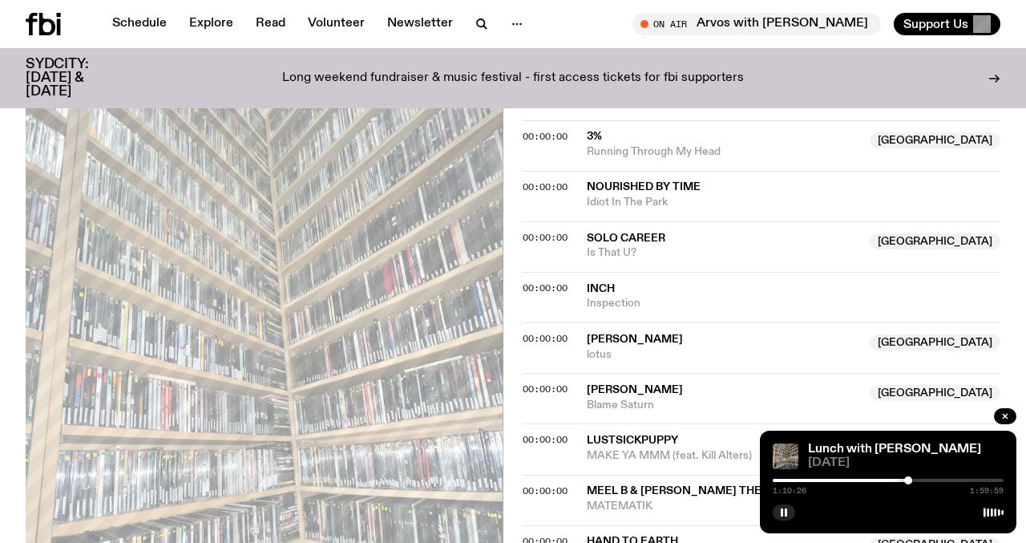
scroll to position [1169, 0]
click at [911, 482] on div at bounding box center [911, 480] width 8 height 8
click at [916, 479] on div at bounding box center [916, 480] width 8 height 8
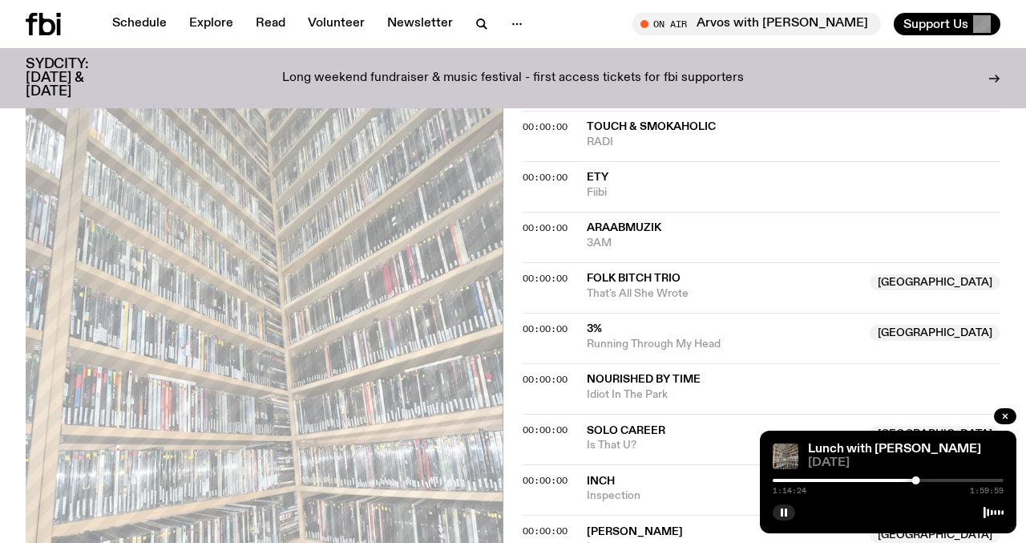
scroll to position [1006, 0]
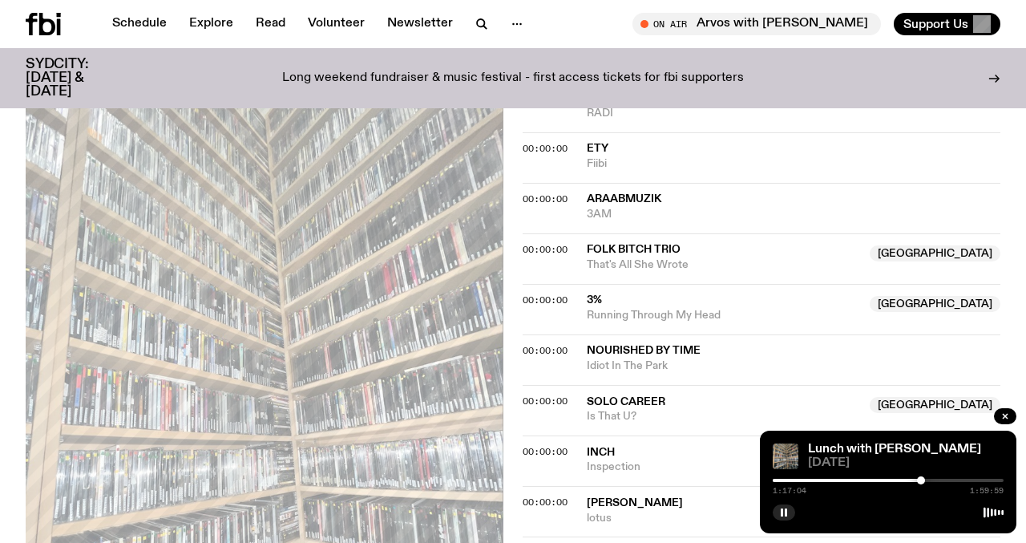
click at [921, 479] on div at bounding box center [921, 480] width 8 height 8
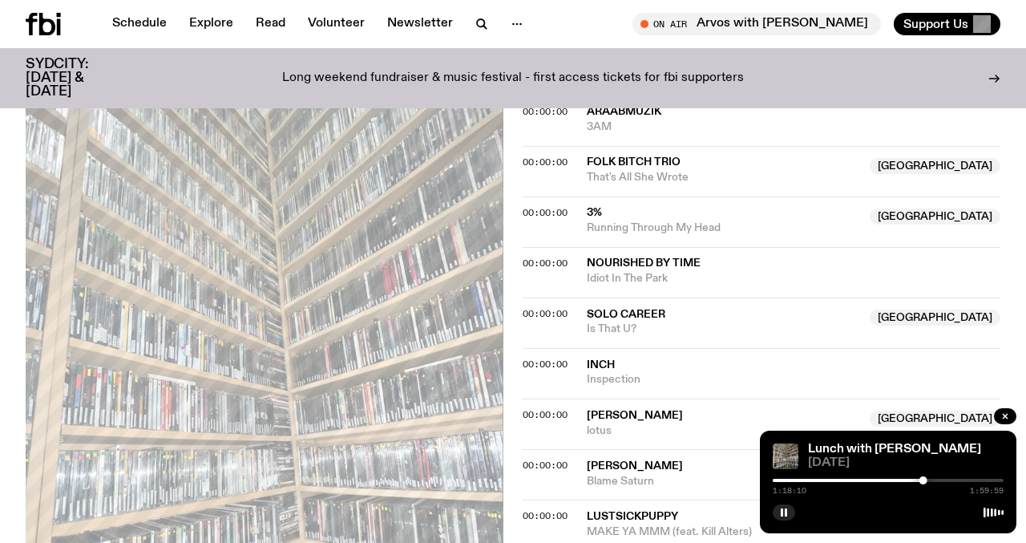
scroll to position [1098, 0]
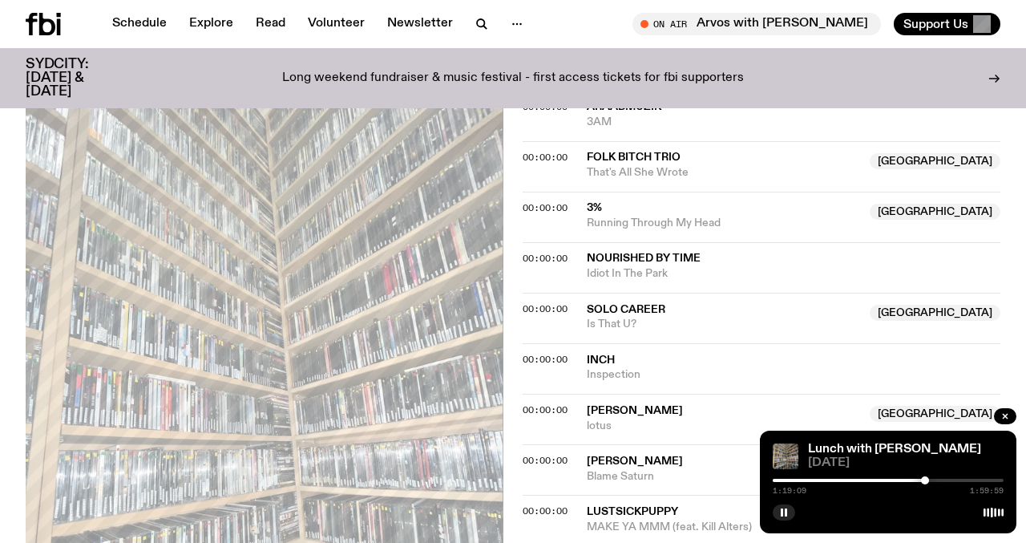
click at [925, 482] on div at bounding box center [925, 480] width 8 height 8
click at [928, 482] on div at bounding box center [928, 480] width 8 height 8
click at [782, 514] on rect "button" at bounding box center [782, 512] width 2 height 8
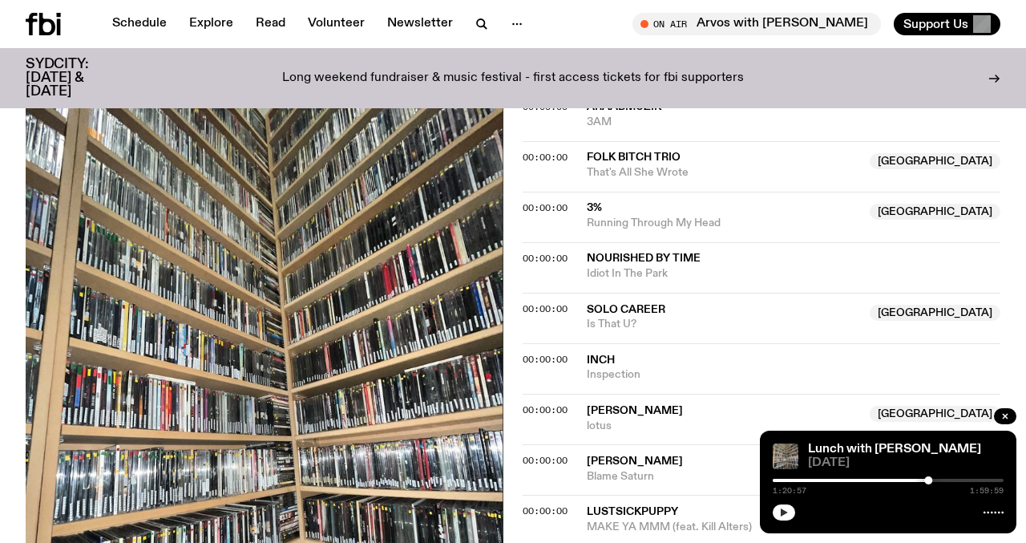
click at [790, 507] on button "button" at bounding box center [784, 512] width 22 height 16
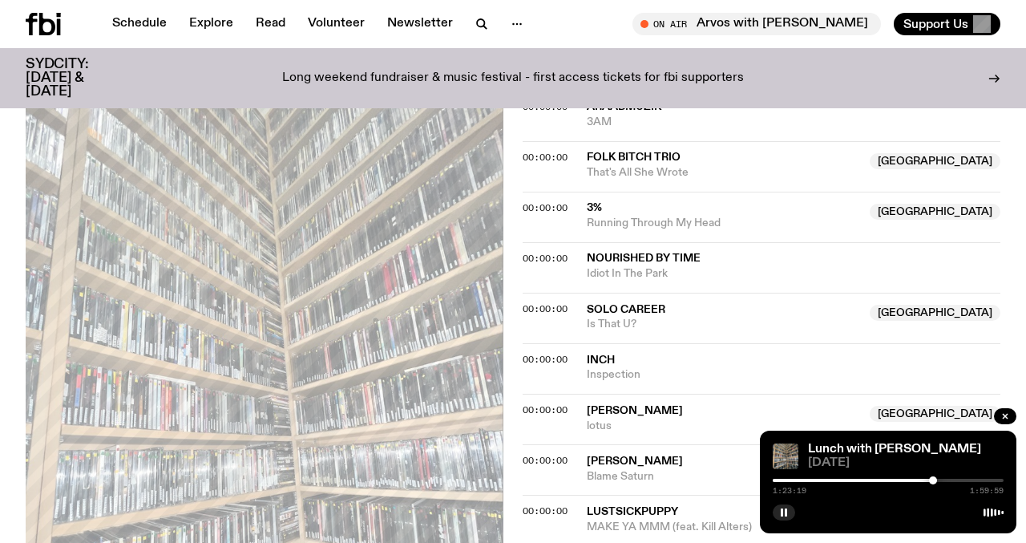
click at [933, 482] on div at bounding box center [933, 480] width 8 height 8
click at [935, 480] on div at bounding box center [935, 480] width 8 height 8
click at [938, 481] on div at bounding box center [938, 480] width 8 height 8
click at [942, 479] on div at bounding box center [942, 480] width 8 height 8
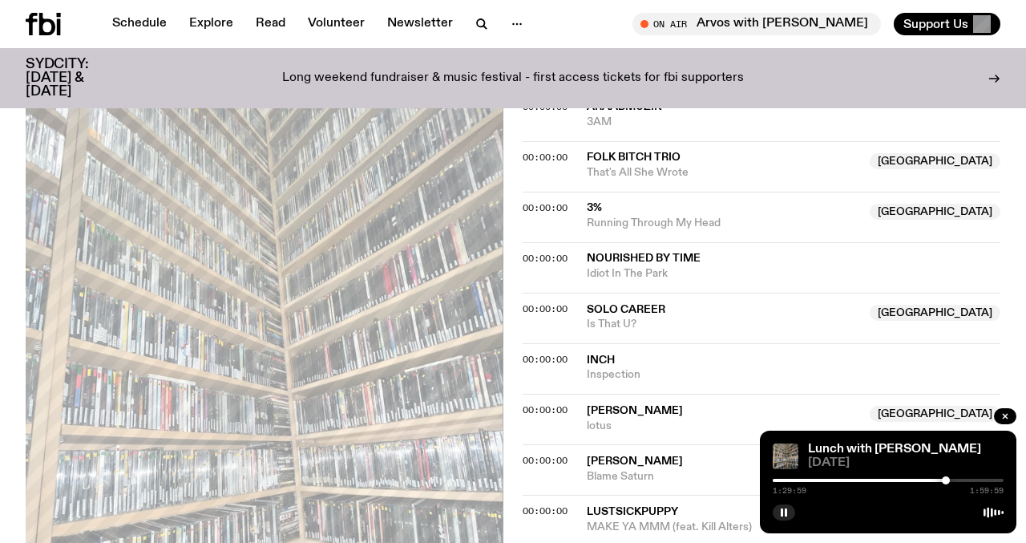
click at [946, 481] on div at bounding box center [946, 480] width 8 height 8
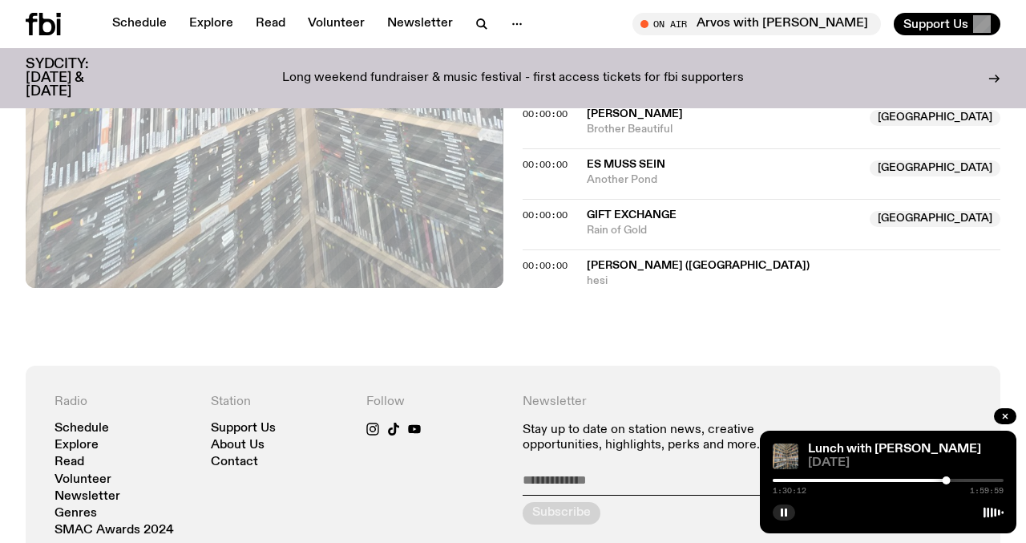
scroll to position [1647, 0]
click at [949, 479] on div at bounding box center [949, 480] width 8 height 8
click at [953, 480] on div at bounding box center [953, 480] width 8 height 8
click at [954, 479] on div at bounding box center [954, 480] width 8 height 8
click at [959, 478] on div at bounding box center [959, 480] width 8 height 8
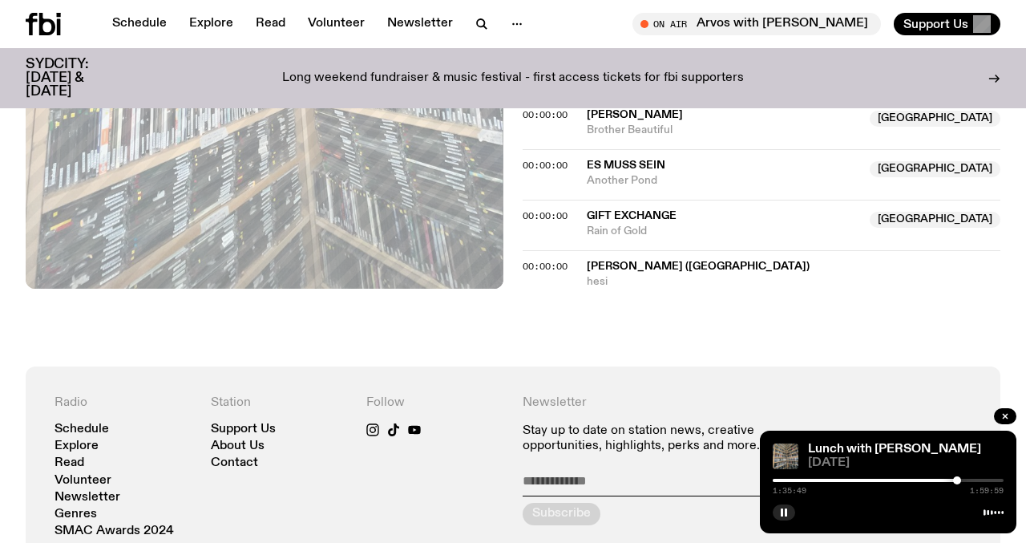
click at [957, 481] on div at bounding box center [957, 480] width 8 height 8
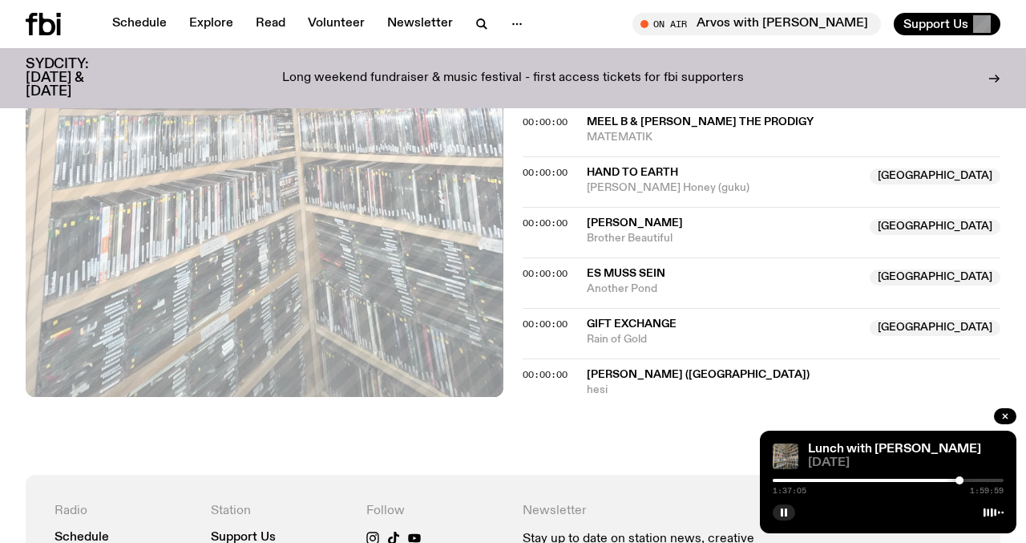
scroll to position [1536, 0]
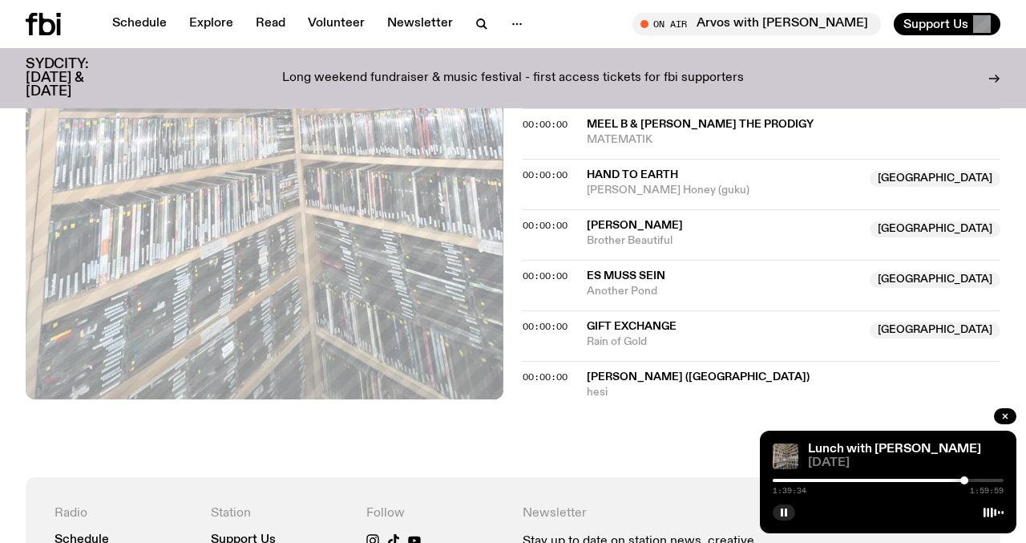
click at [965, 480] on div at bounding box center [965, 480] width 8 height 8
click at [969, 481] on div at bounding box center [969, 480] width 8 height 8
click at [973, 482] on div at bounding box center [973, 480] width 8 height 8
click at [974, 477] on div at bounding box center [974, 480] width 8 height 8
click at [980, 482] on div at bounding box center [980, 480] width 8 height 8
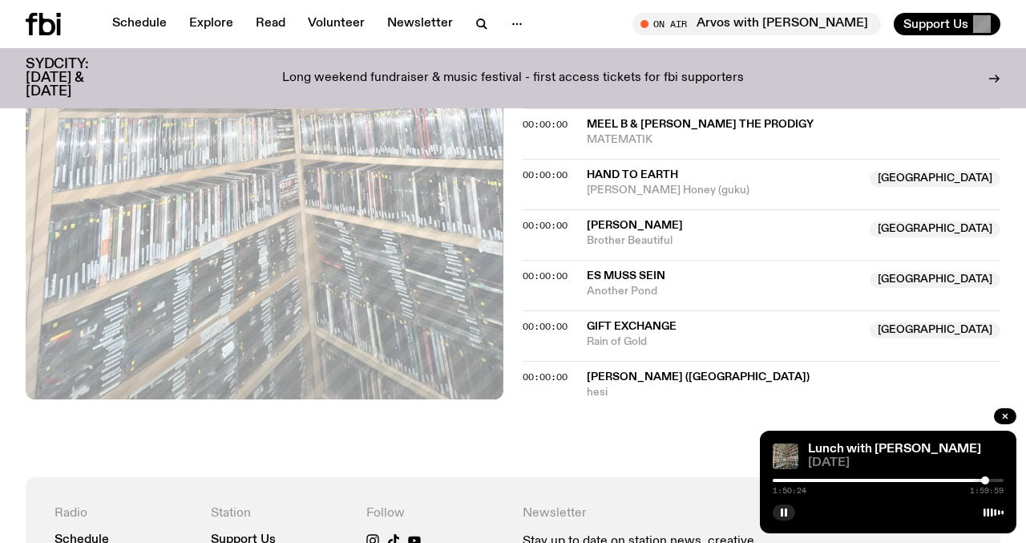
click at [985, 483] on div at bounding box center [985, 480] width 8 height 8
click at [989, 479] on div at bounding box center [989, 480] width 8 height 8
click at [993, 479] on div at bounding box center [993, 480] width 8 height 8
click at [997, 481] on div at bounding box center [997, 480] width 8 height 8
click at [995, 482] on div at bounding box center [995, 480] width 8 height 8
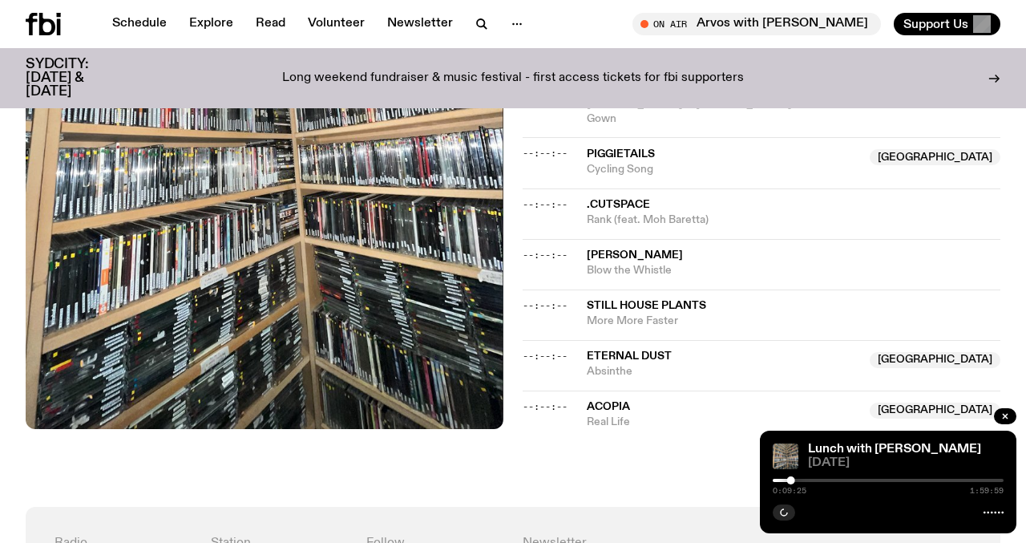
scroll to position [1031, 0]
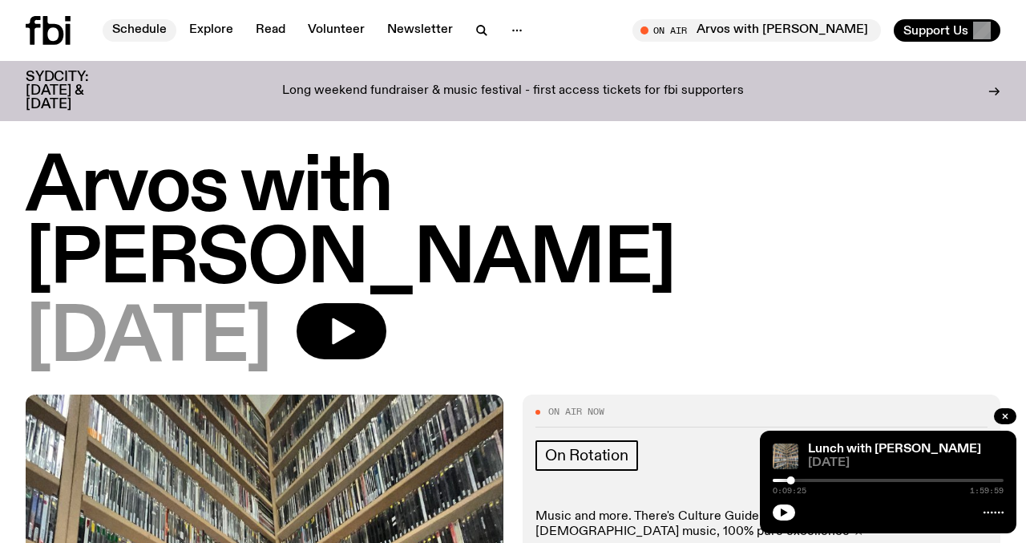
click at [152, 34] on link "Schedule" at bounding box center [140, 30] width 74 height 22
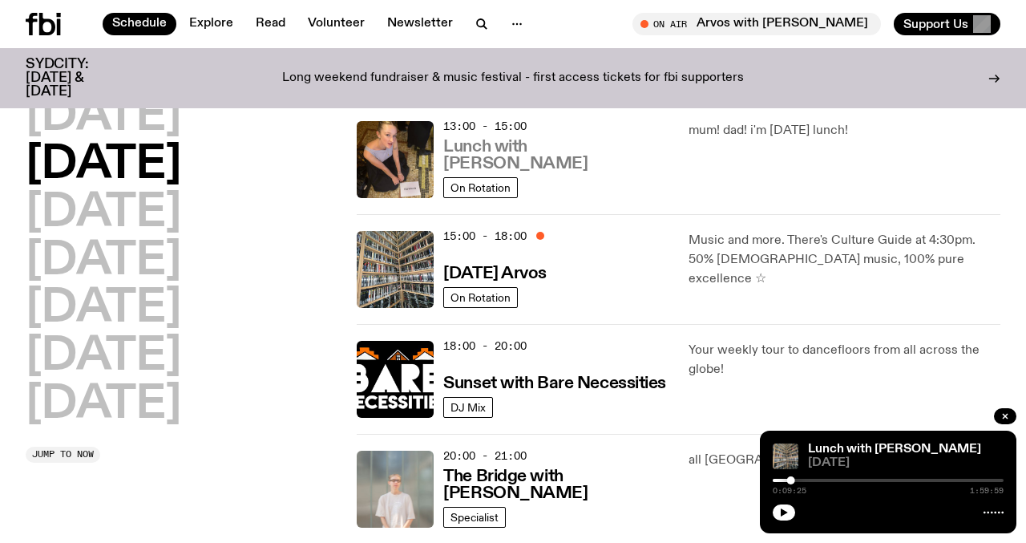
scroll to position [510, 0]
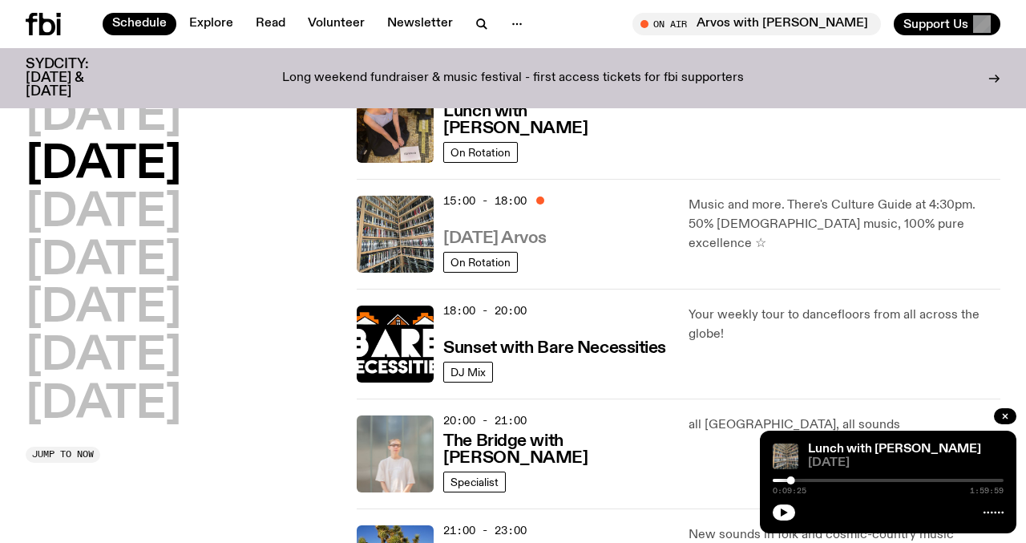
click at [533, 241] on h3 "Tuesday Arvos" at bounding box center [494, 238] width 103 height 17
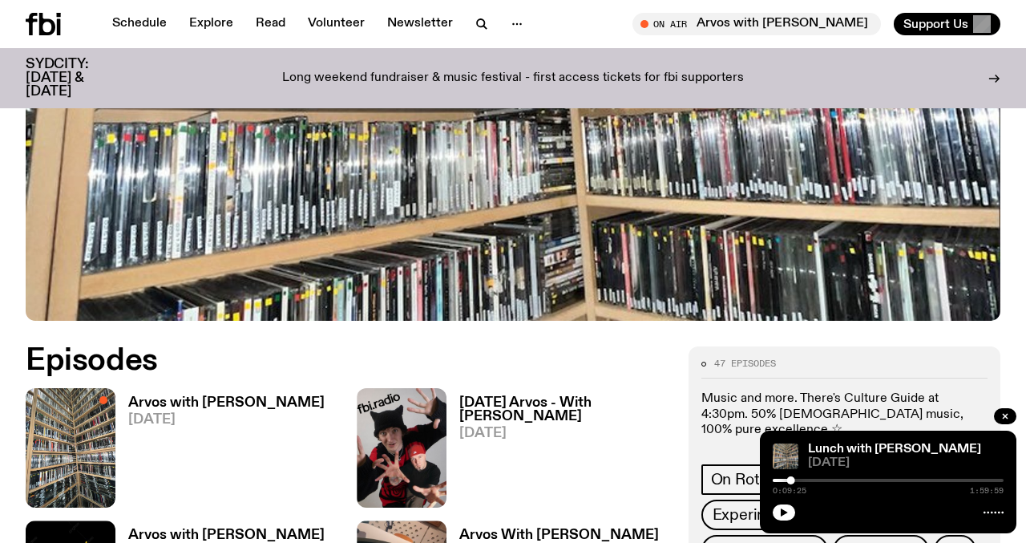
scroll to position [456, 0]
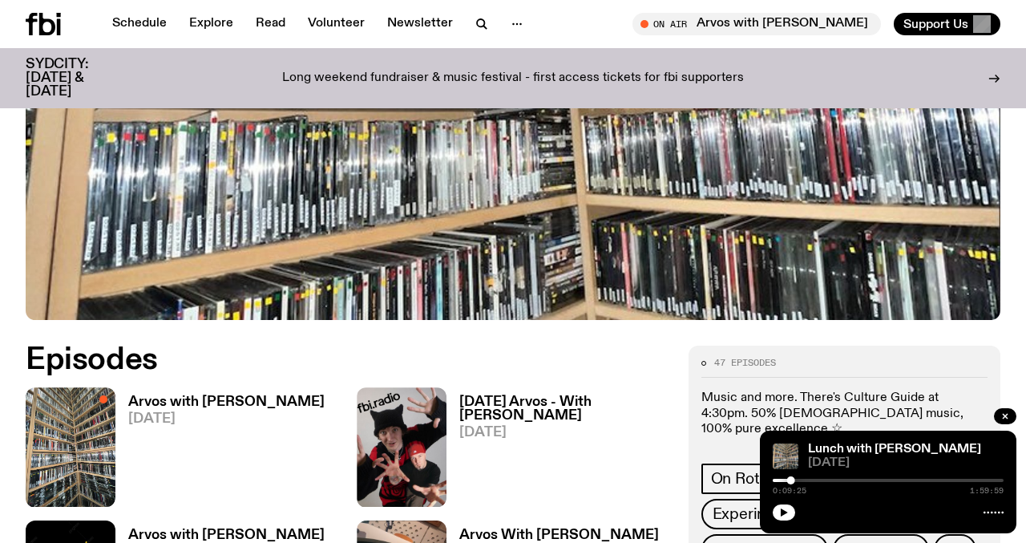
click at [144, 400] on h3 "Arvos with [PERSON_NAME]" at bounding box center [226, 402] width 196 height 14
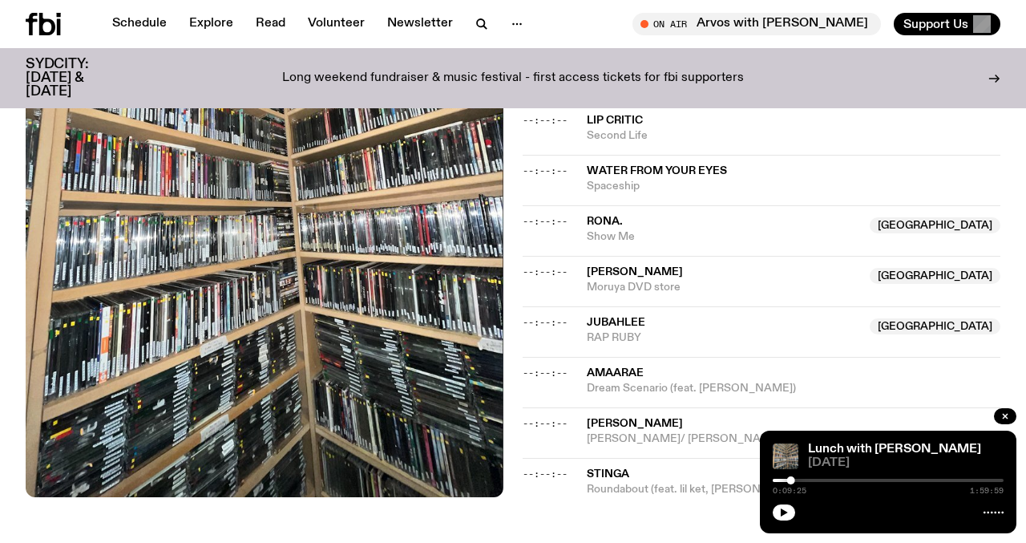
scroll to position [1543, 0]
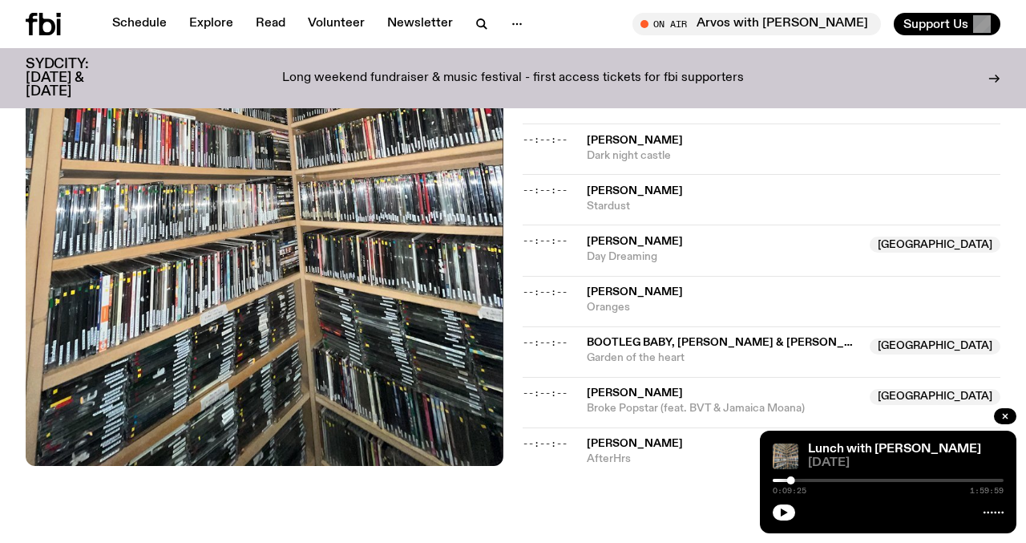
scroll to position [1996, 0]
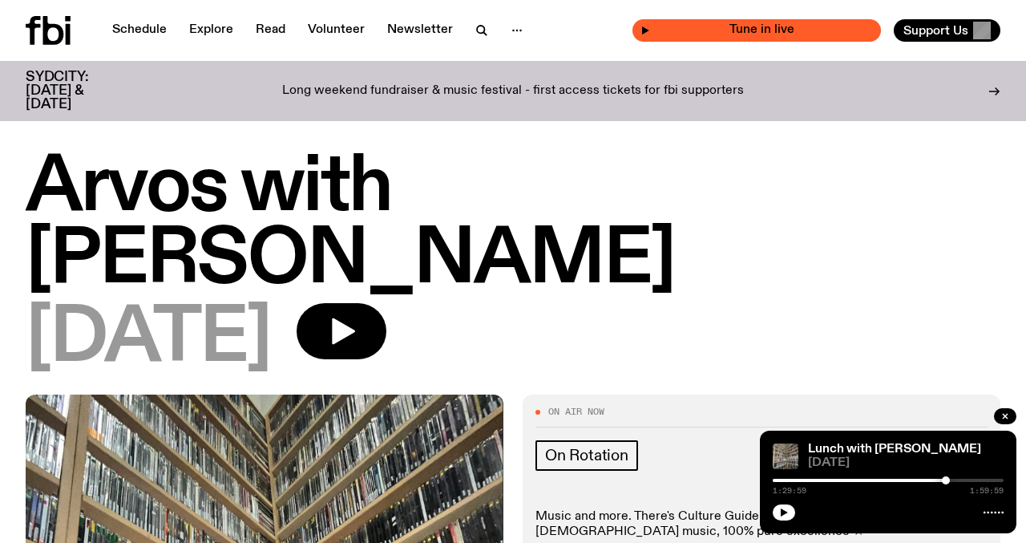
click at [783, 26] on span "Tune in live" at bounding box center [761, 30] width 223 height 12
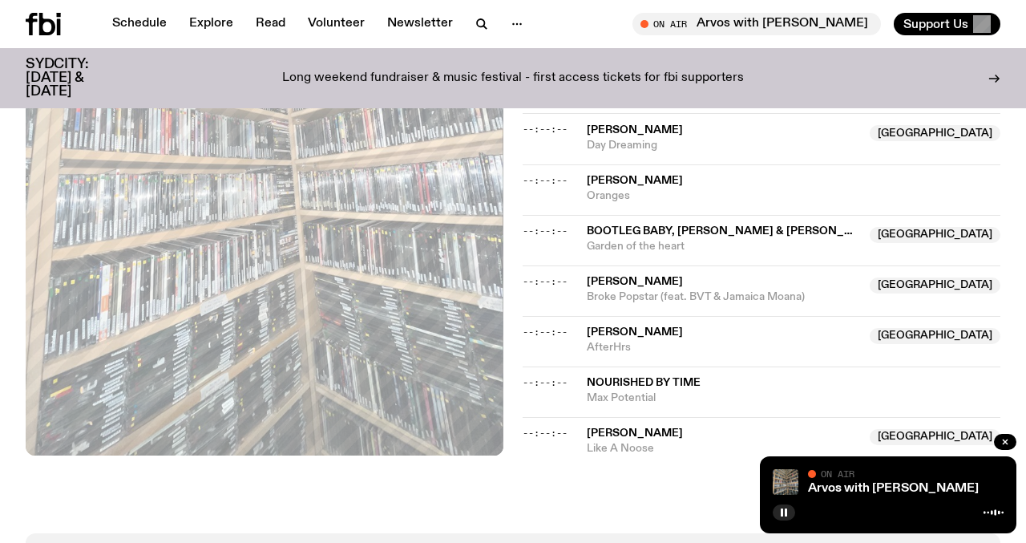
scroll to position [2116, 0]
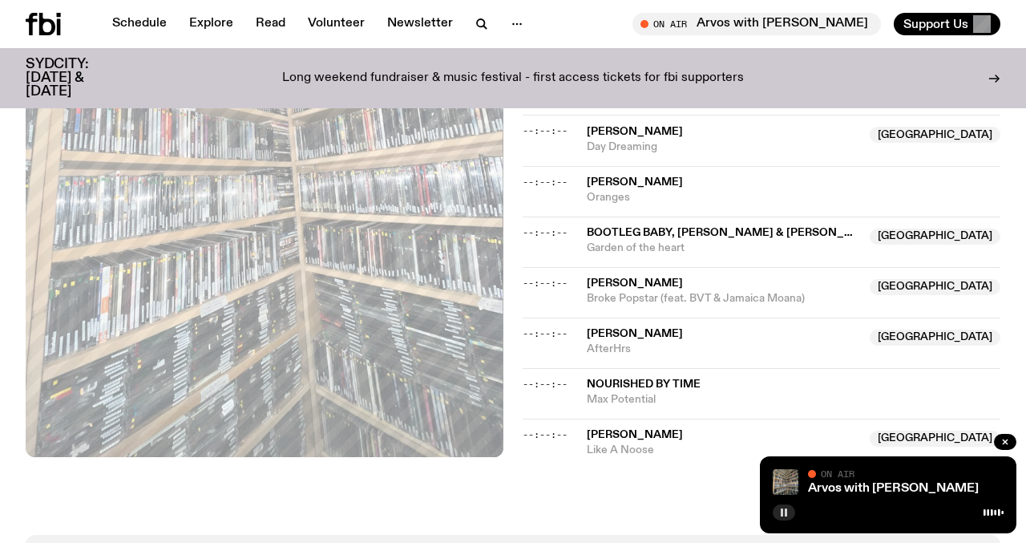
click at [789, 515] on button "button" at bounding box center [784, 512] width 22 height 16
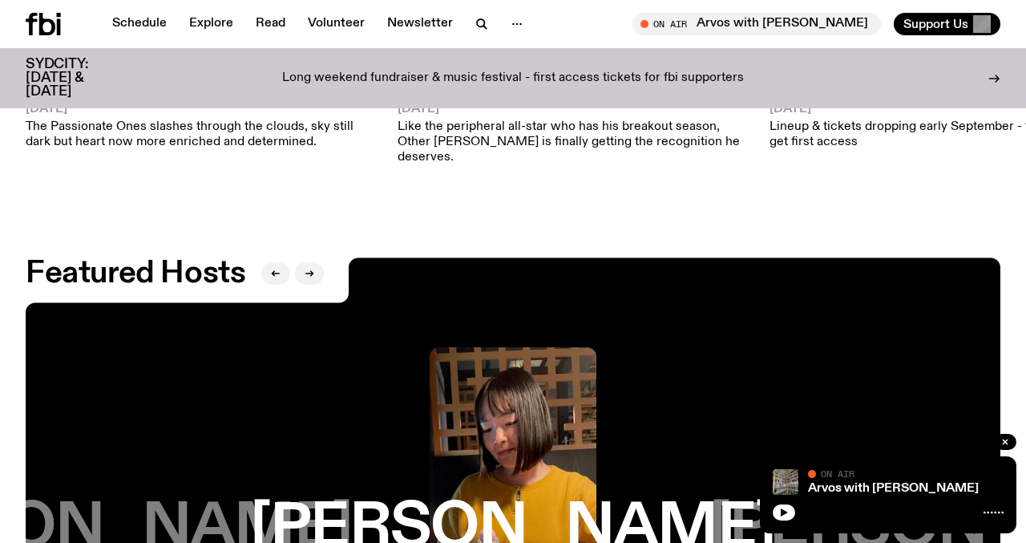
scroll to position [2649, 0]
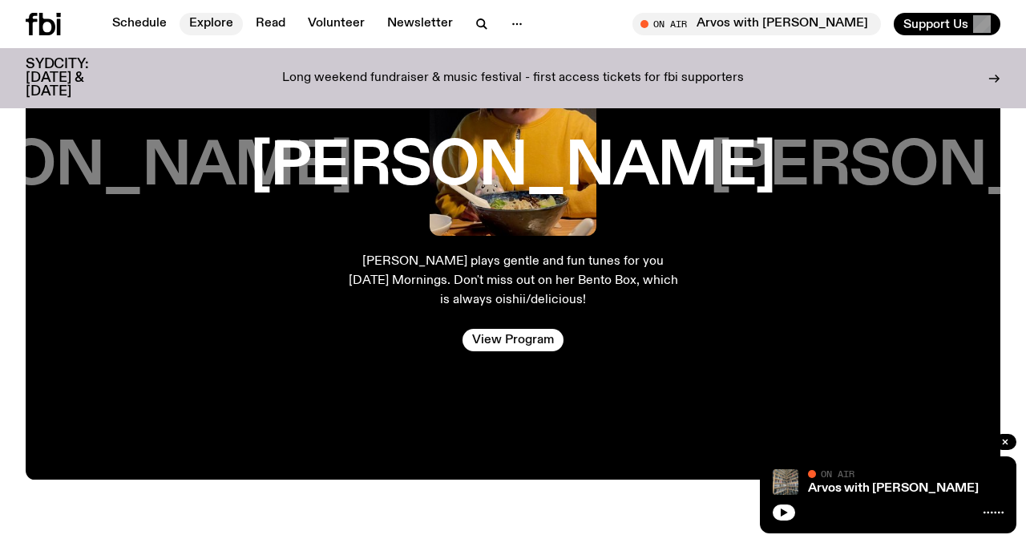
click at [226, 23] on link "Explore" at bounding box center [211, 24] width 63 height 22
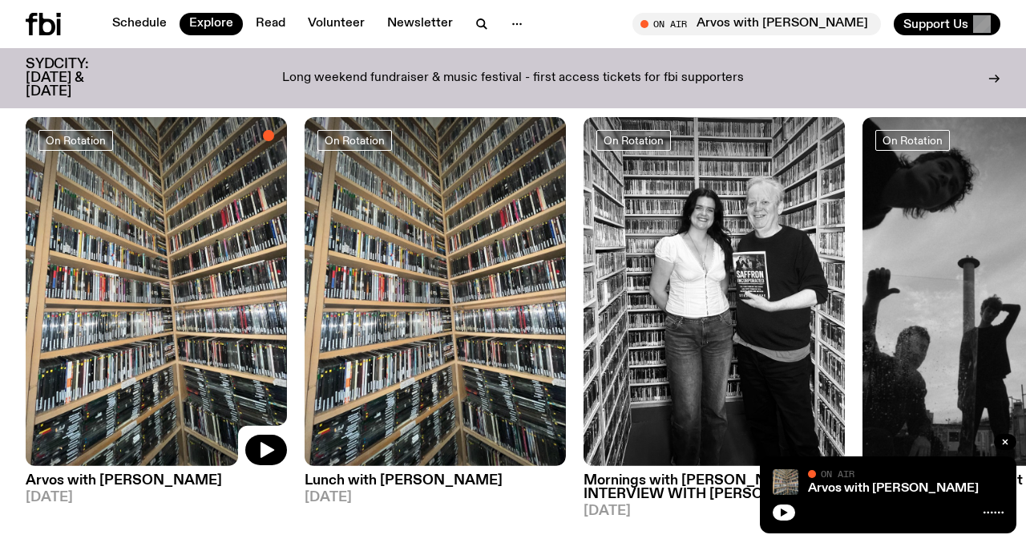
scroll to position [659, 0]
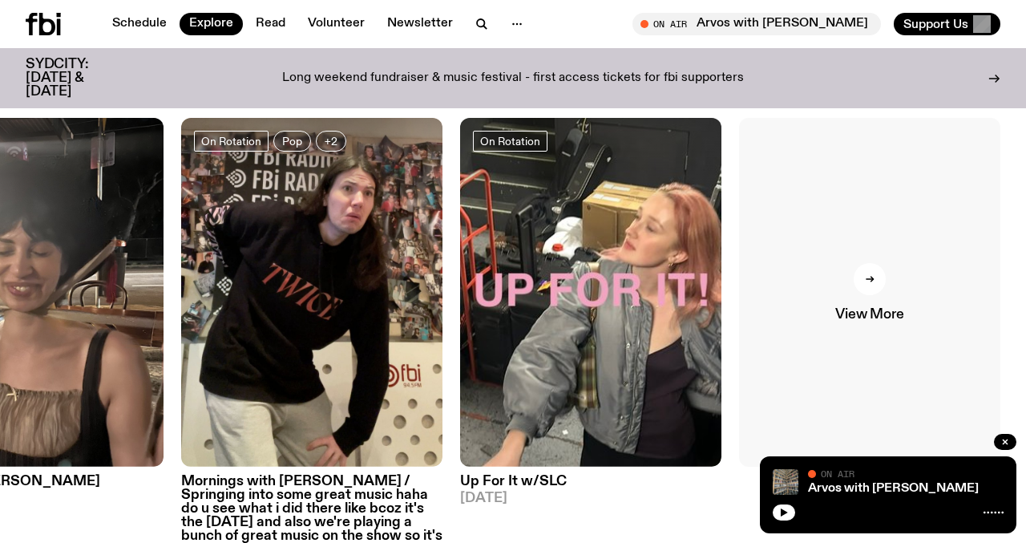
click at [908, 285] on link "View More" at bounding box center [869, 292] width 261 height 349
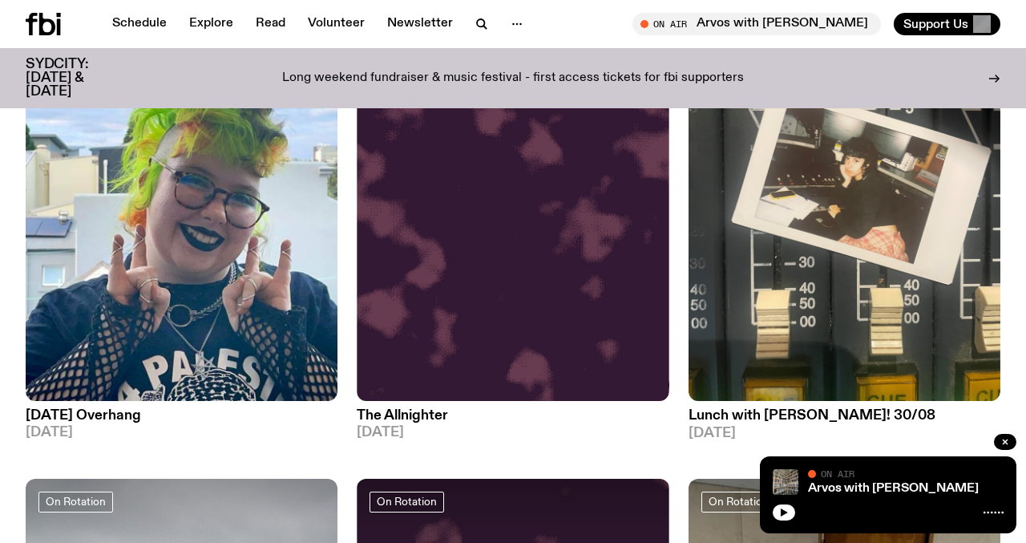
scroll to position [2315, 0]
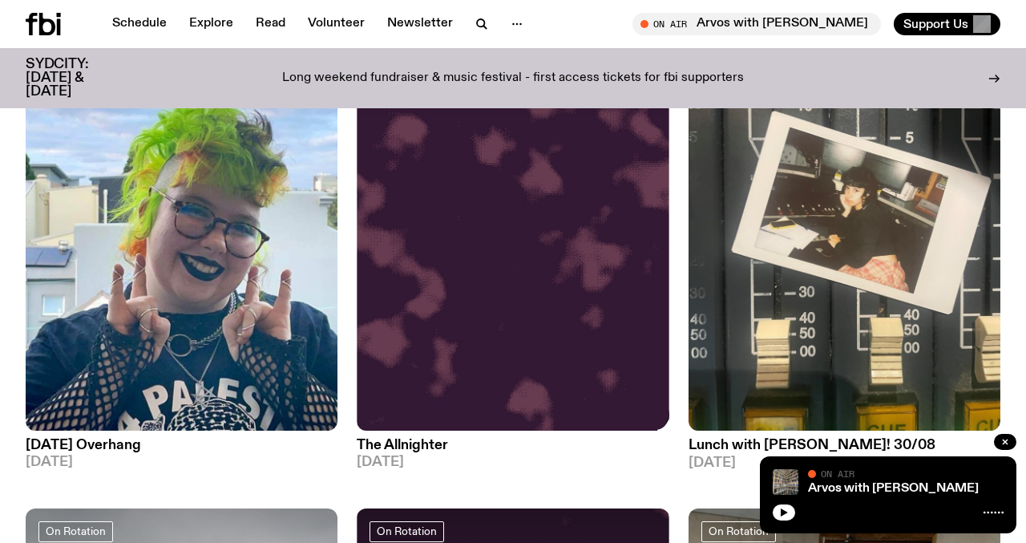
click at [443, 326] on img at bounding box center [513, 222] width 312 height 416
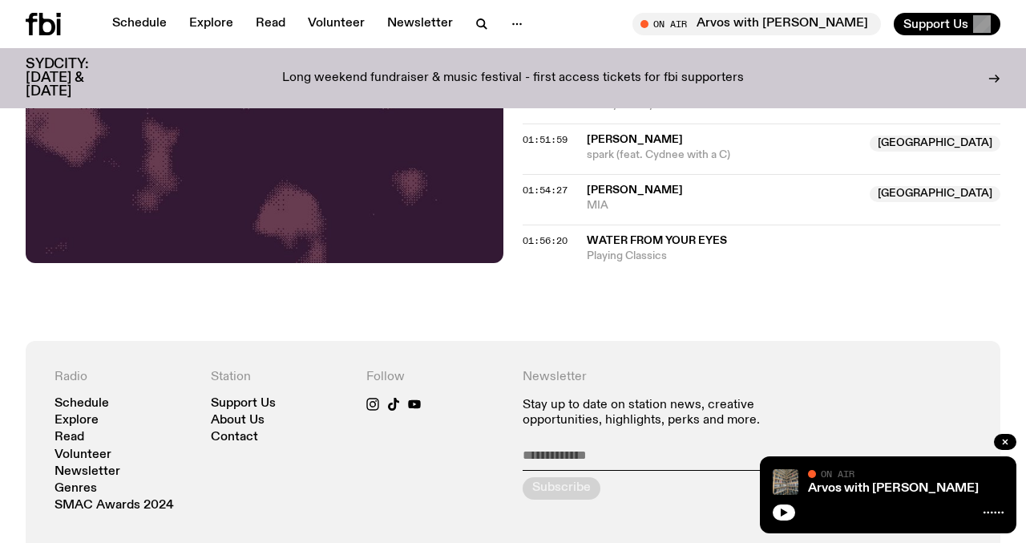
scroll to position [1612, 0]
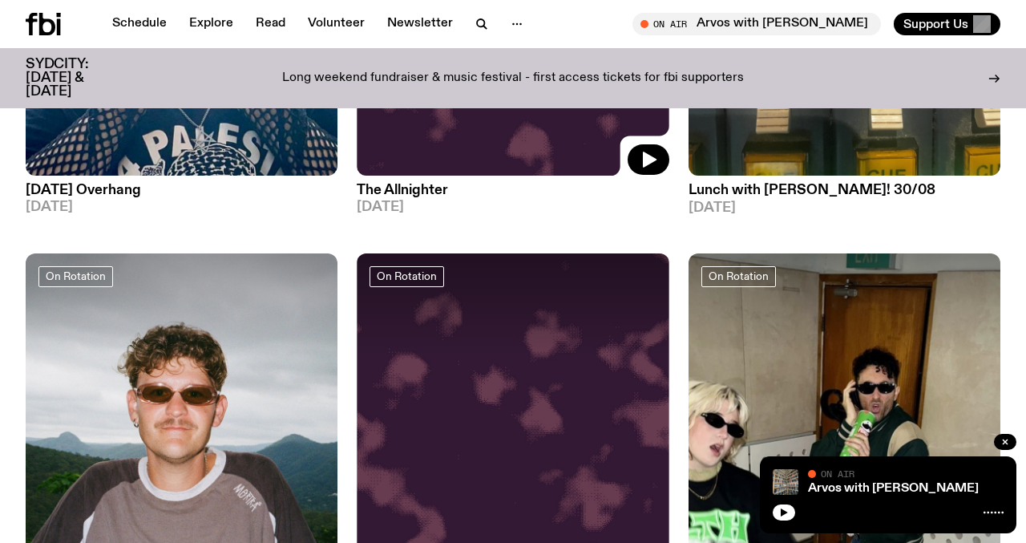
scroll to position [2571, 0]
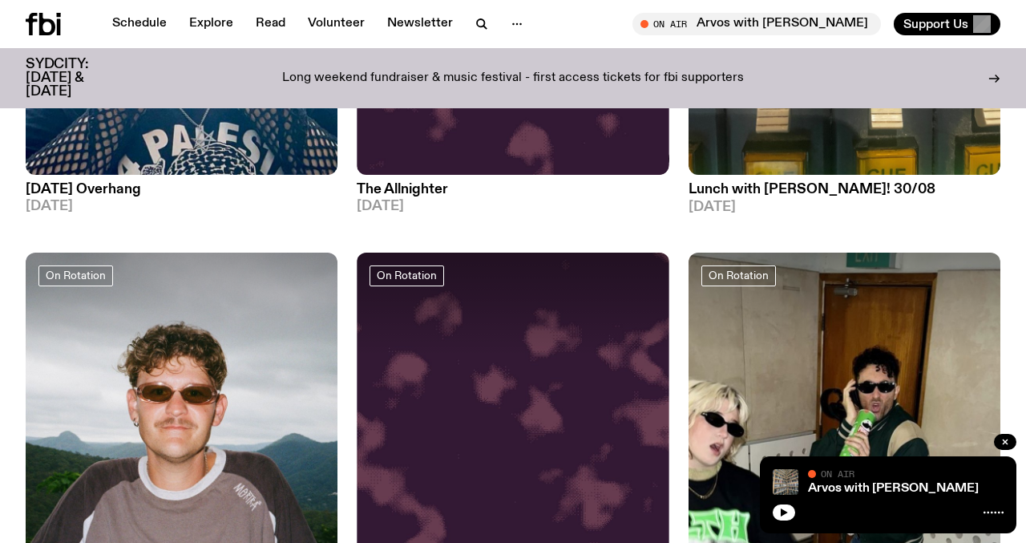
click at [483, 335] on div at bounding box center [513, 305] width 312 height 104
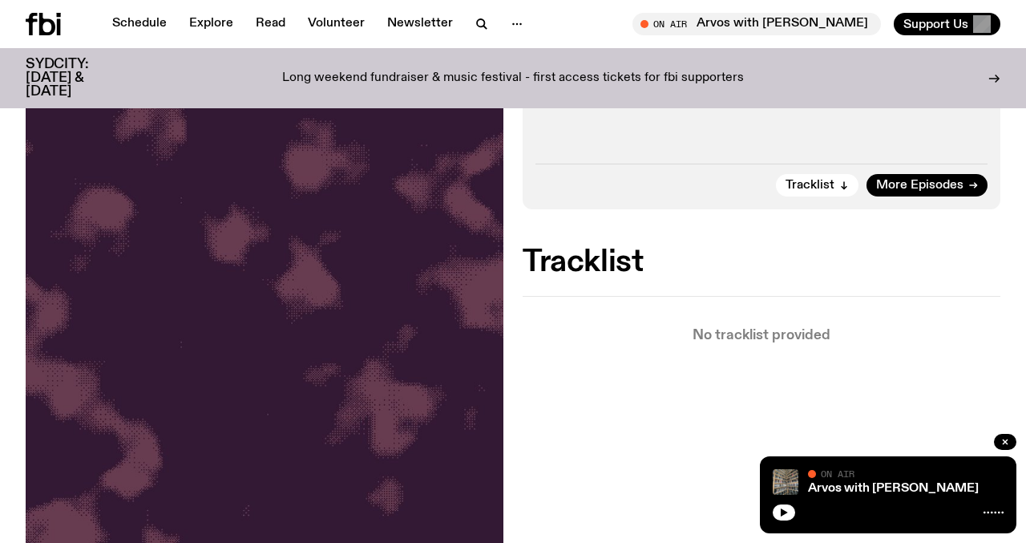
scroll to position [278, 0]
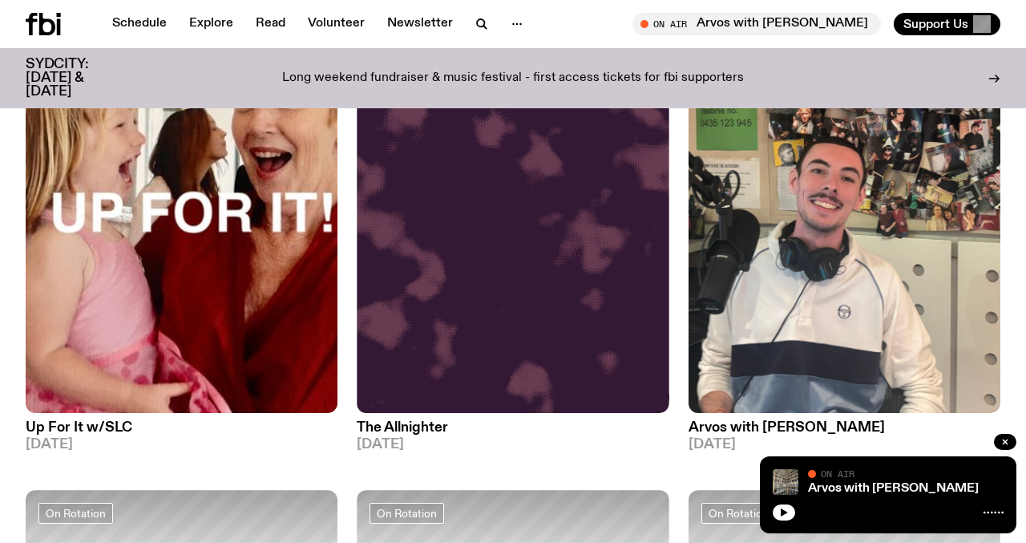
scroll to position [3340, 0]
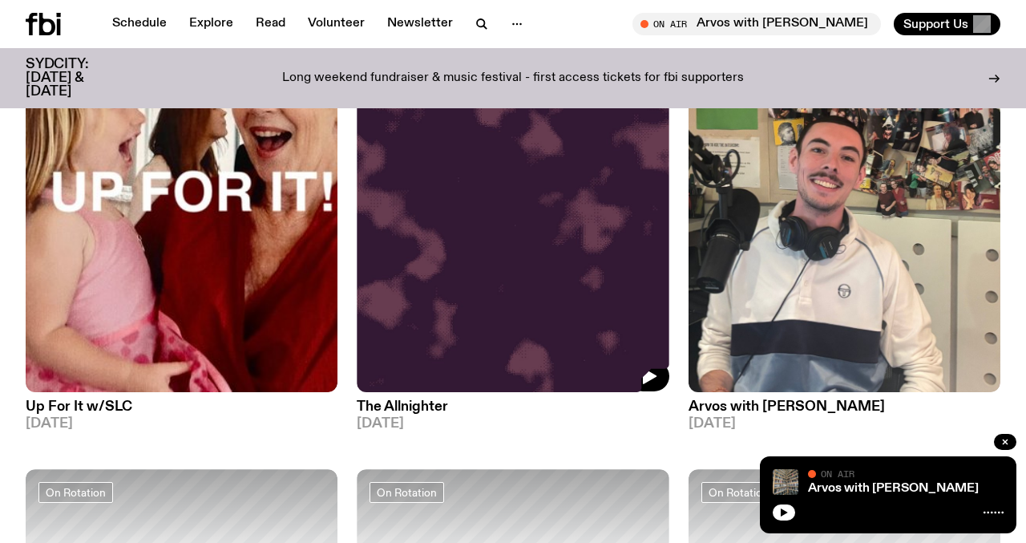
click at [449, 245] on img at bounding box center [513, 184] width 312 height 416
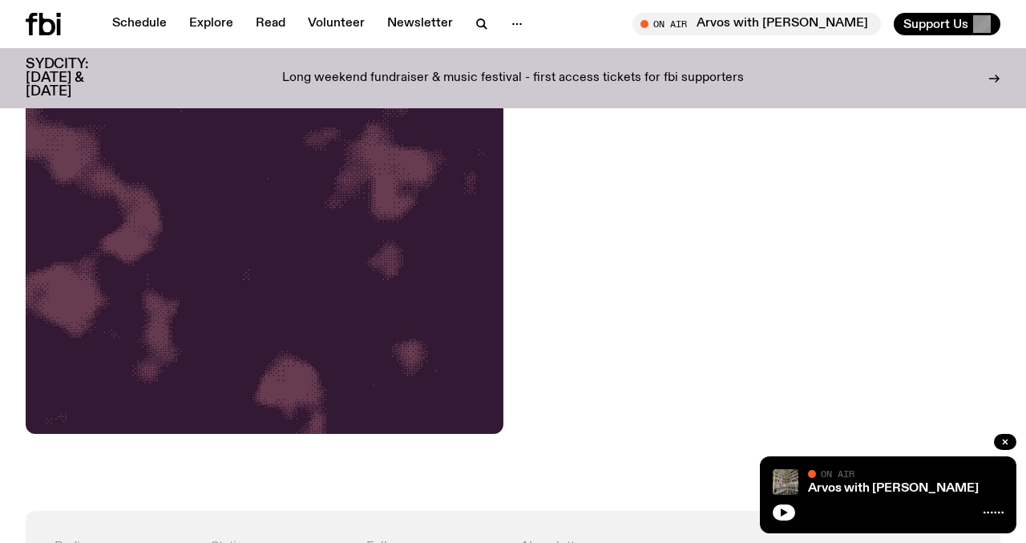
scroll to position [514, 0]
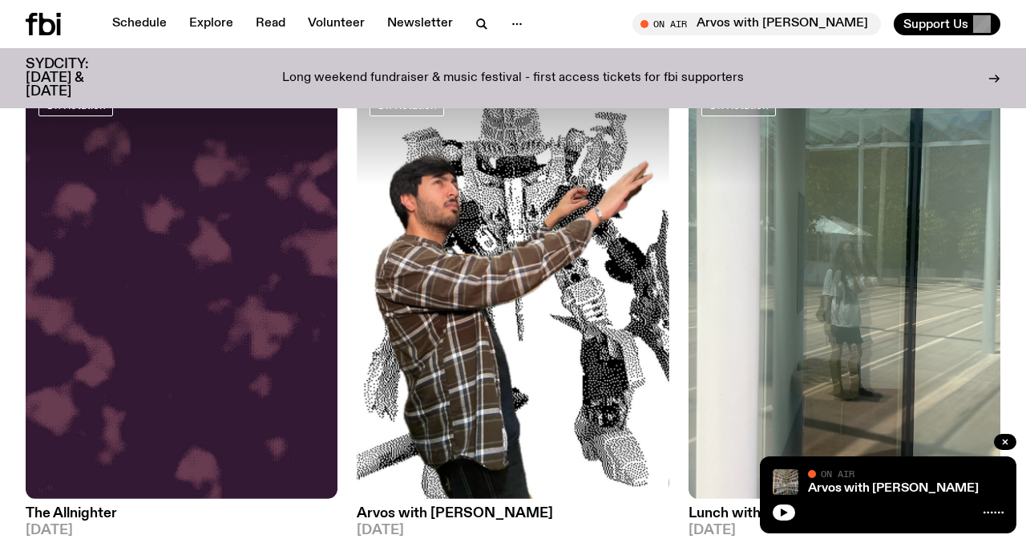
scroll to position [4226, 0]
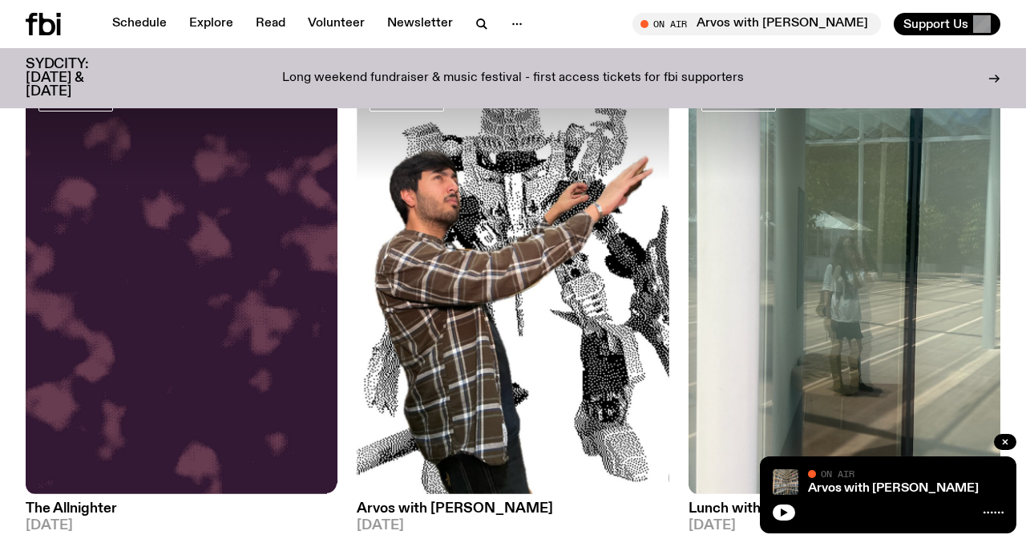
click at [137, 263] on img at bounding box center [182, 286] width 312 height 416
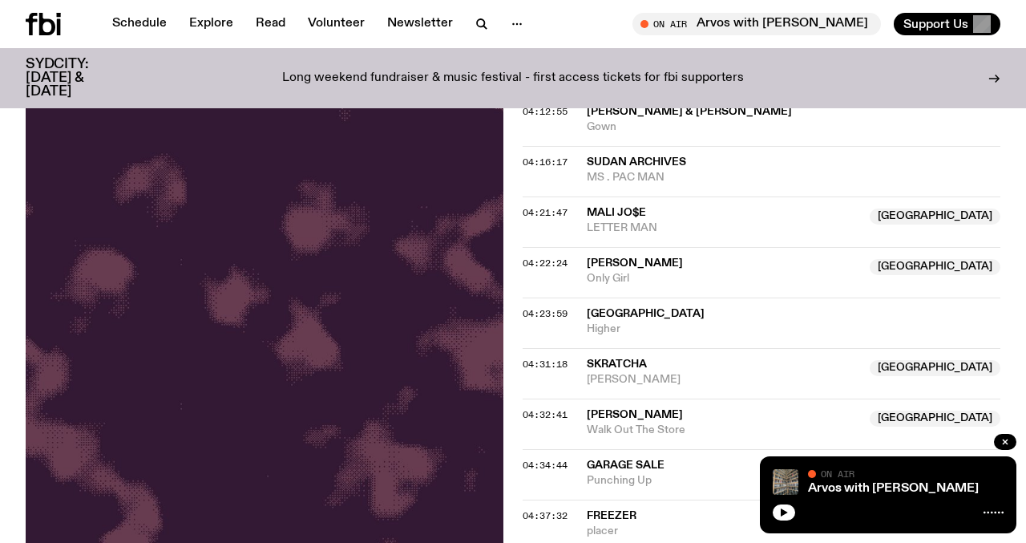
scroll to position [3627, 0]
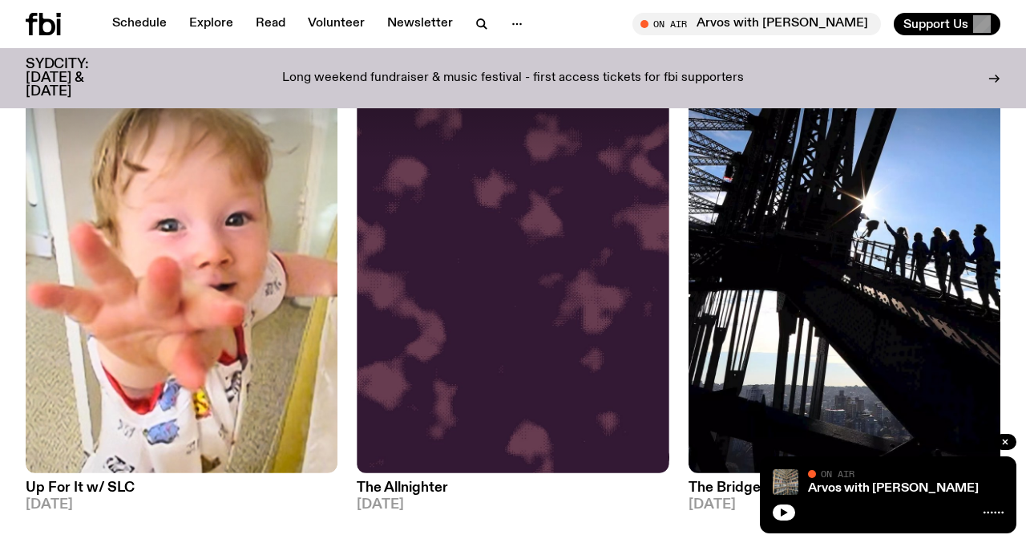
scroll to position [5776, 0]
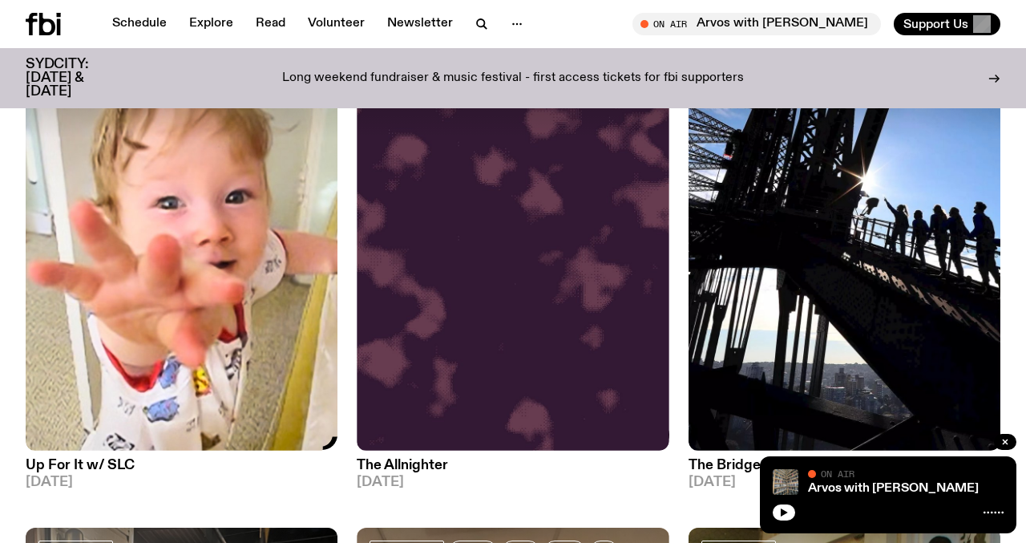
click at [176, 431] on img at bounding box center [182, 242] width 312 height 416
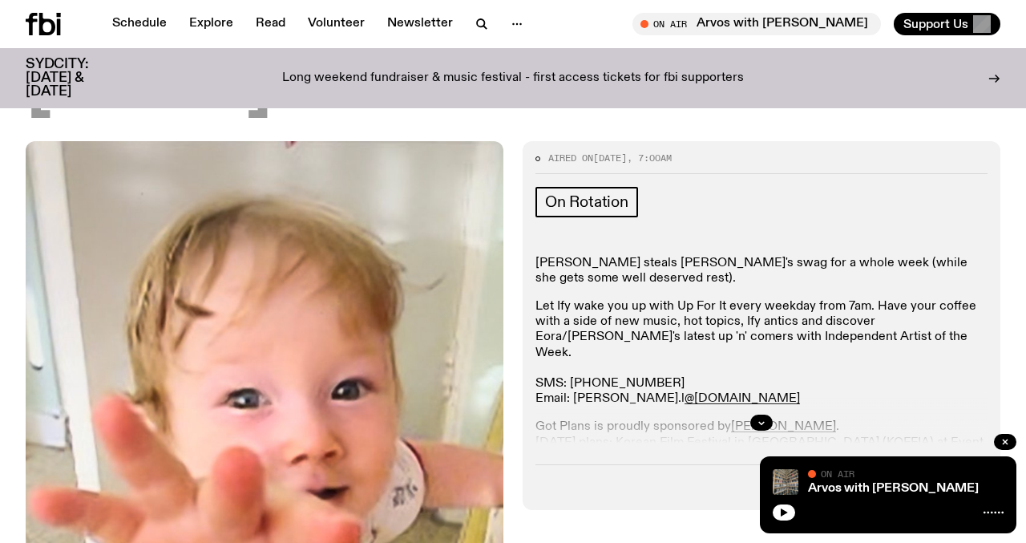
scroll to position [169, 0]
click at [762, 408] on div at bounding box center [762, 421] width 452 height 51
click at [757, 420] on icon "button" at bounding box center [762, 422] width 10 height 10
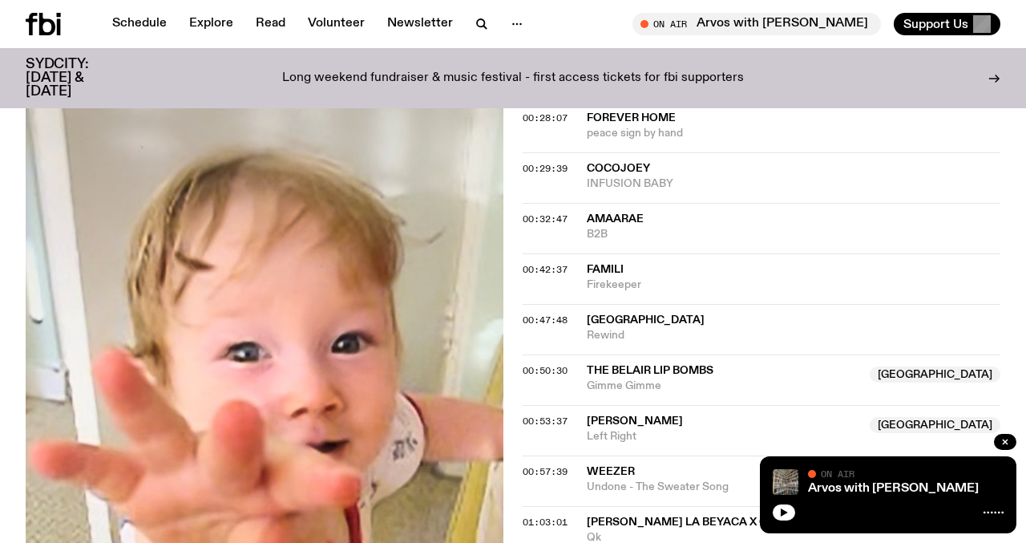
scroll to position [1082, 0]
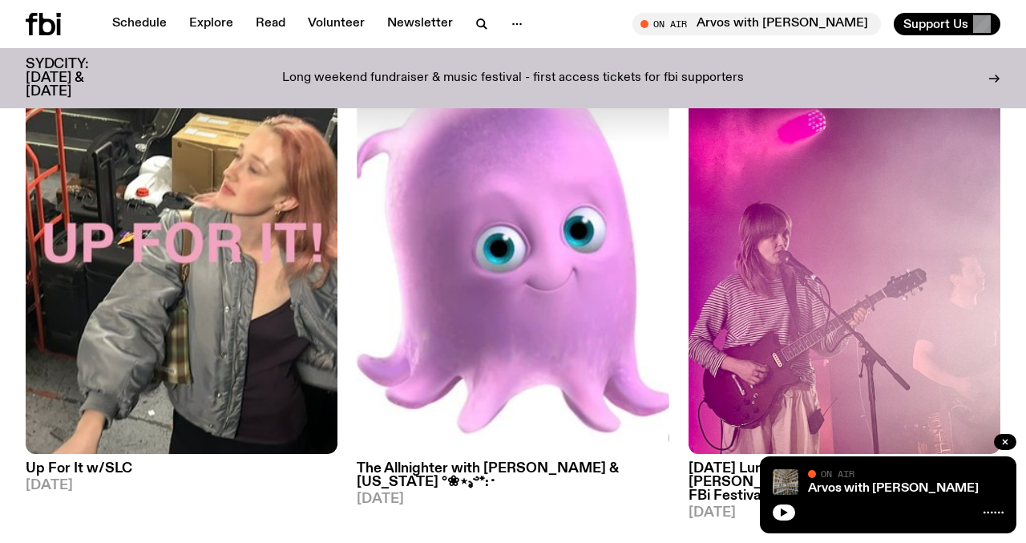
scroll to position [1773, 0]
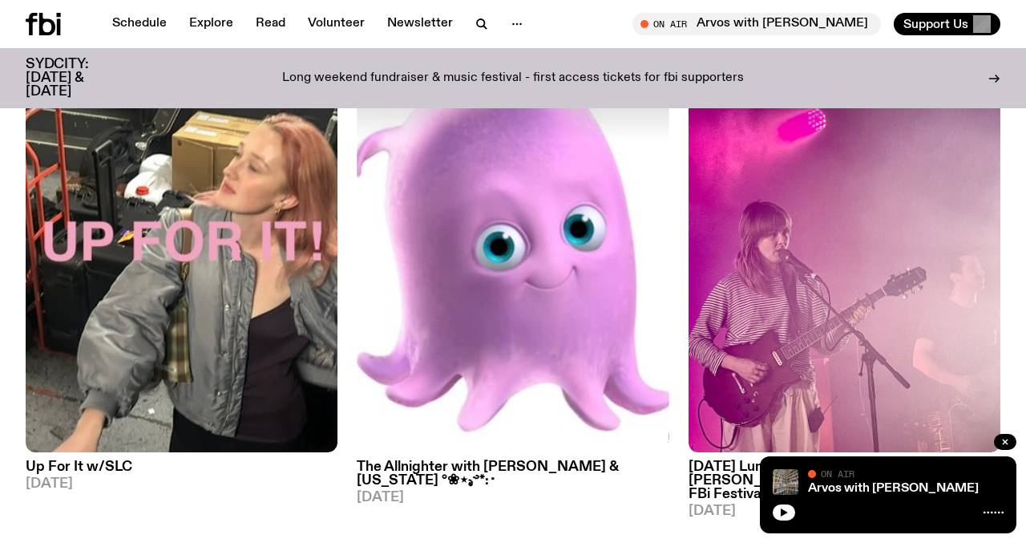
click at [503, 238] on img at bounding box center [513, 244] width 312 height 416
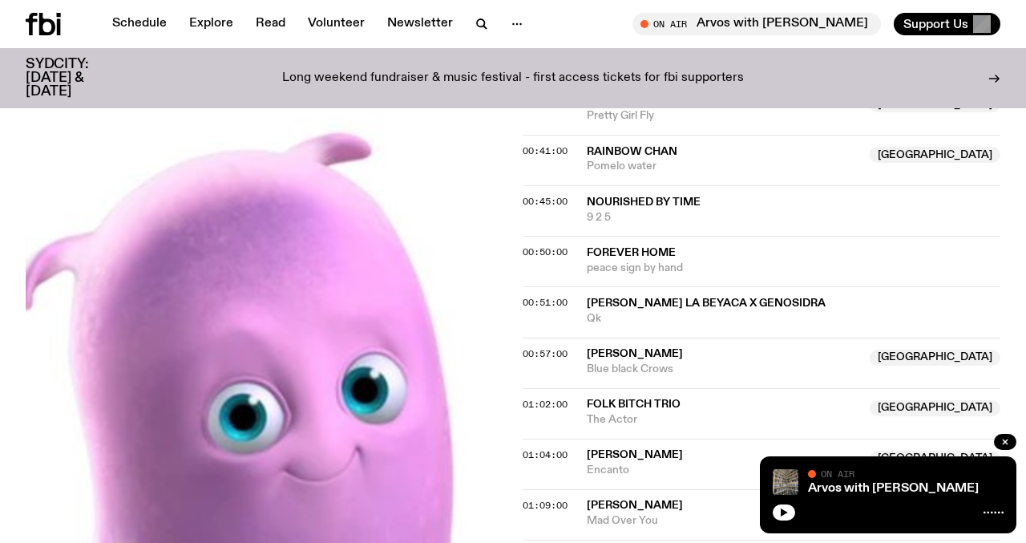
scroll to position [951, 0]
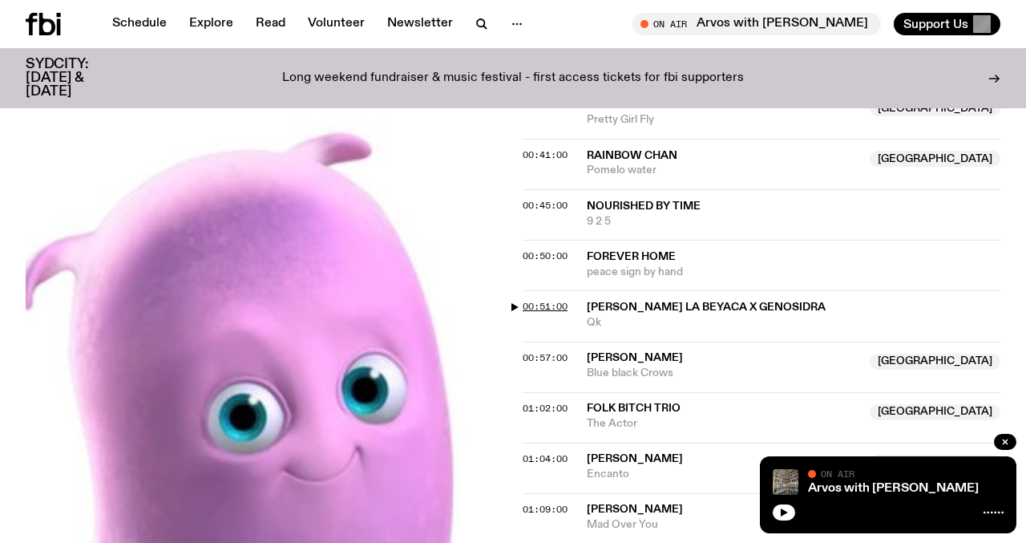
click at [555, 300] on span "00:51:00" at bounding box center [545, 306] width 45 height 13
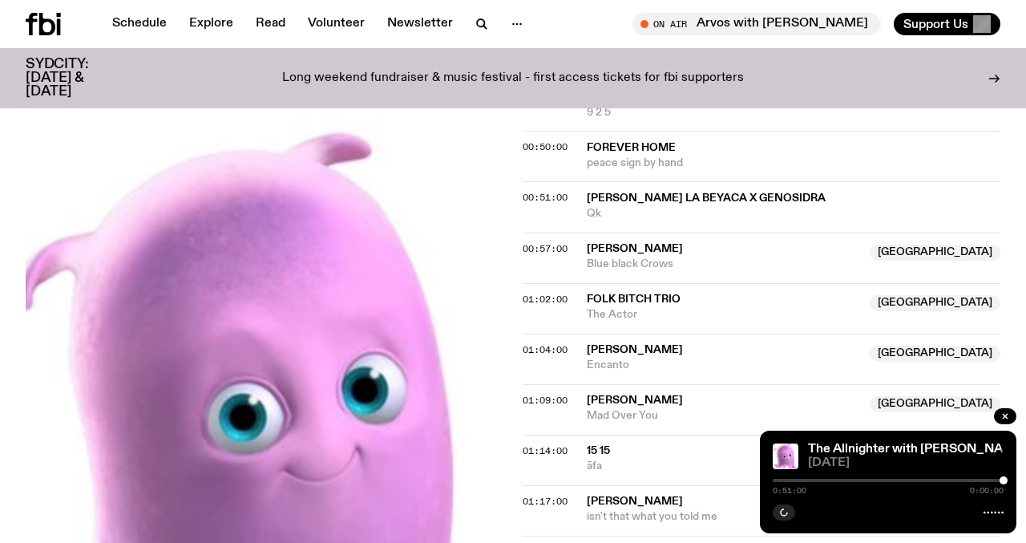
scroll to position [1062, 0]
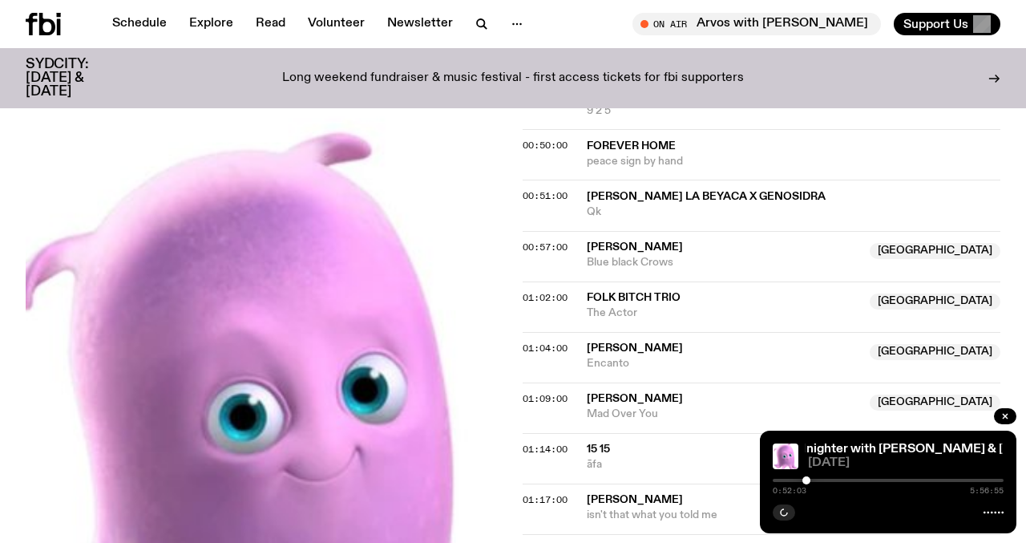
click at [807, 480] on div at bounding box center [807, 480] width 8 height 8
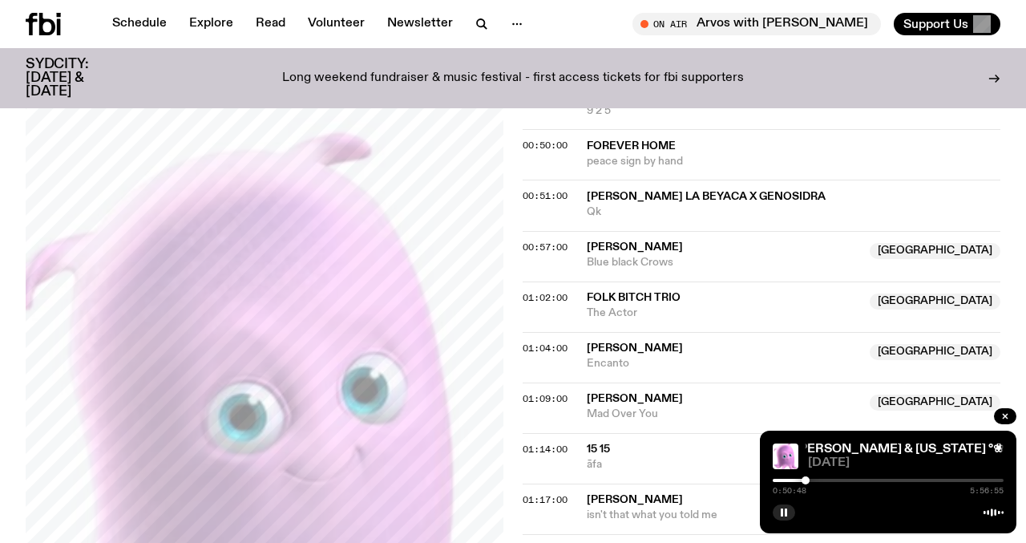
click at [806, 480] on div at bounding box center [806, 480] width 8 height 8
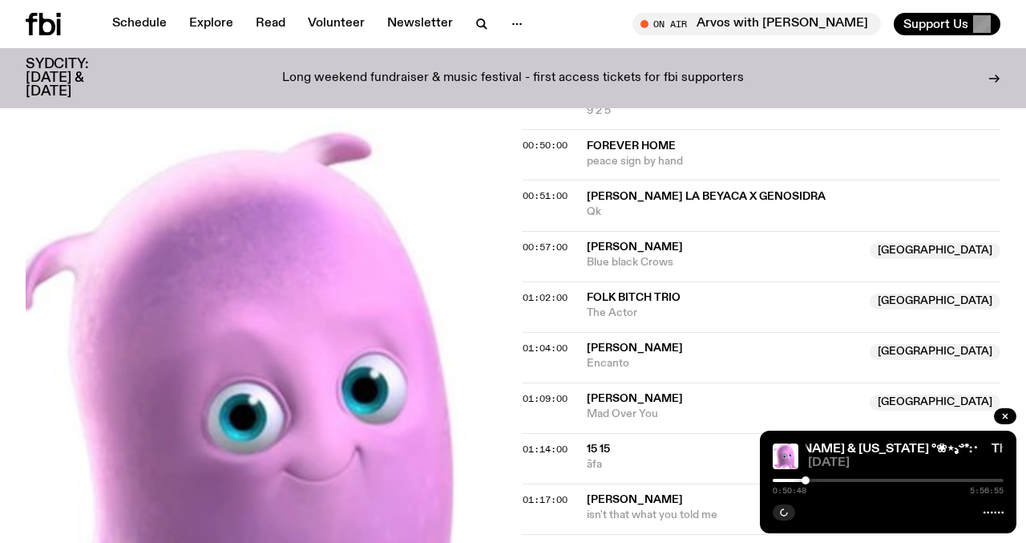
click at [522, 123] on div "Aired on 01.09.25 , 1:00am On Rotation °❀⋆.ೃ࿔*:･ Nicole and Virginia hit the ai…" at bounding box center [513, 450] width 1026 height 2117
click at [540, 189] on span "00:51:00" at bounding box center [545, 195] width 45 height 13
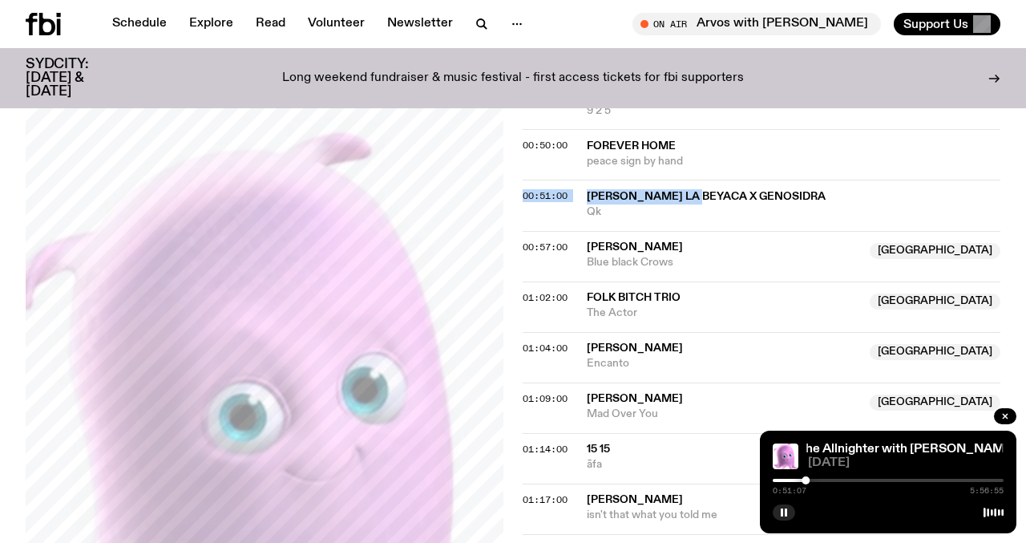
drag, startPoint x: 577, startPoint y: 118, endPoint x: 694, endPoint y: 125, distance: 117.3
click at [694, 231] on div "00:51:00 Yajaira La Beyaca x Genosidra Qk" at bounding box center [762, 256] width 478 height 51
copy div "00:51:00 Yajaira La Beyaca"
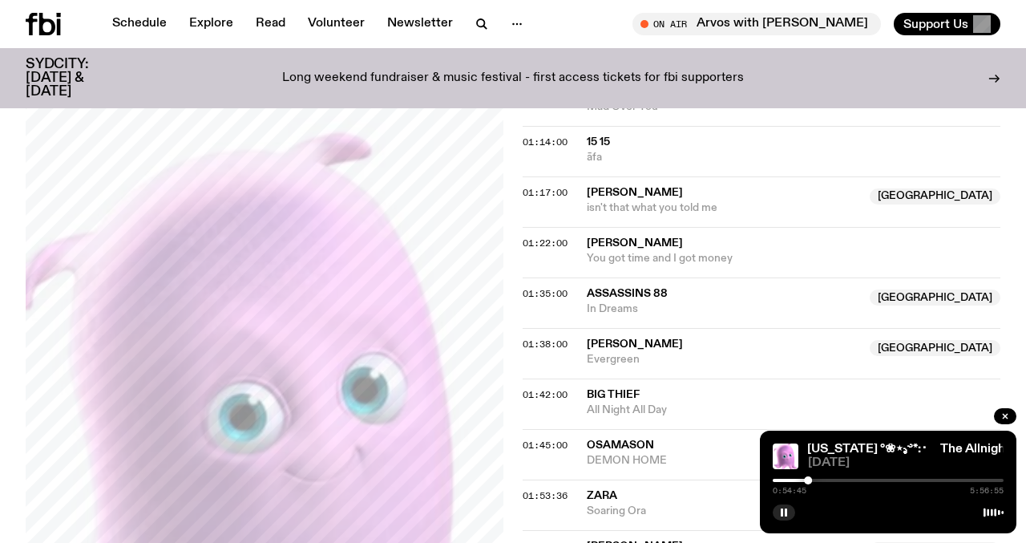
scroll to position [1365, 0]
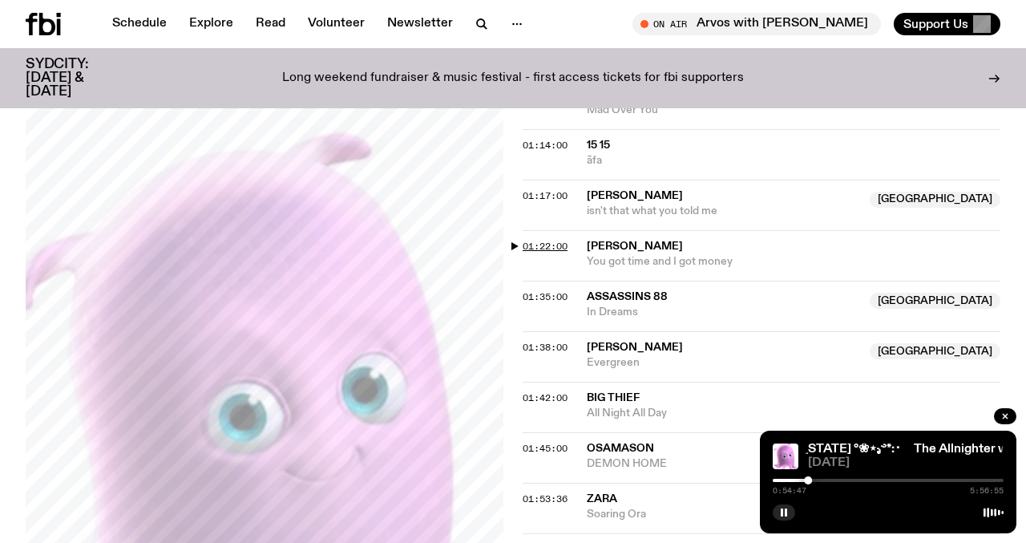
click at [528, 240] on span "01:22:00" at bounding box center [545, 246] width 45 height 13
click at [825, 479] on div at bounding box center [825, 480] width 8 height 8
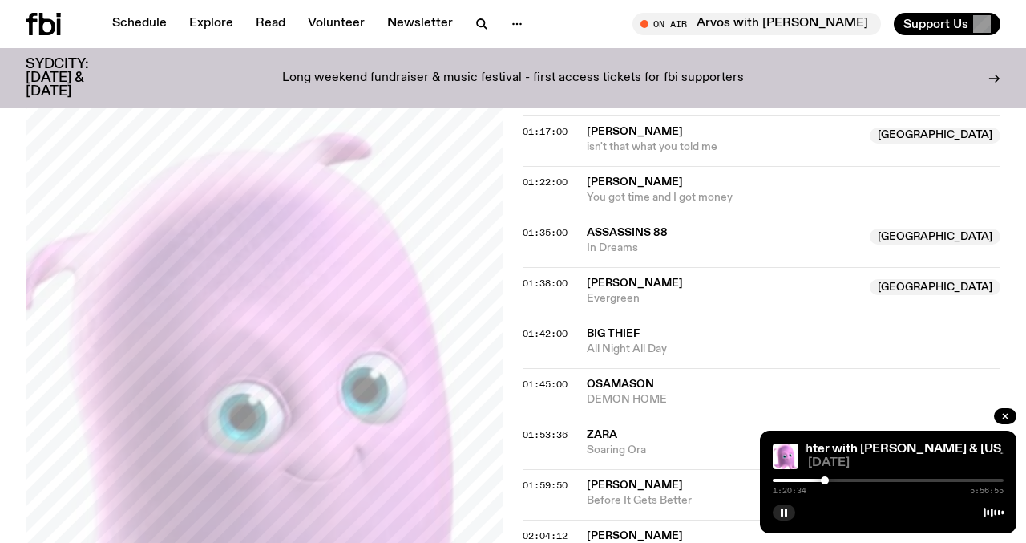
scroll to position [1430, 0]
click at [823, 482] on div at bounding box center [823, 480] width 8 height 8
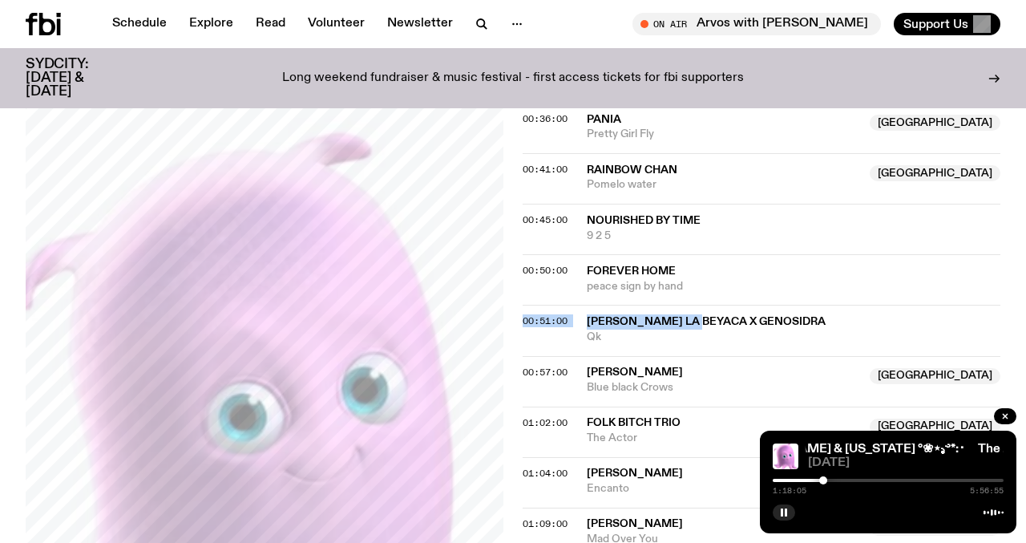
scroll to position [938, 0]
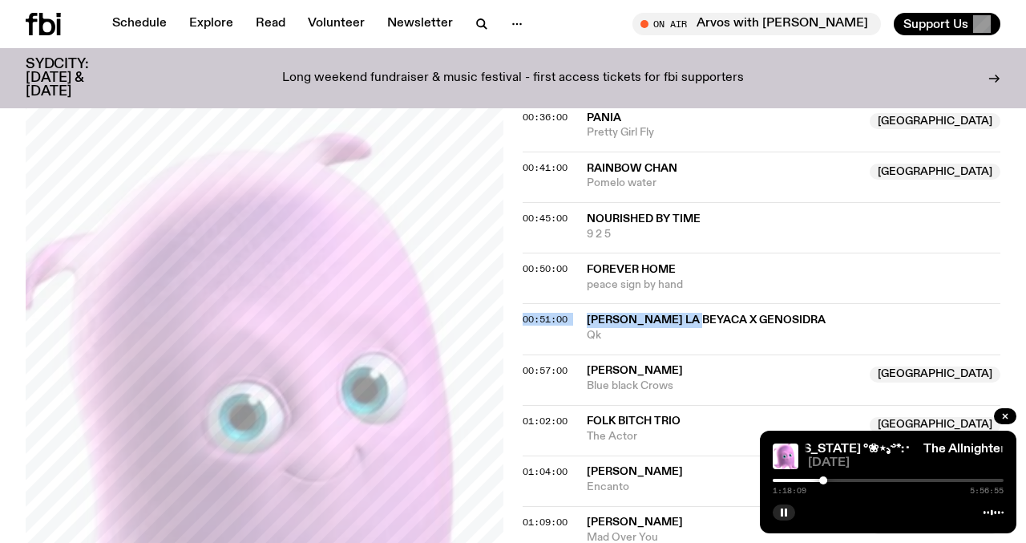
click at [832, 479] on div at bounding box center [832, 480] width 8 height 8
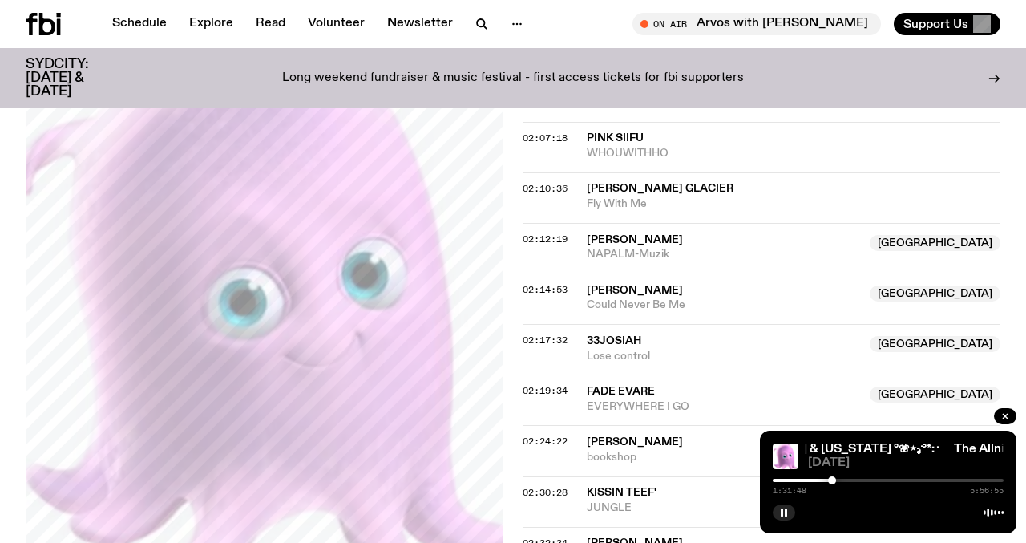
scroll to position [1978, 0]
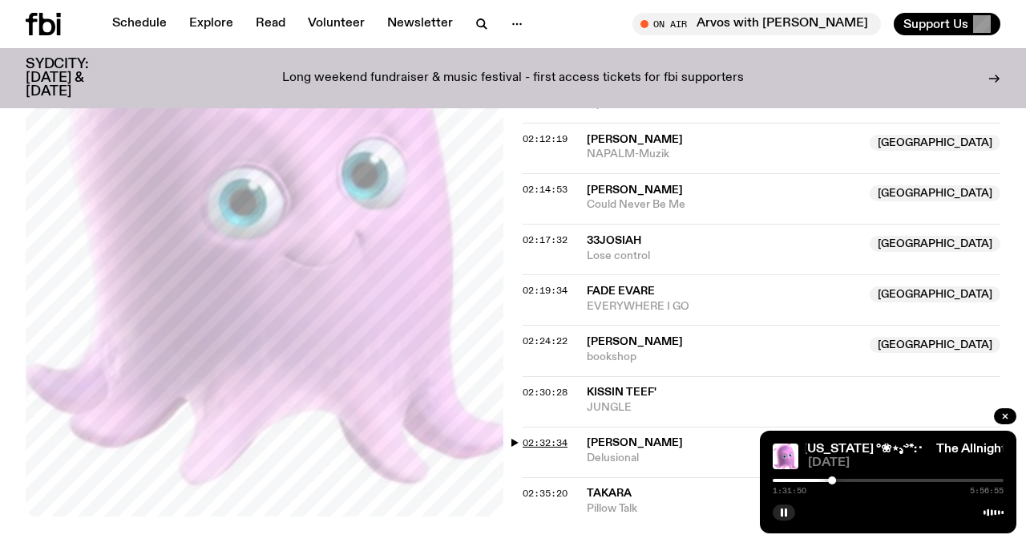
click at [560, 436] on span "02:32:34" at bounding box center [545, 442] width 45 height 13
click at [544, 487] on span "02:35:20" at bounding box center [545, 493] width 45 height 13
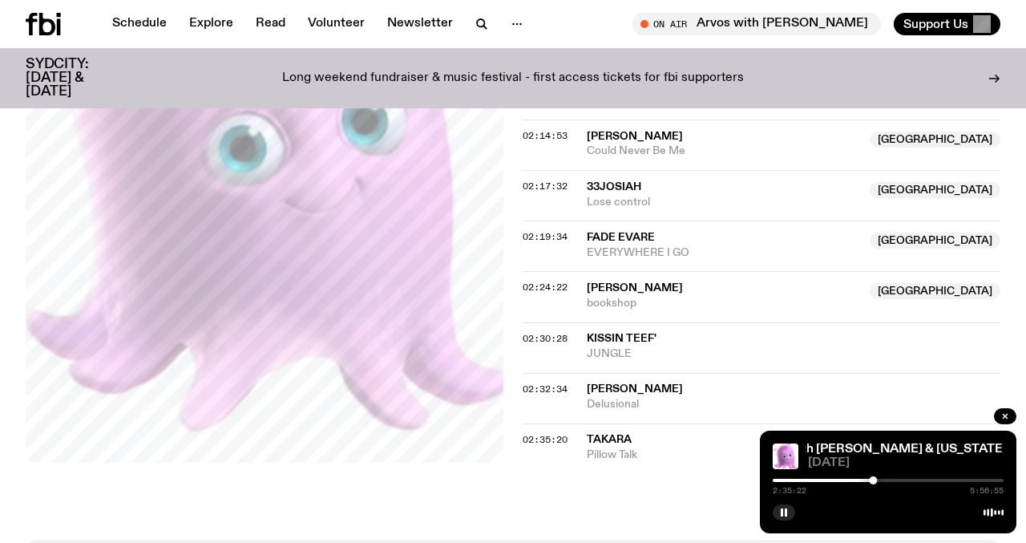
scroll to position [2065, 0]
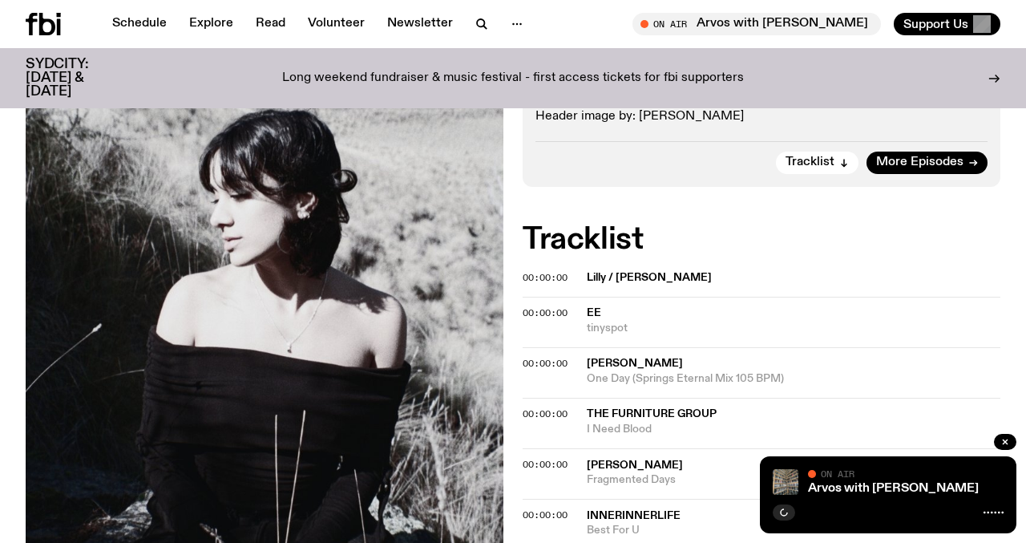
scroll to position [647, 0]
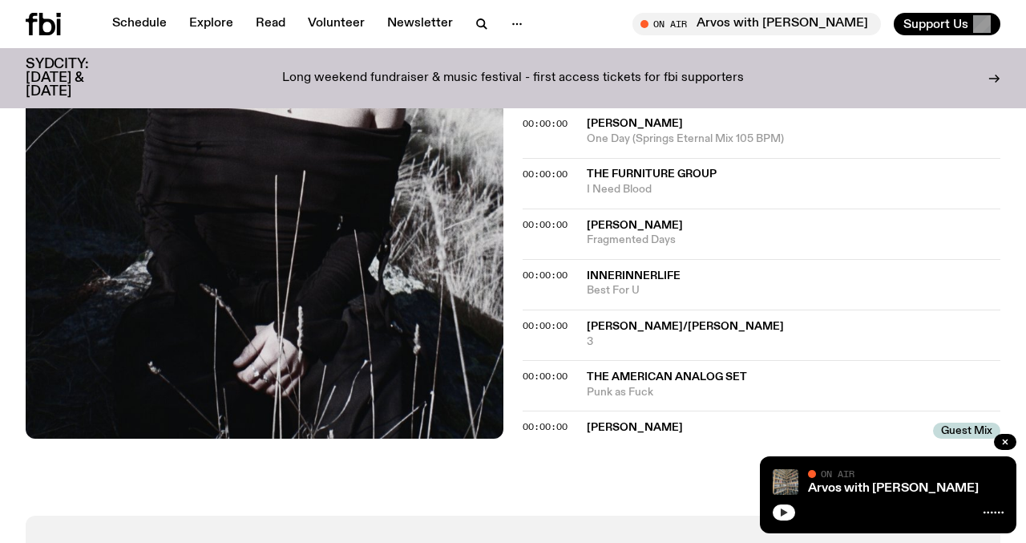
click at [784, 515] on icon "button" at bounding box center [784, 513] width 10 height 10
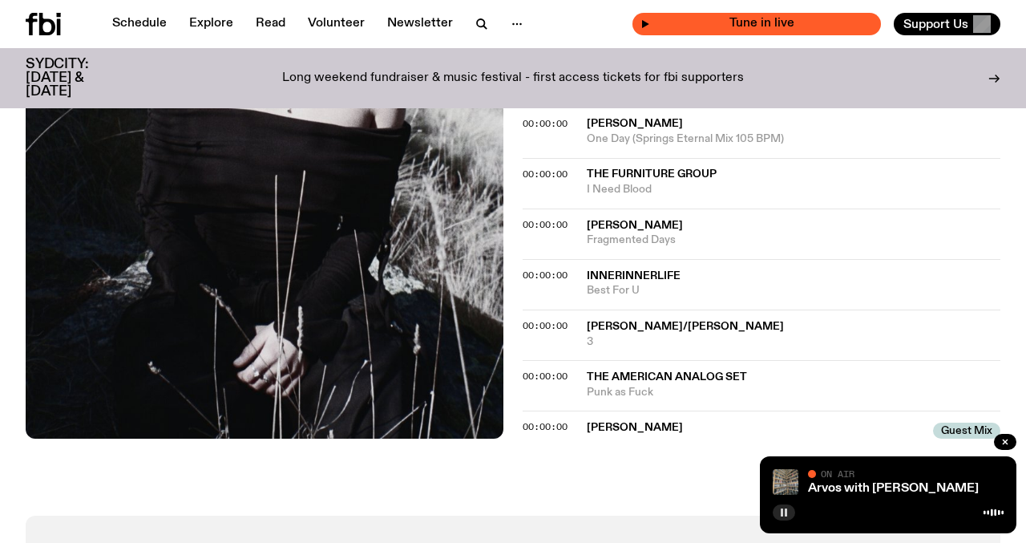
click at [752, 24] on span "Tune in live" at bounding box center [761, 24] width 223 height 12
click at [770, 27] on span "Tune in live" at bounding box center [761, 24] width 223 height 12
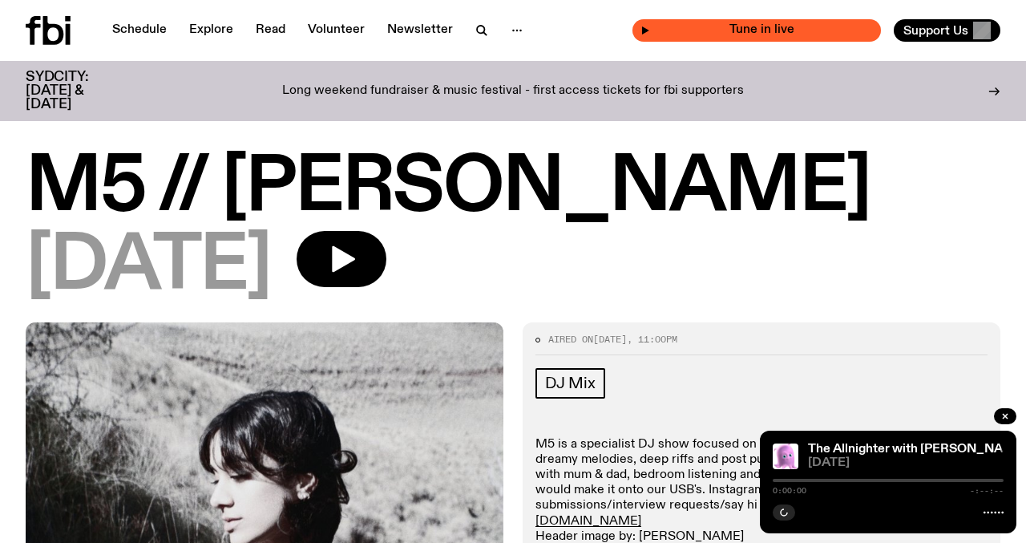
click at [771, 34] on span "Tune in live" at bounding box center [761, 30] width 223 height 12
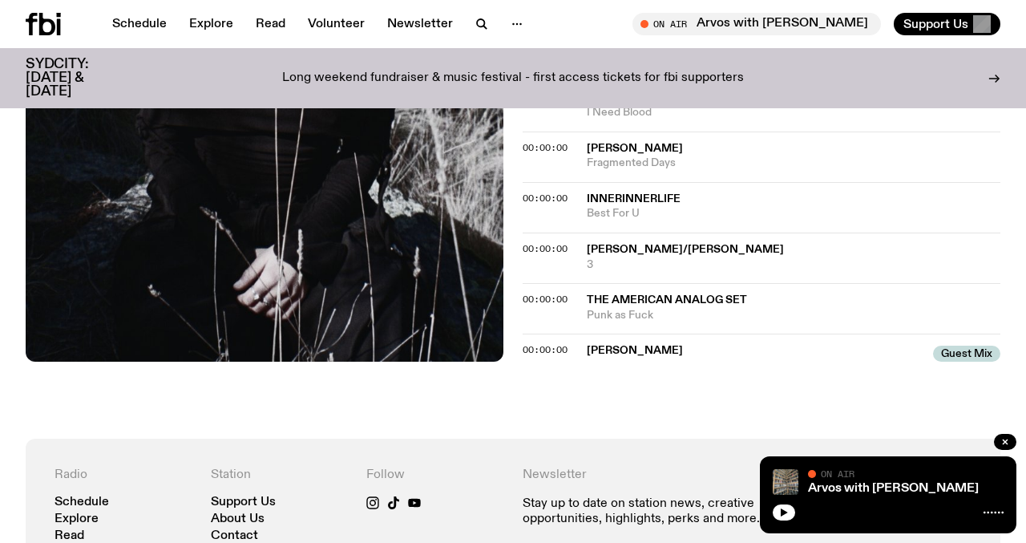
scroll to position [738, 0]
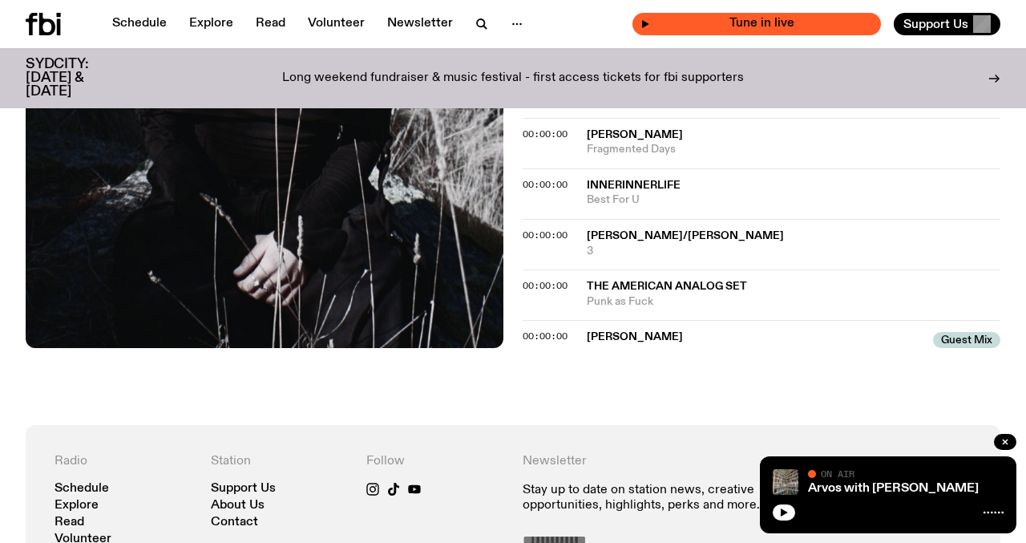
click at [804, 21] on span "Tune in live" at bounding box center [761, 24] width 223 height 12
click at [704, 25] on div "Tune in live" at bounding box center [757, 24] width 249 height 22
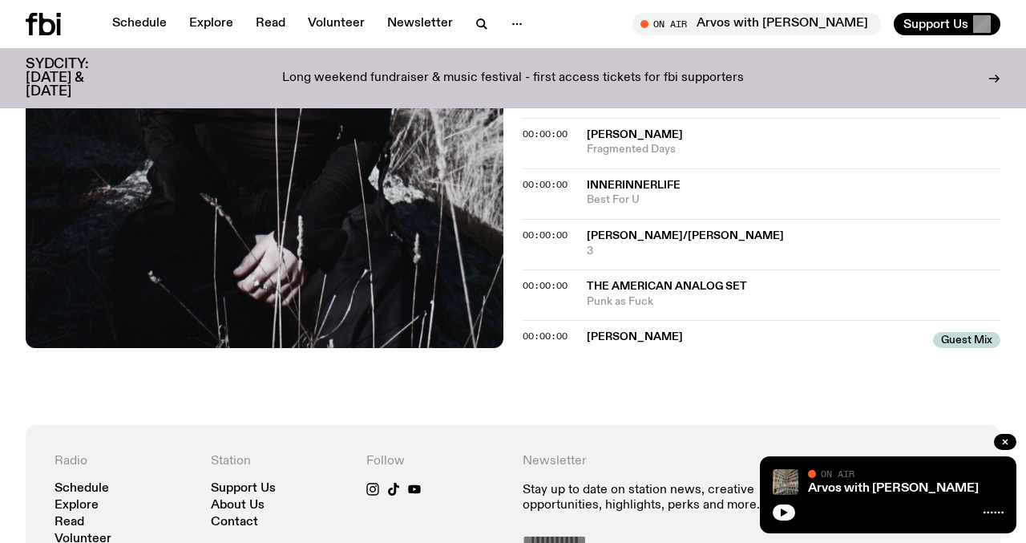
click at [794, 507] on div at bounding box center [888, 510] width 231 height 19
click at [784, 510] on icon "button" at bounding box center [784, 513] width 10 height 10
click at [152, 24] on link "Schedule" at bounding box center [140, 24] width 74 height 22
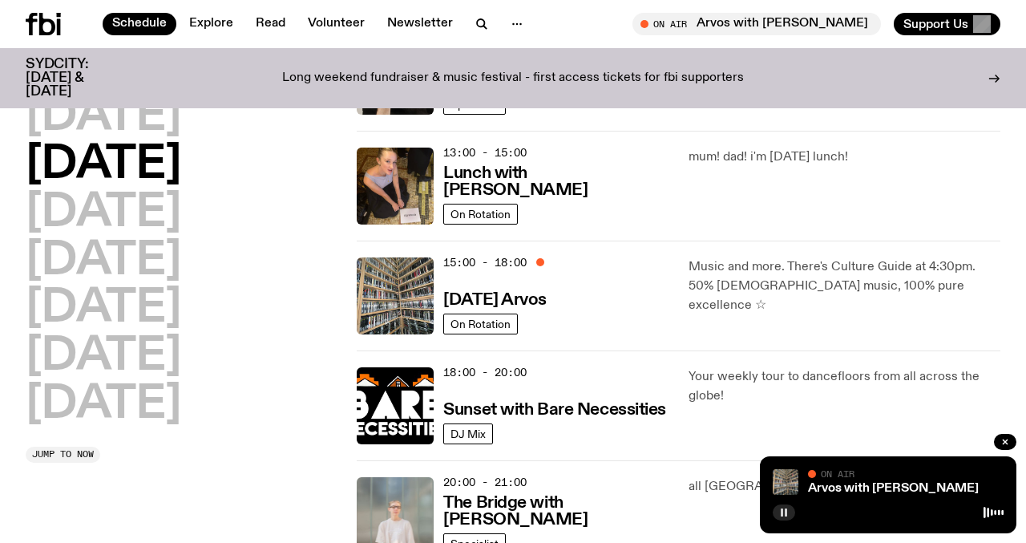
scroll to position [601, 0]
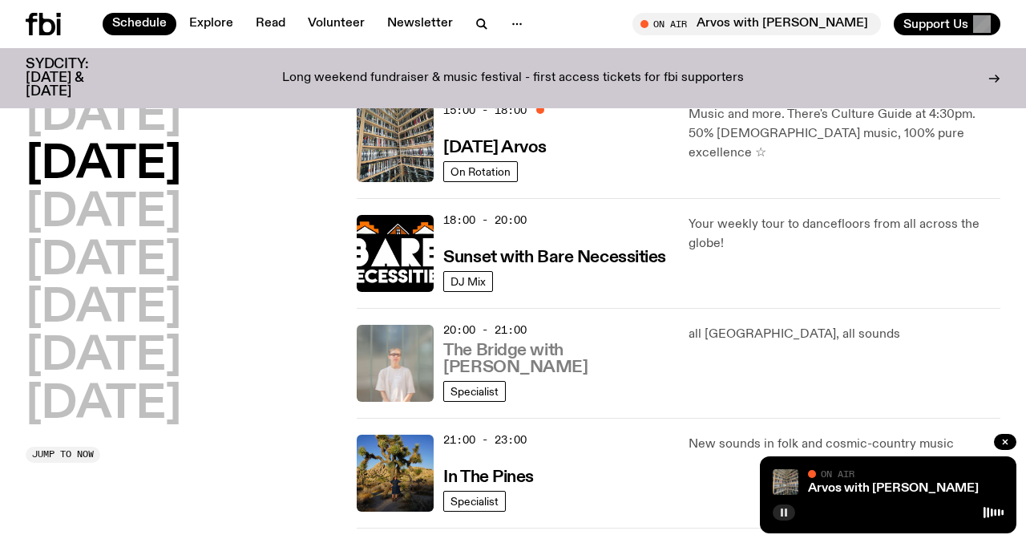
click at [561, 355] on h3 "The Bridge with [PERSON_NAME]" at bounding box center [555, 359] width 225 height 34
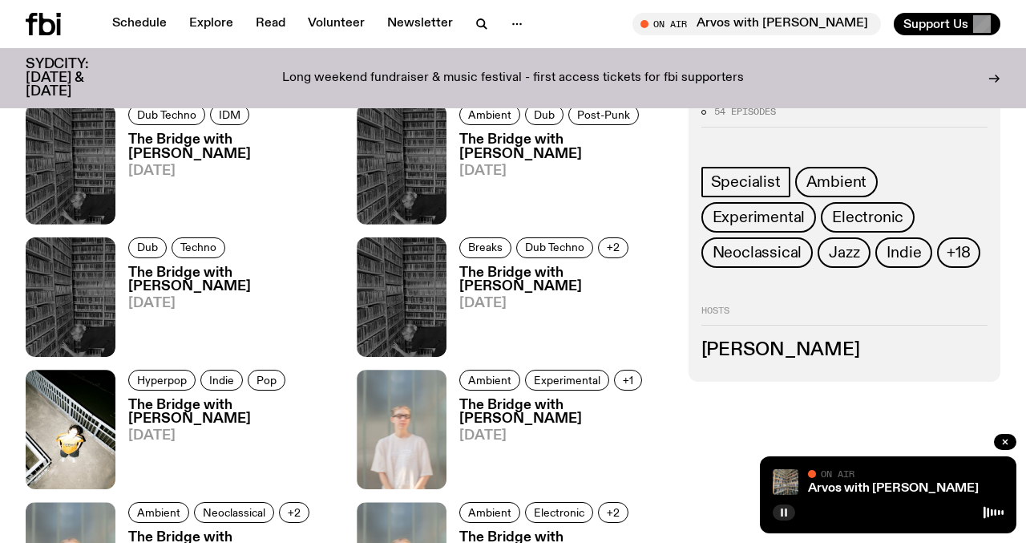
scroll to position [2129, 0]
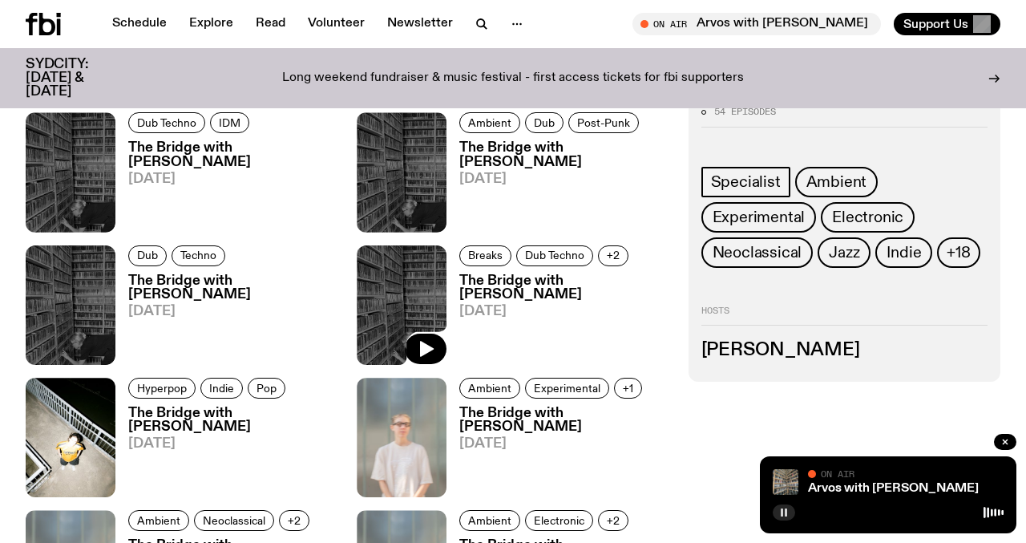
click at [405, 342] on div at bounding box center [426, 349] width 42 height 31
click at [379, 295] on img at bounding box center [402, 304] width 90 height 119
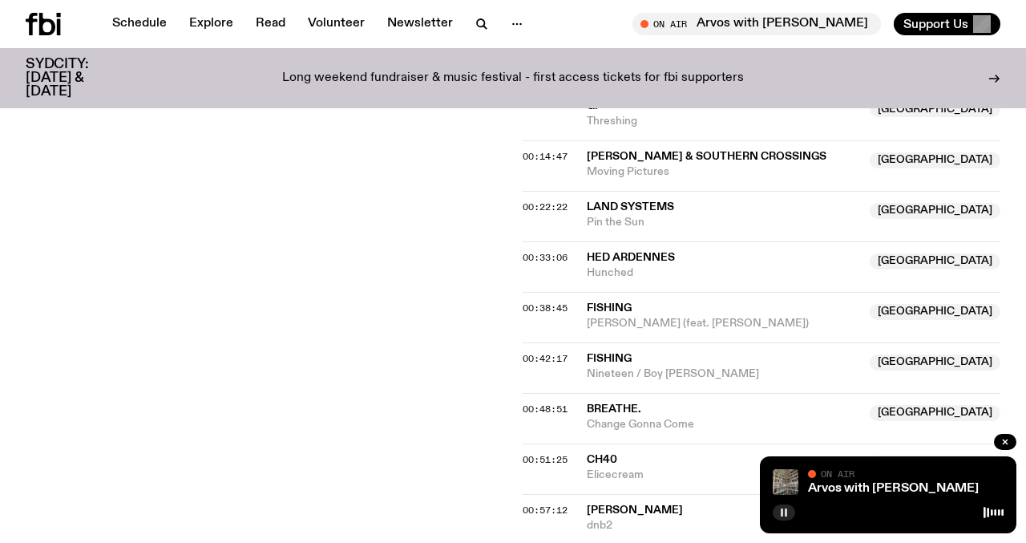
scroll to position [670, 0]
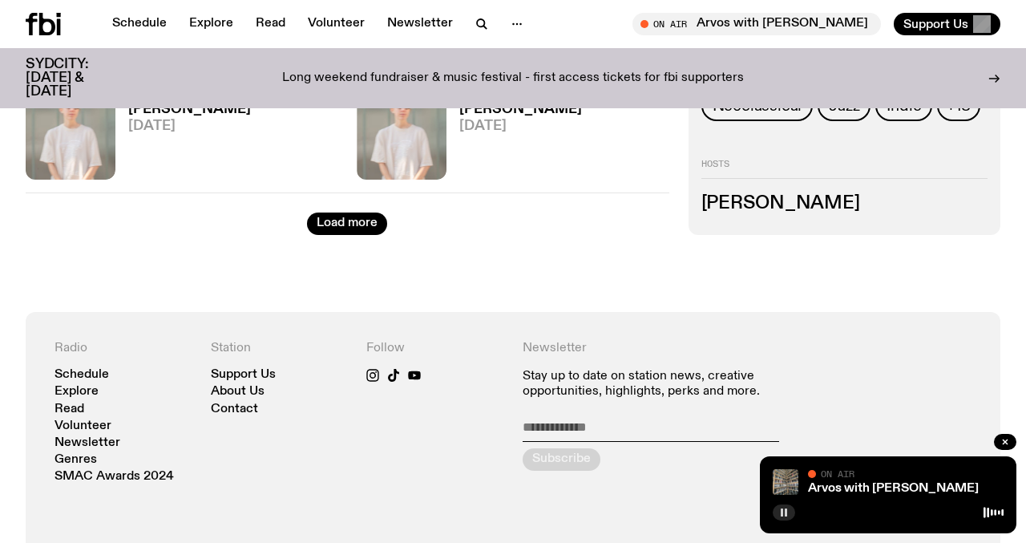
scroll to position [4285, 0]
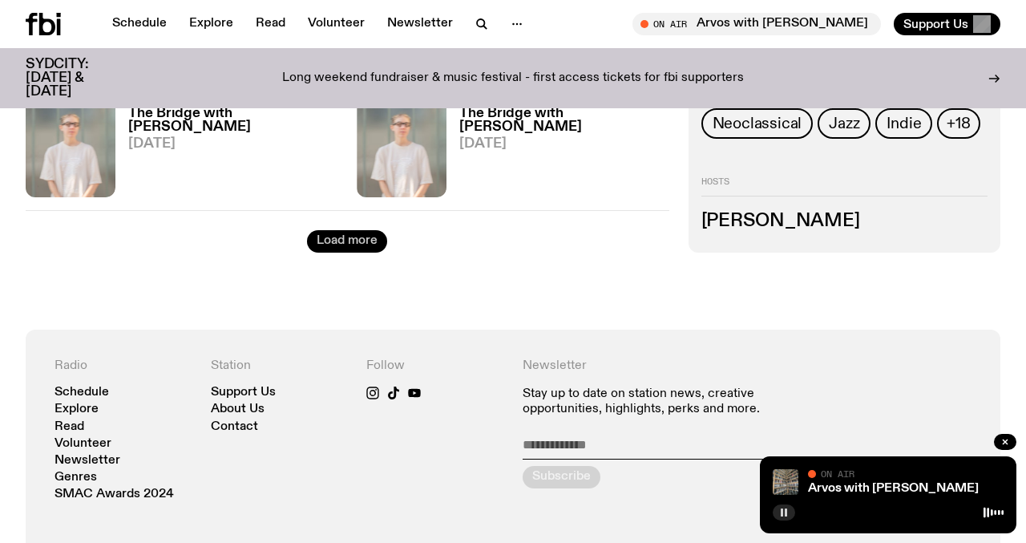
click at [354, 243] on button "Load more" at bounding box center [347, 241] width 80 height 22
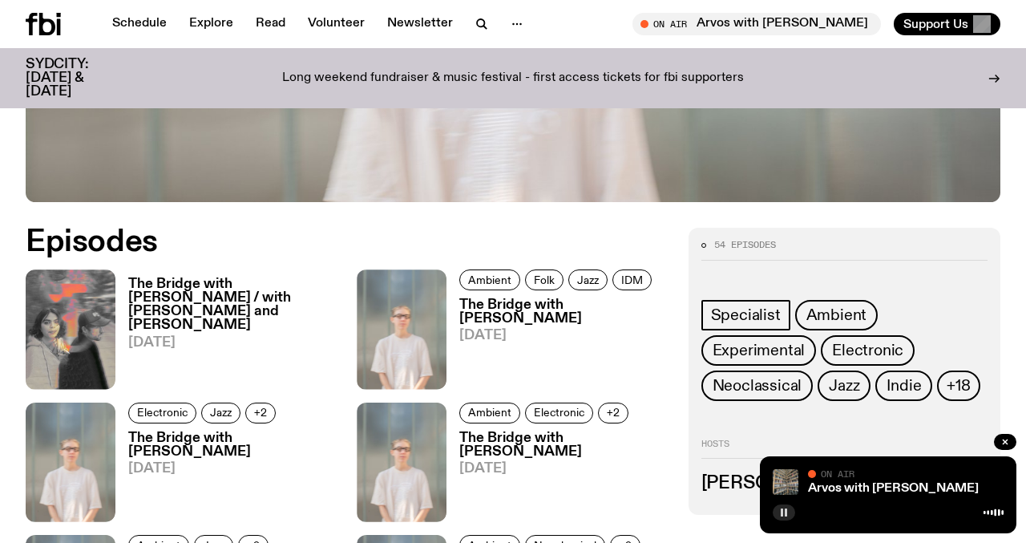
scroll to position [648, 0]
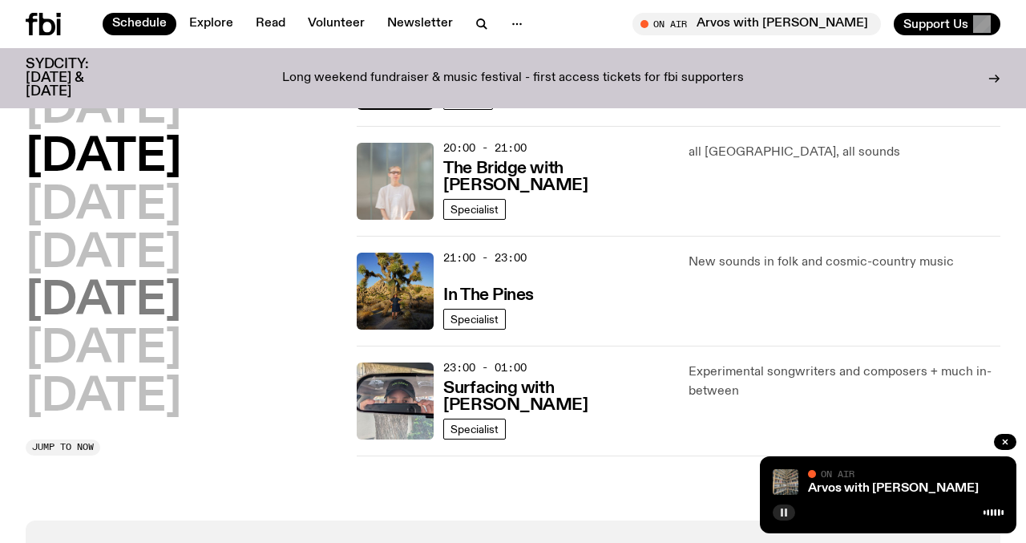
scroll to position [807, 0]
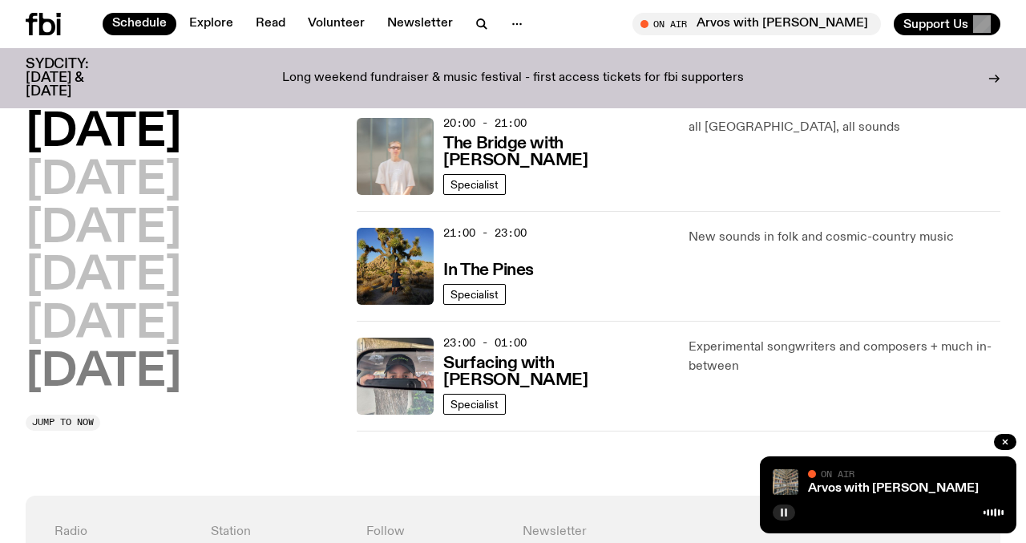
click at [140, 370] on h2 "[DATE]" at bounding box center [104, 372] width 156 height 45
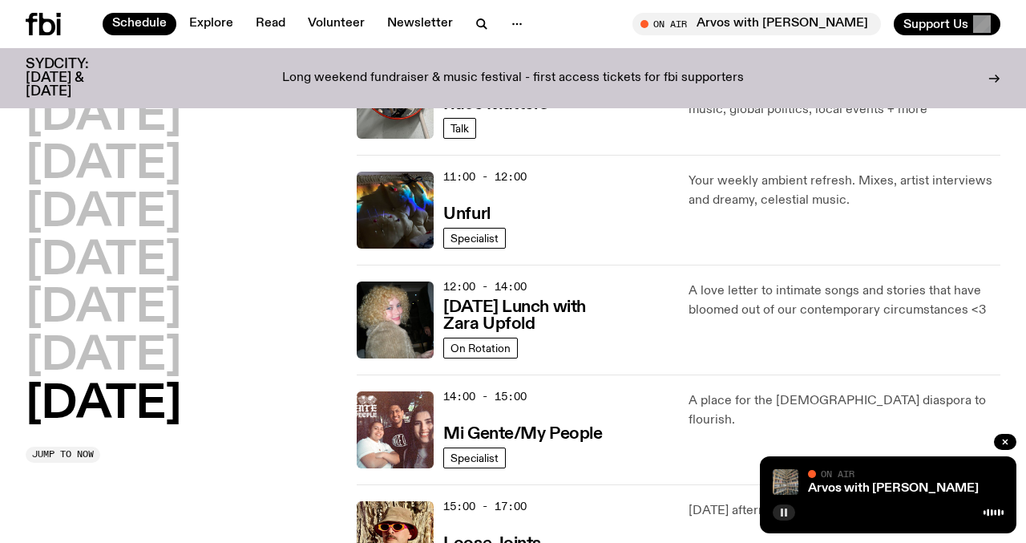
scroll to position [535, 0]
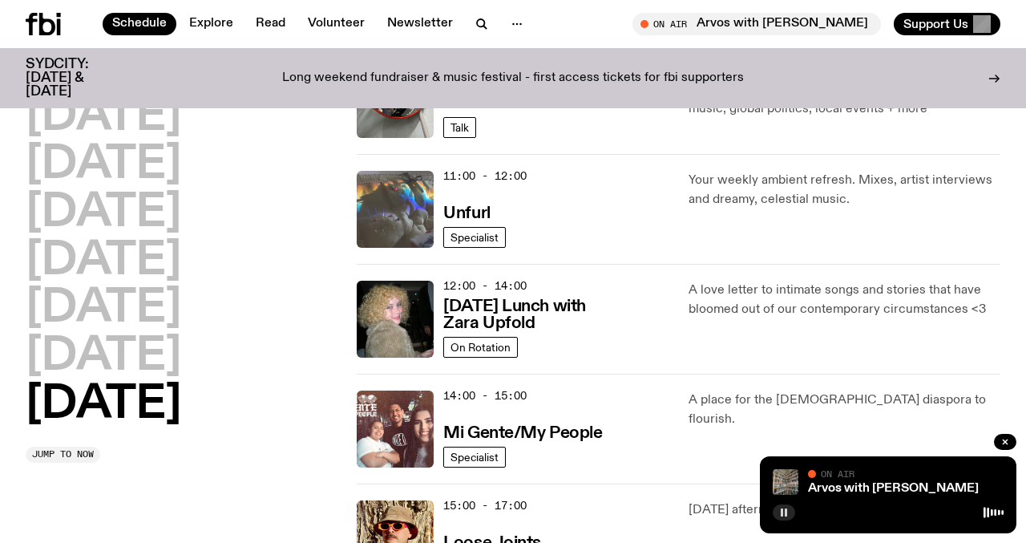
click at [386, 205] on img at bounding box center [395, 209] width 77 height 77
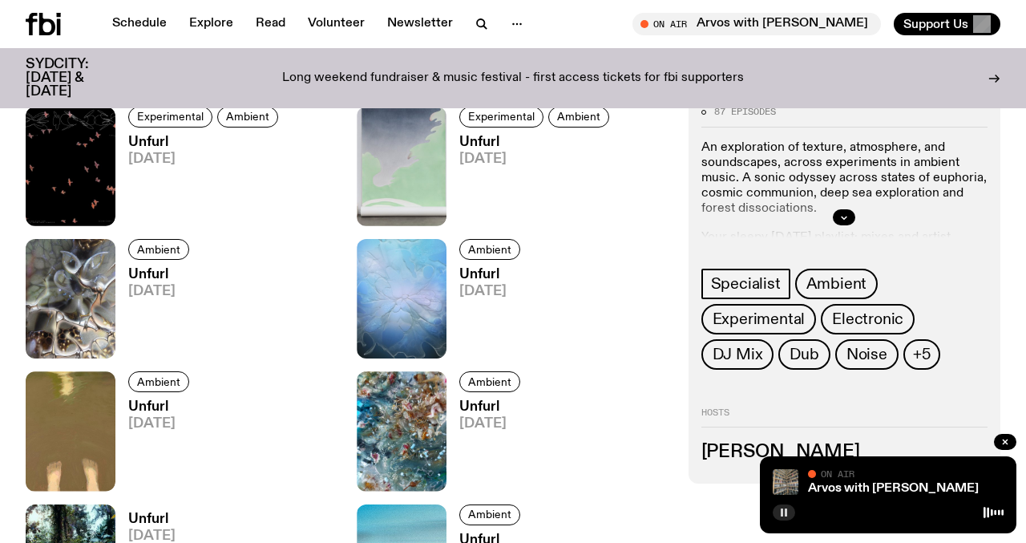
scroll to position [721, 0]
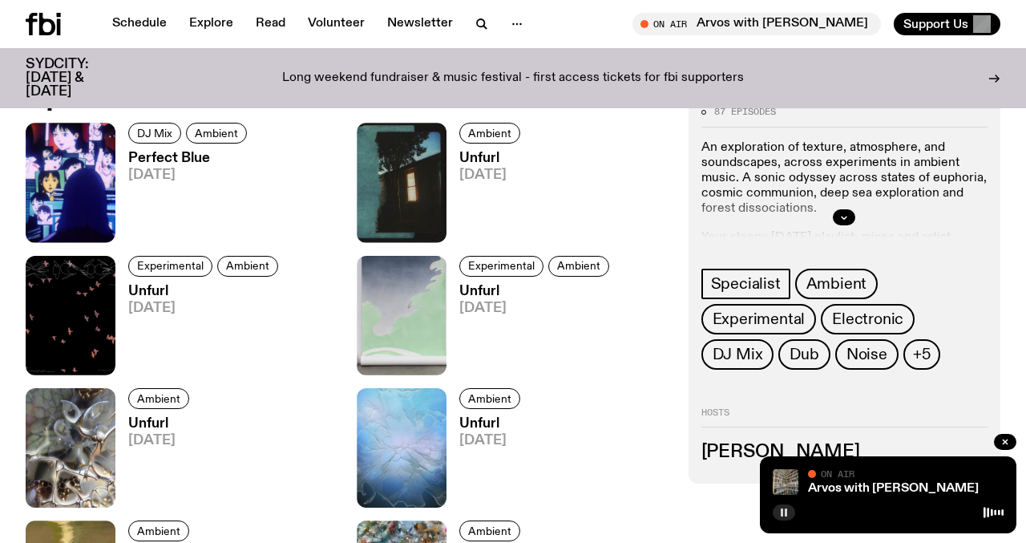
click at [486, 163] on h3 "Unfurl" at bounding box center [492, 159] width 66 height 14
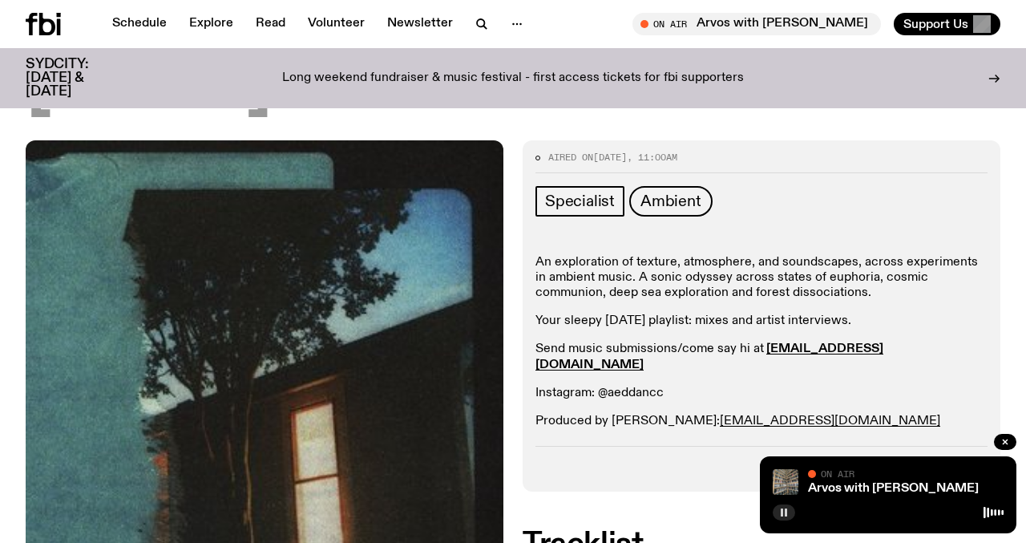
scroll to position [162, 0]
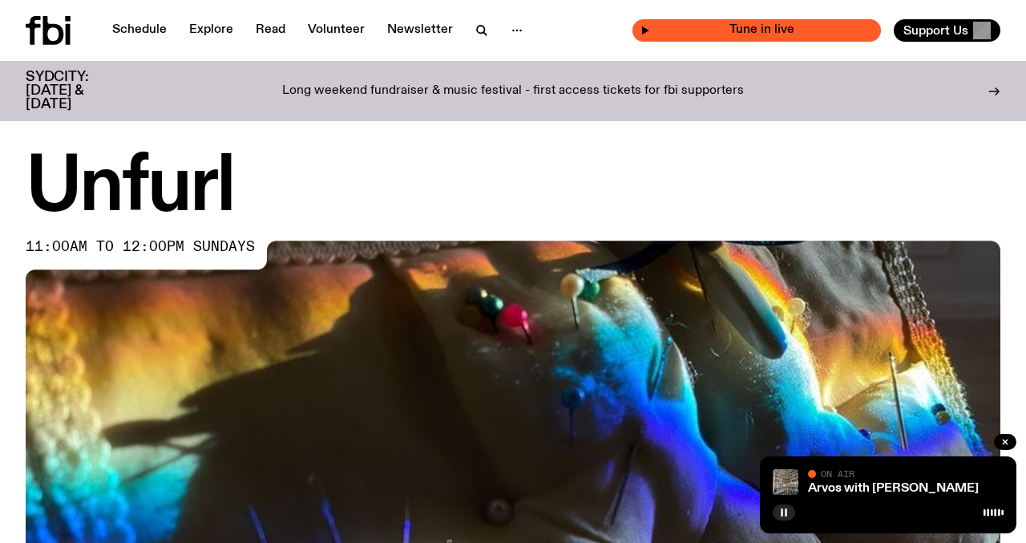
click at [787, 34] on span "Tune in live" at bounding box center [761, 30] width 223 height 12
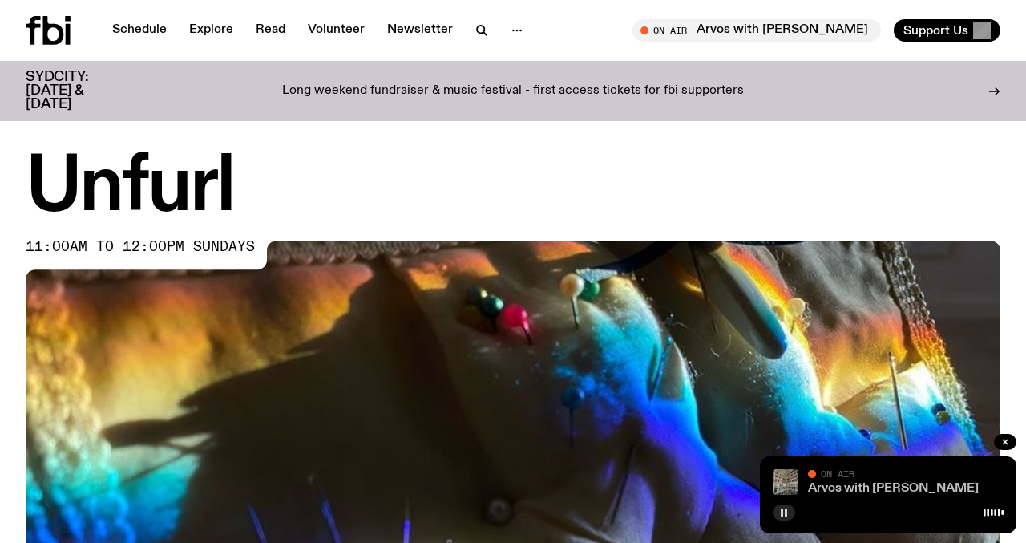
click at [839, 487] on link "Arvos with [PERSON_NAME]" at bounding box center [893, 488] width 171 height 13
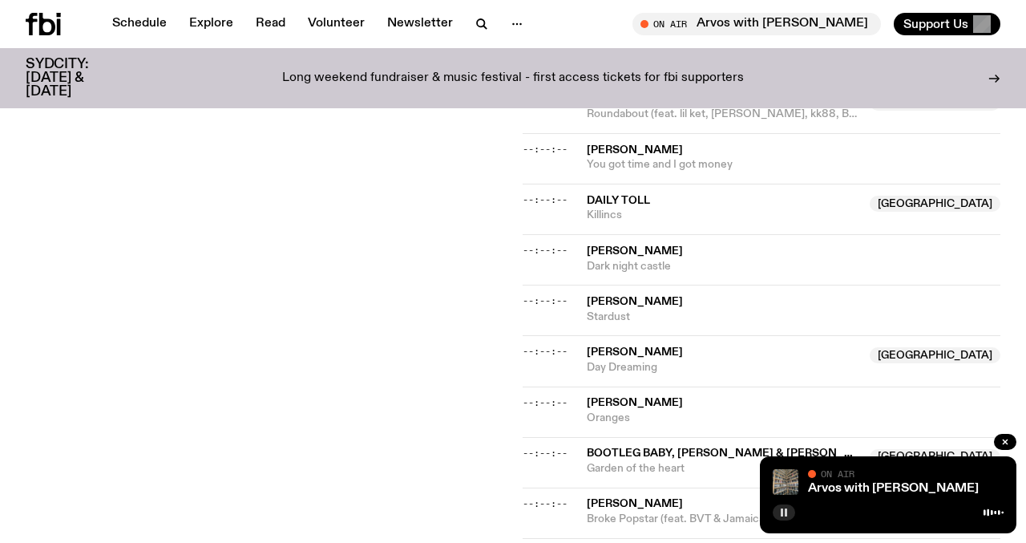
scroll to position [1891, 0]
